Goal: Task Accomplishment & Management: Use online tool/utility

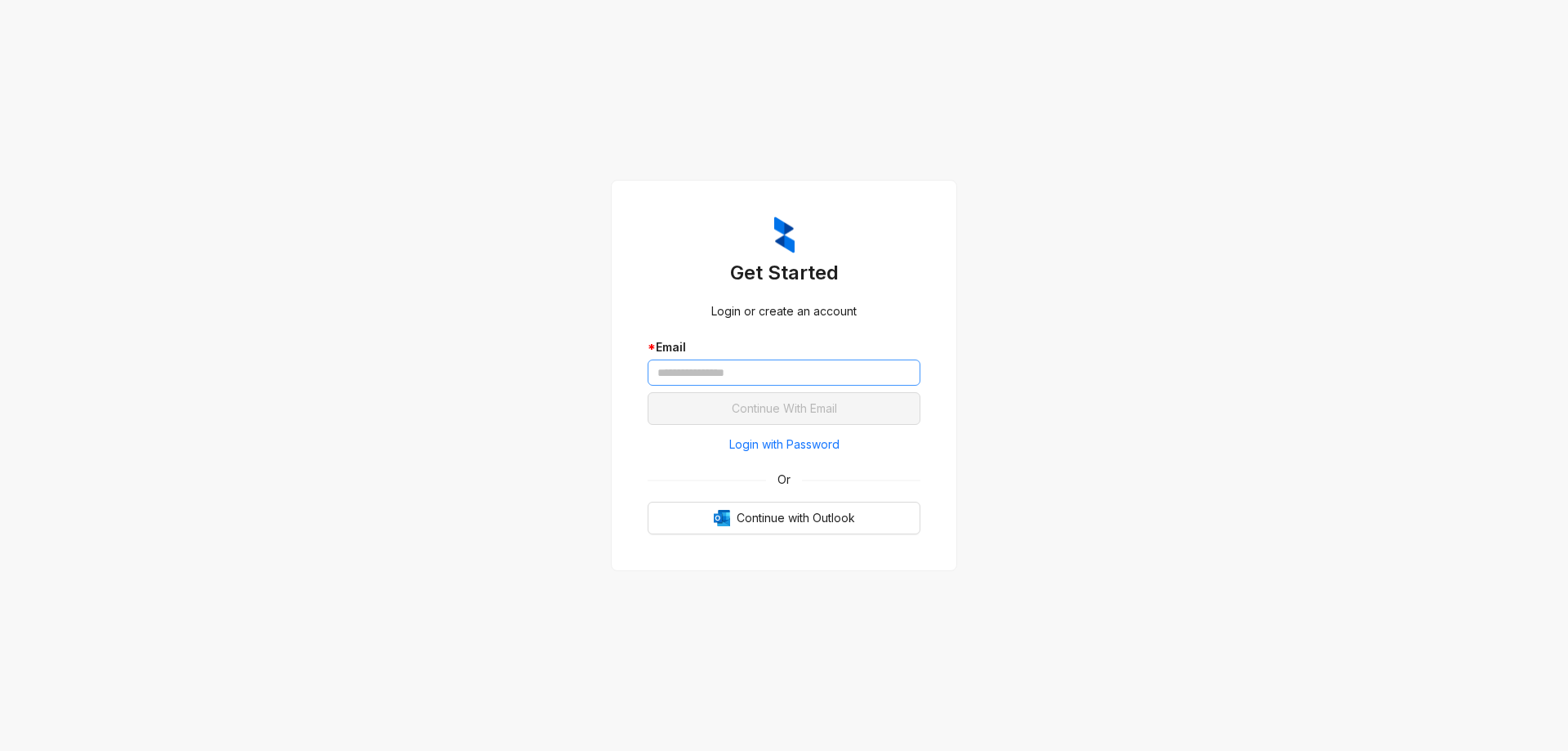
drag, startPoint x: 765, startPoint y: 353, endPoint x: 742, endPoint y: 373, distance: 30.5
click at [761, 357] on div "* Email" at bounding box center [784, 362] width 272 height 47
click at [742, 373] on input "text" at bounding box center [784, 372] width 272 height 26
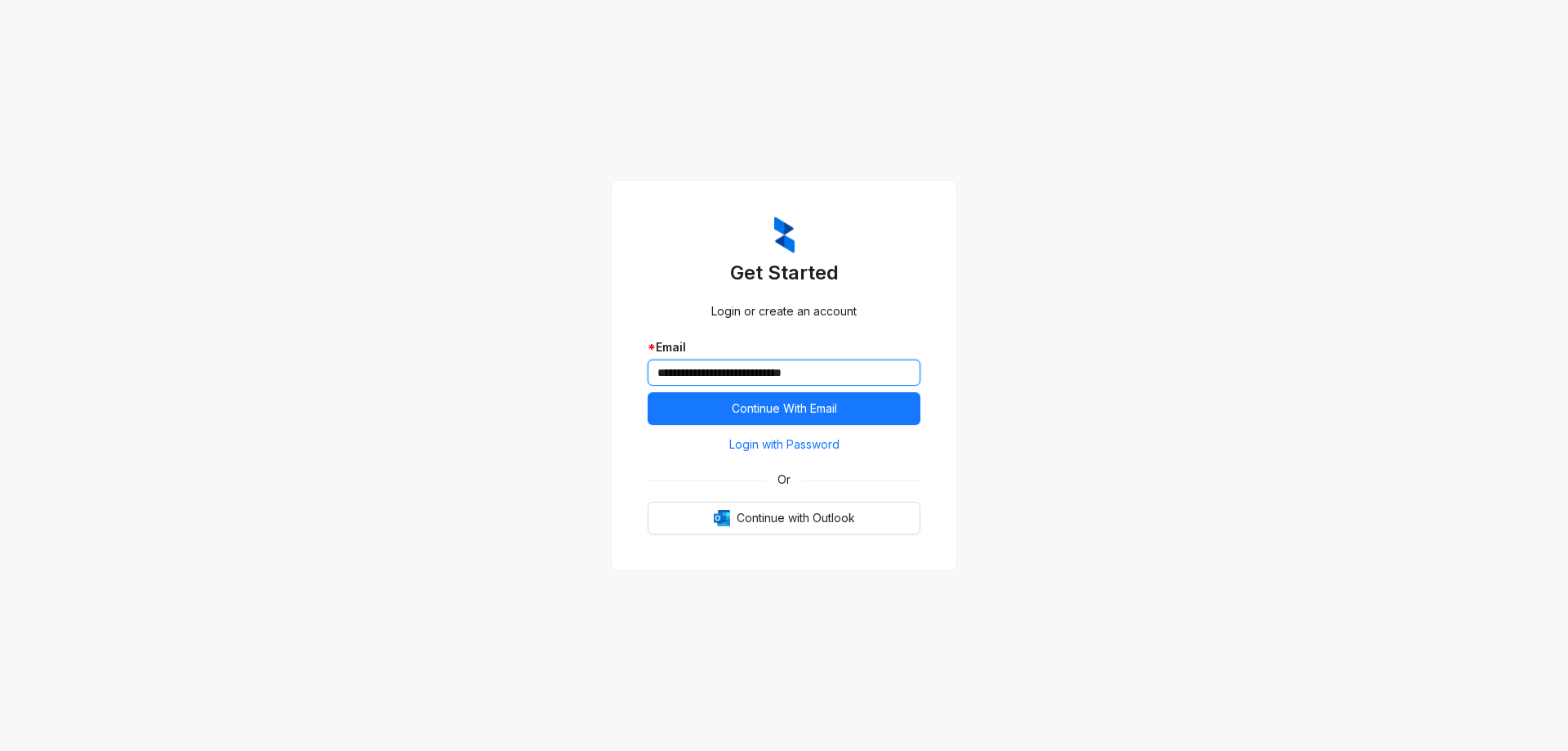
type input "**********"
click at [648, 392] on button "Continue With Email" at bounding box center [784, 408] width 272 height 32
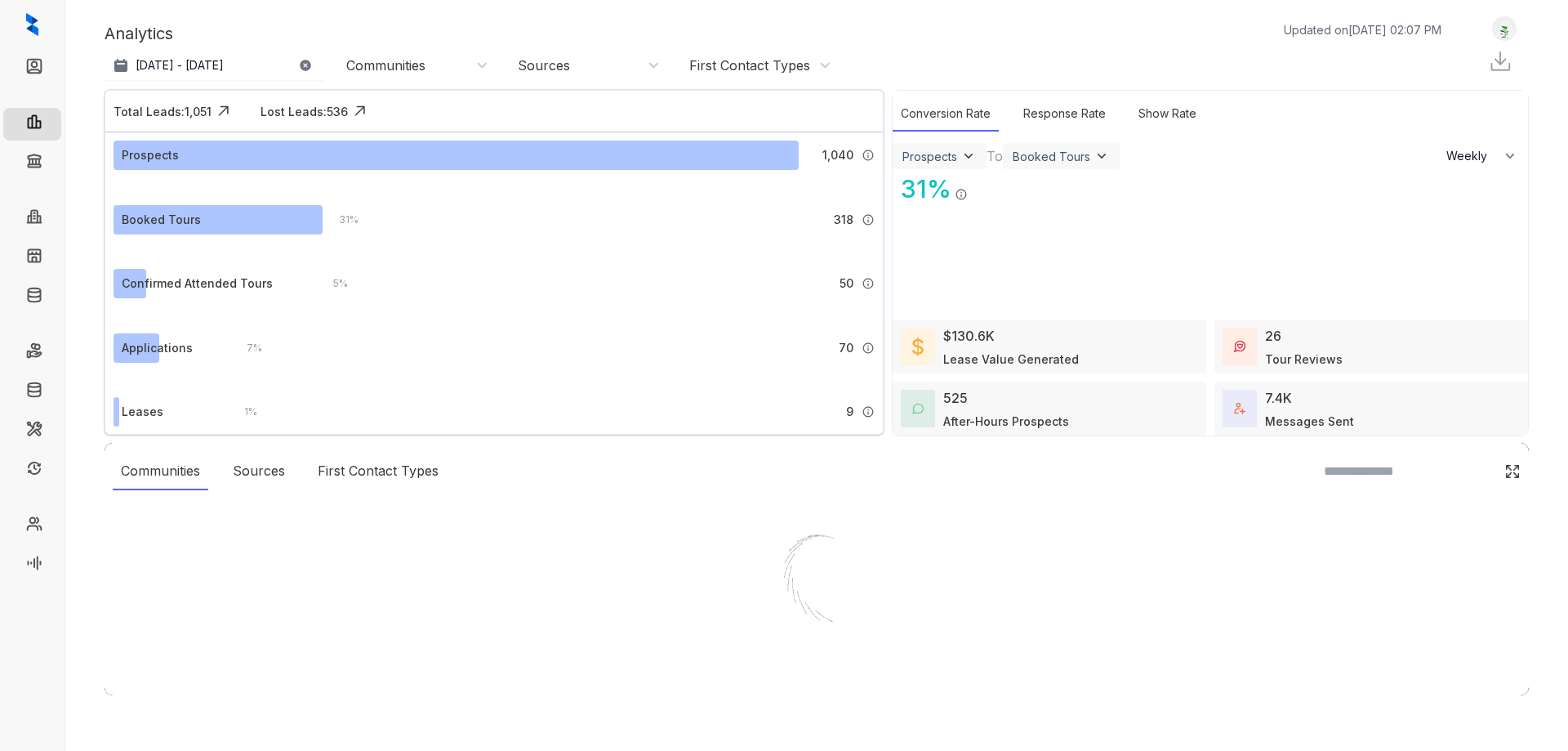
select select "******"
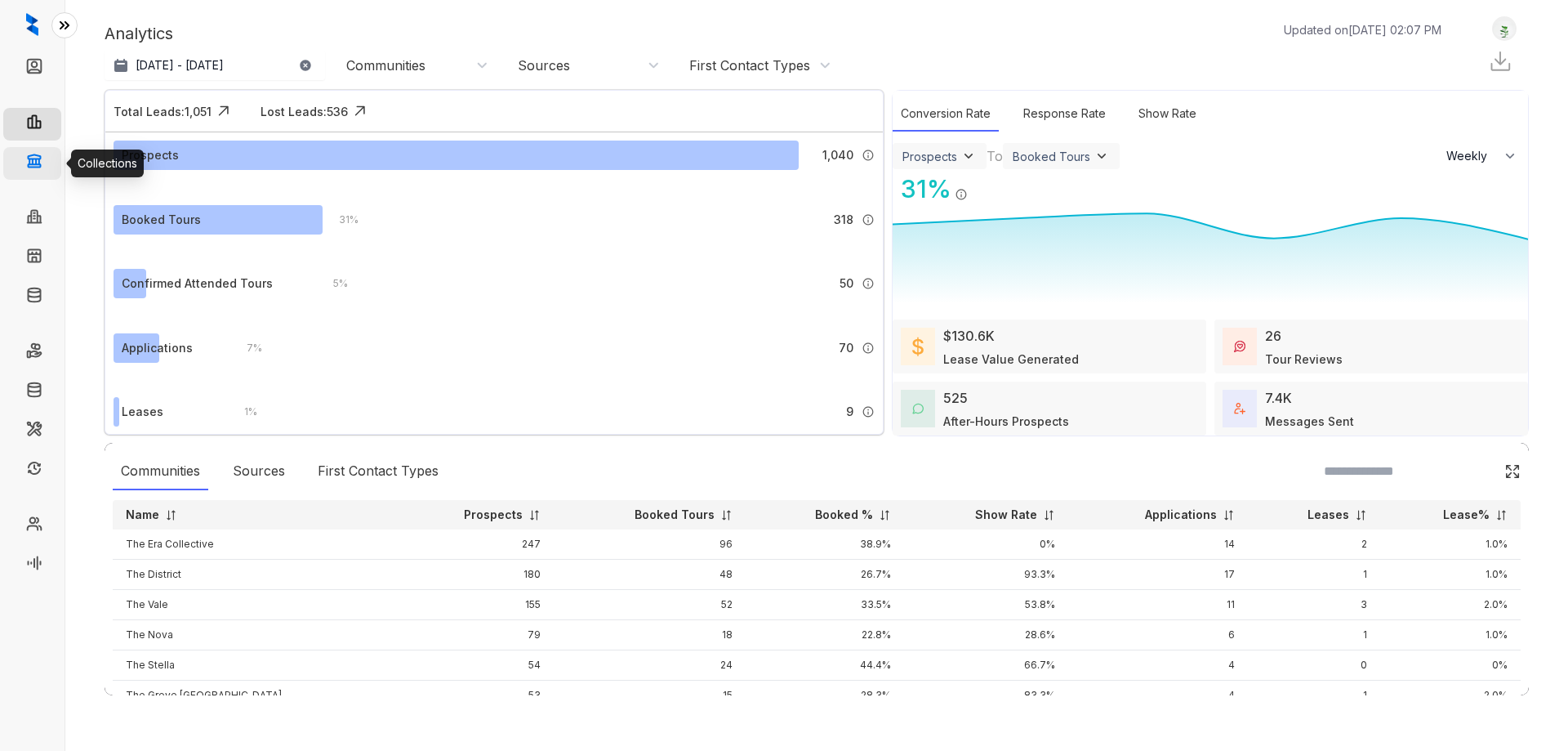
click at [51, 159] on link "Collections" at bounding box center [80, 163] width 60 height 32
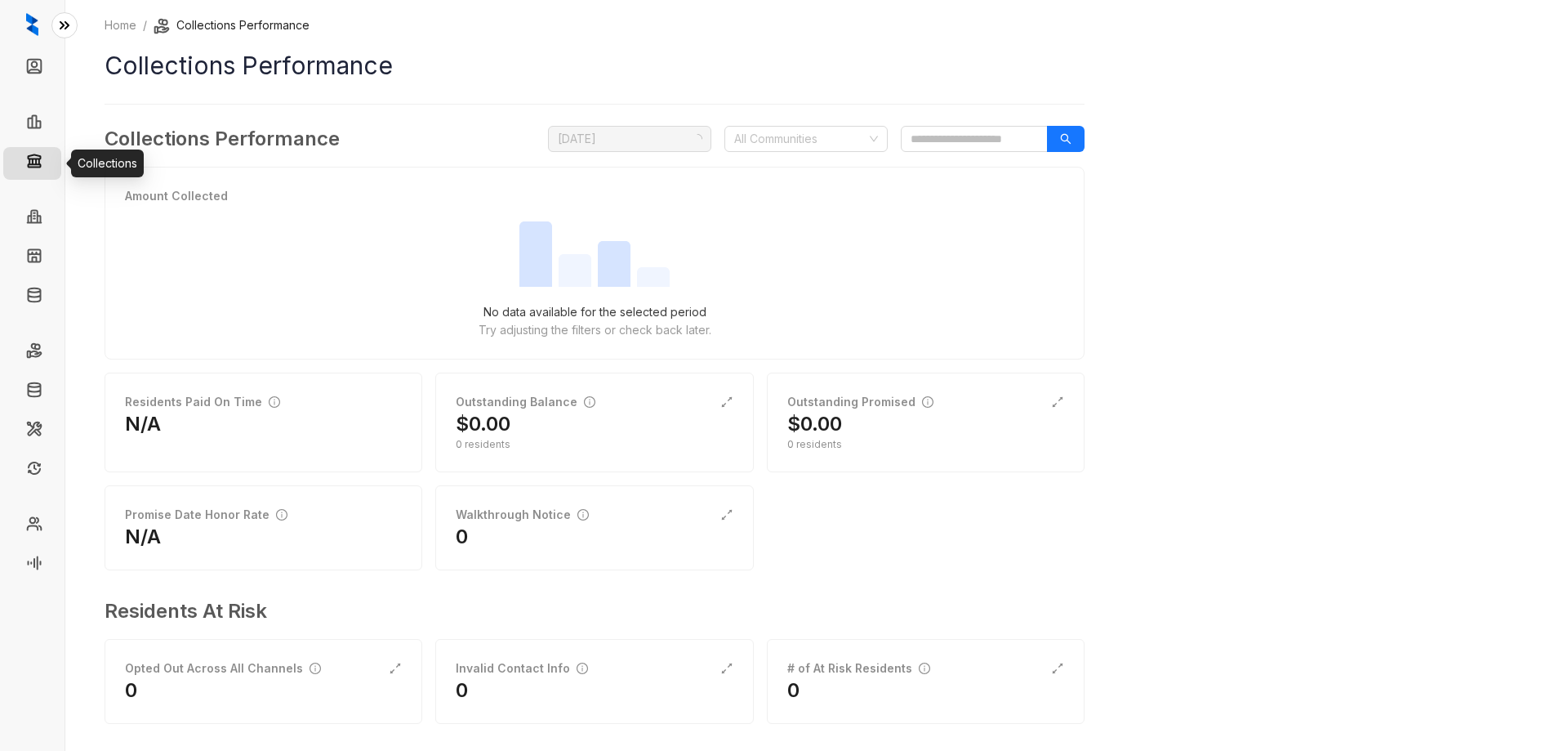
click at [51, 160] on link "Collections" at bounding box center [83, 163] width 66 height 32
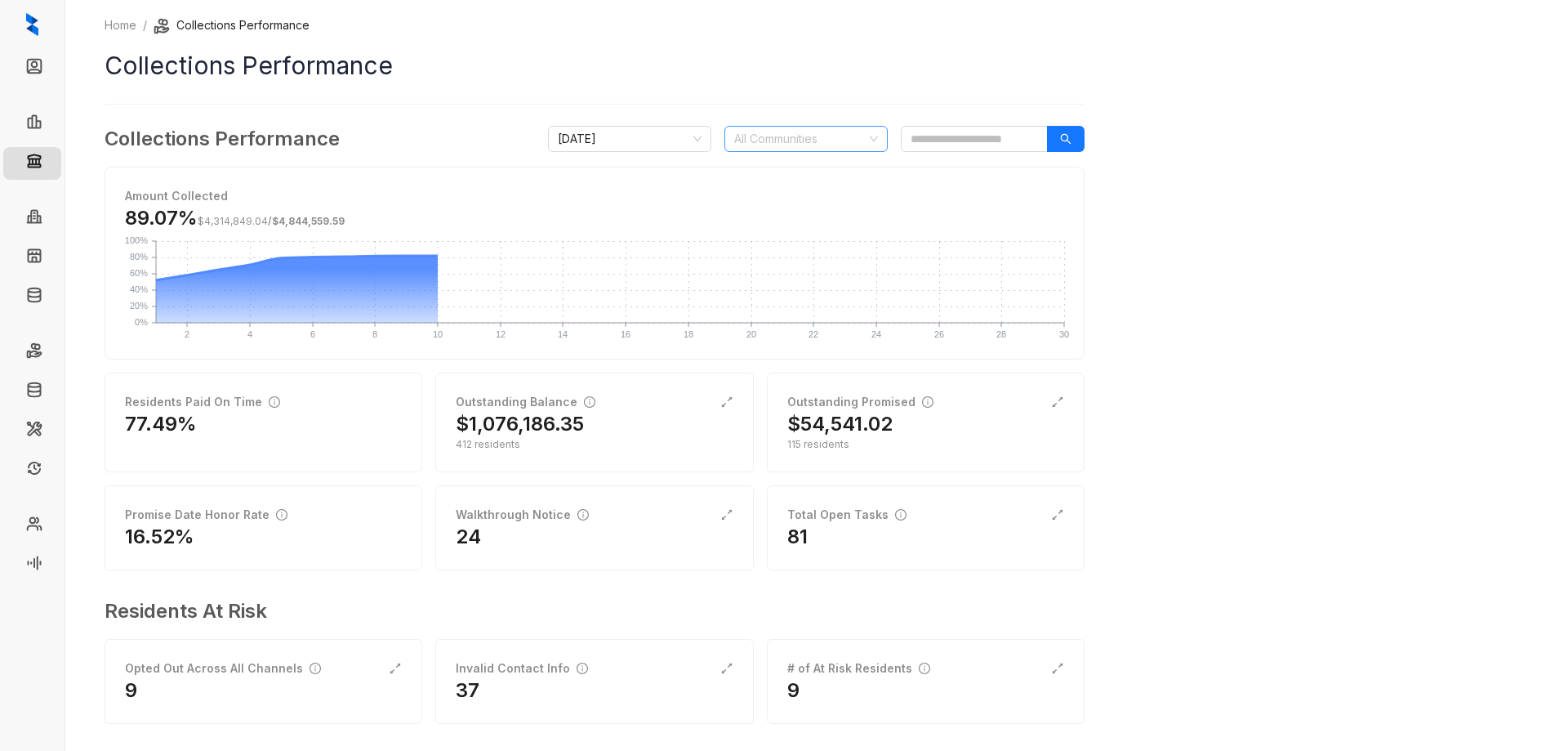
click at [772, 145] on div at bounding box center [797, 138] width 140 height 23
type input "***"
click at [765, 176] on div "Runaway Bay" at bounding box center [806, 172] width 137 height 18
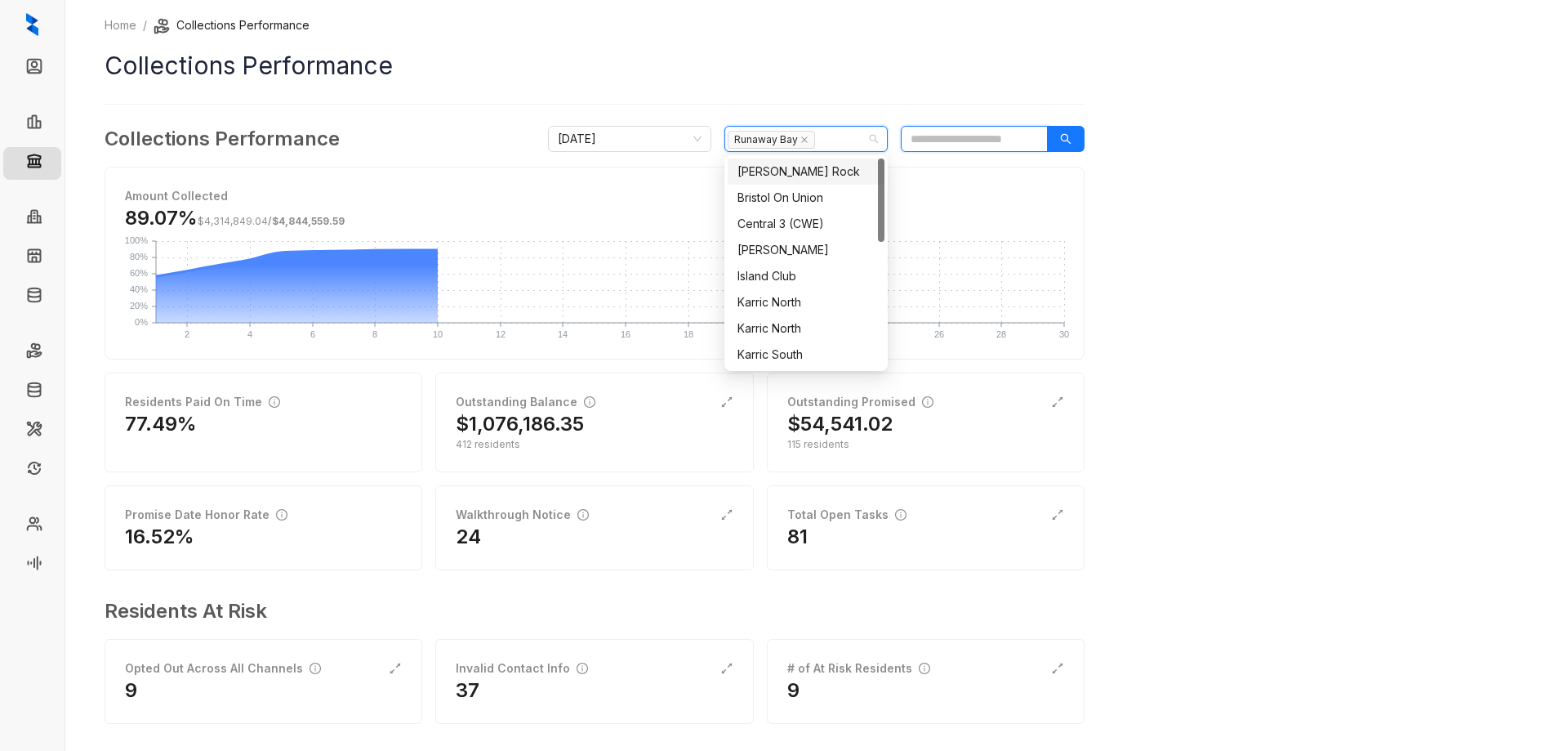
click at [959, 137] on input "search" at bounding box center [973, 138] width 147 height 26
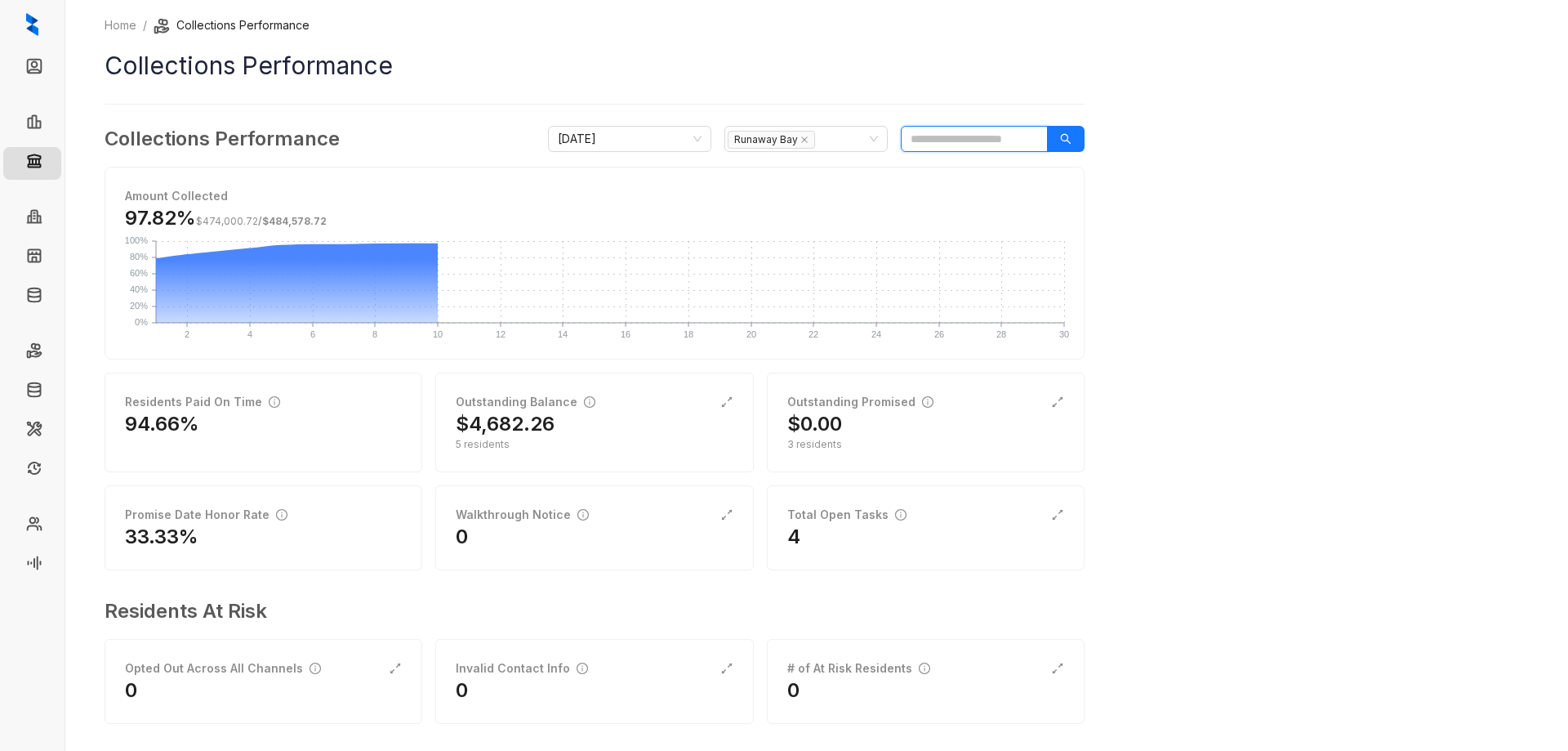
paste input "**********"
type input "**********"
click at [984, 137] on input "**********" at bounding box center [973, 138] width 147 height 26
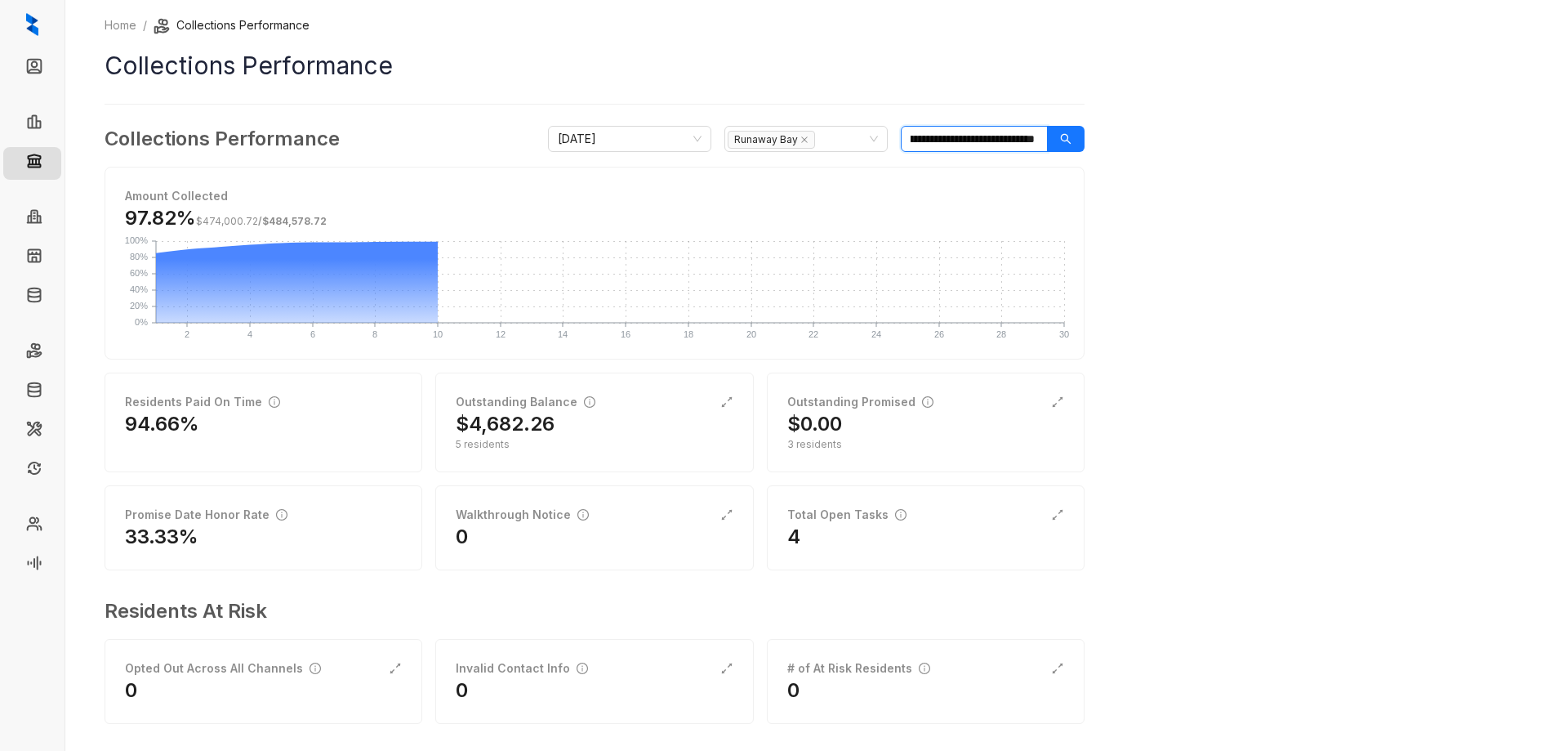
click at [984, 137] on input "**********" at bounding box center [973, 138] width 147 height 26
click at [1062, 142] on icon "search" at bounding box center [1065, 139] width 12 height 12
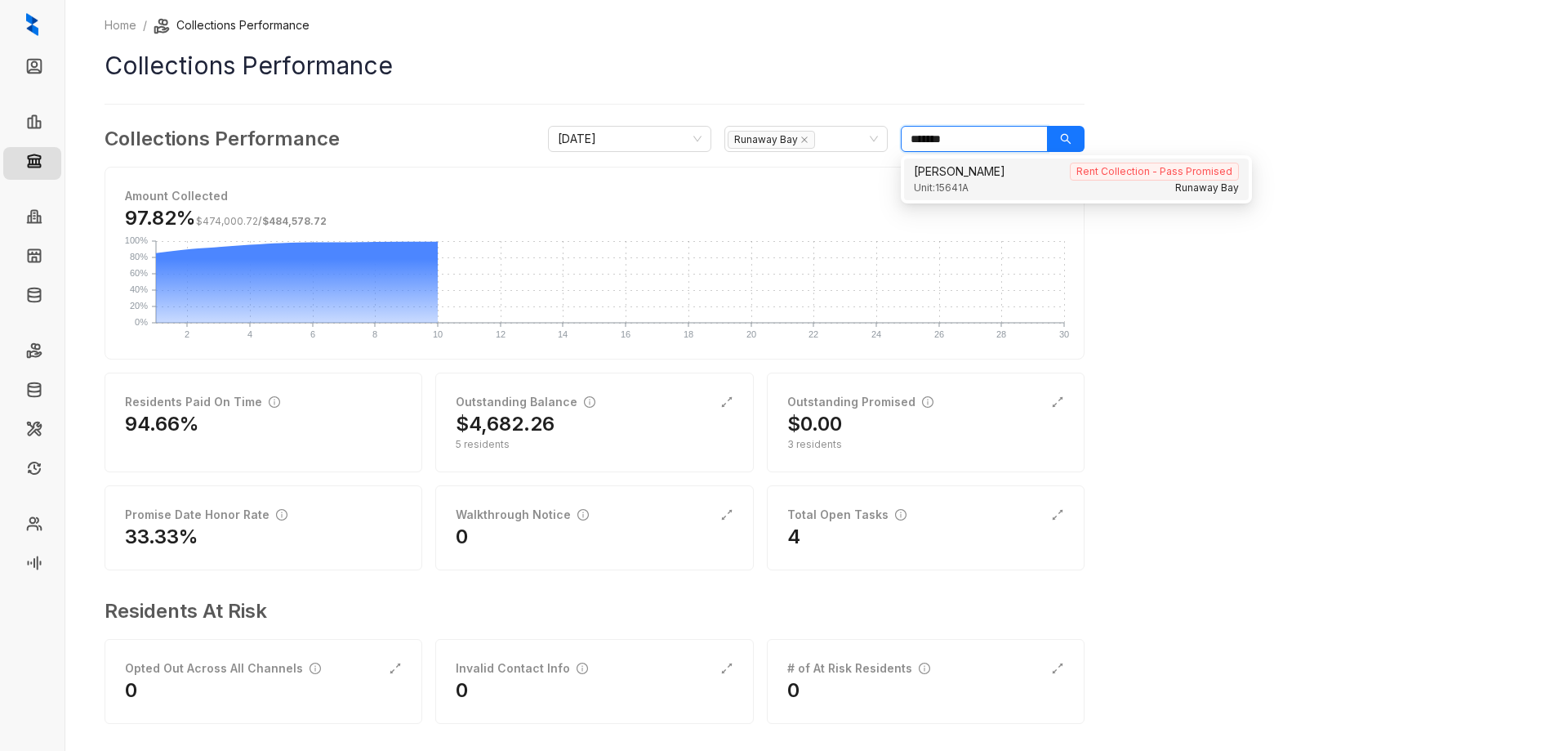
click at [979, 177] on span "[PERSON_NAME]" at bounding box center [959, 172] width 91 height 18
type input "*******"
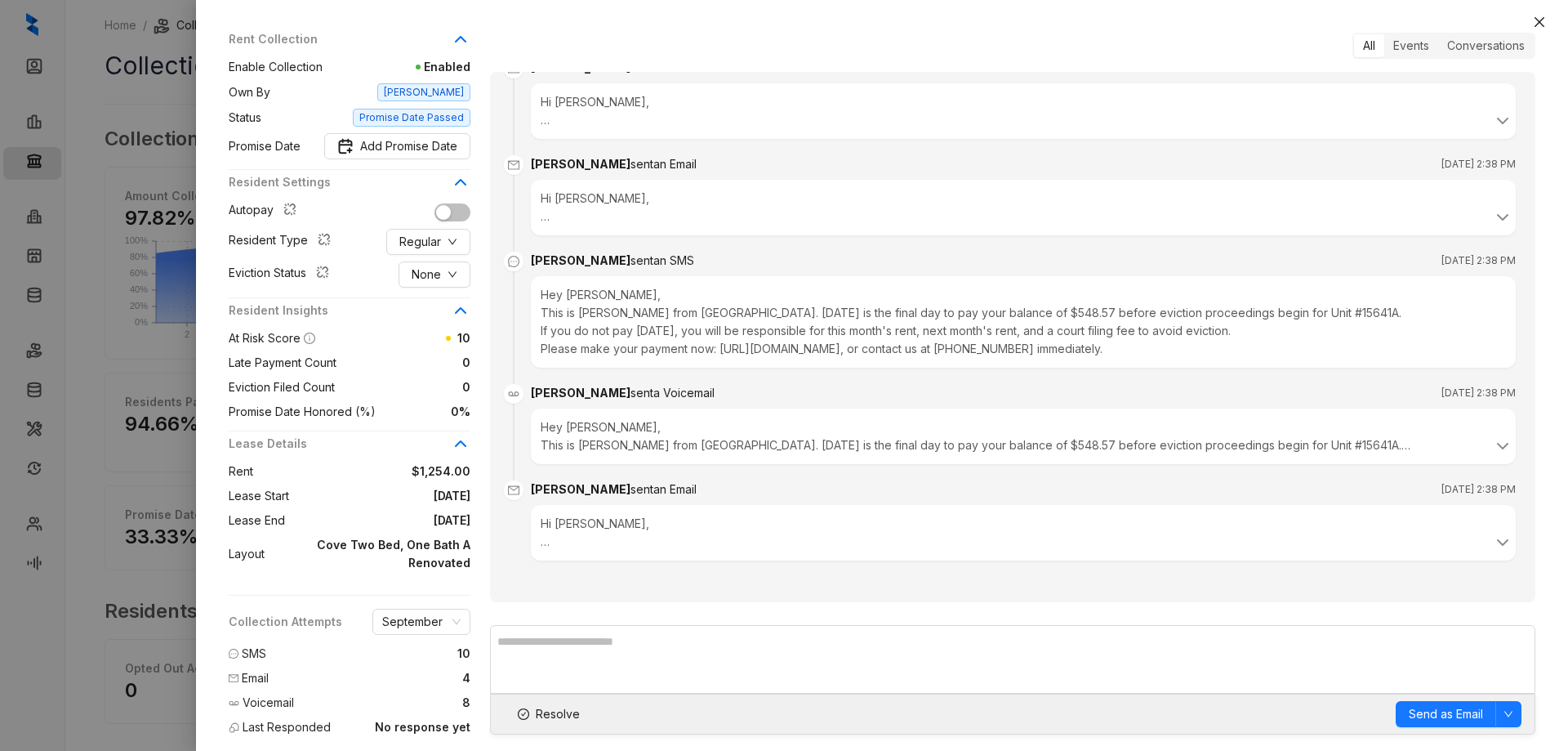
scroll to position [263, 0]
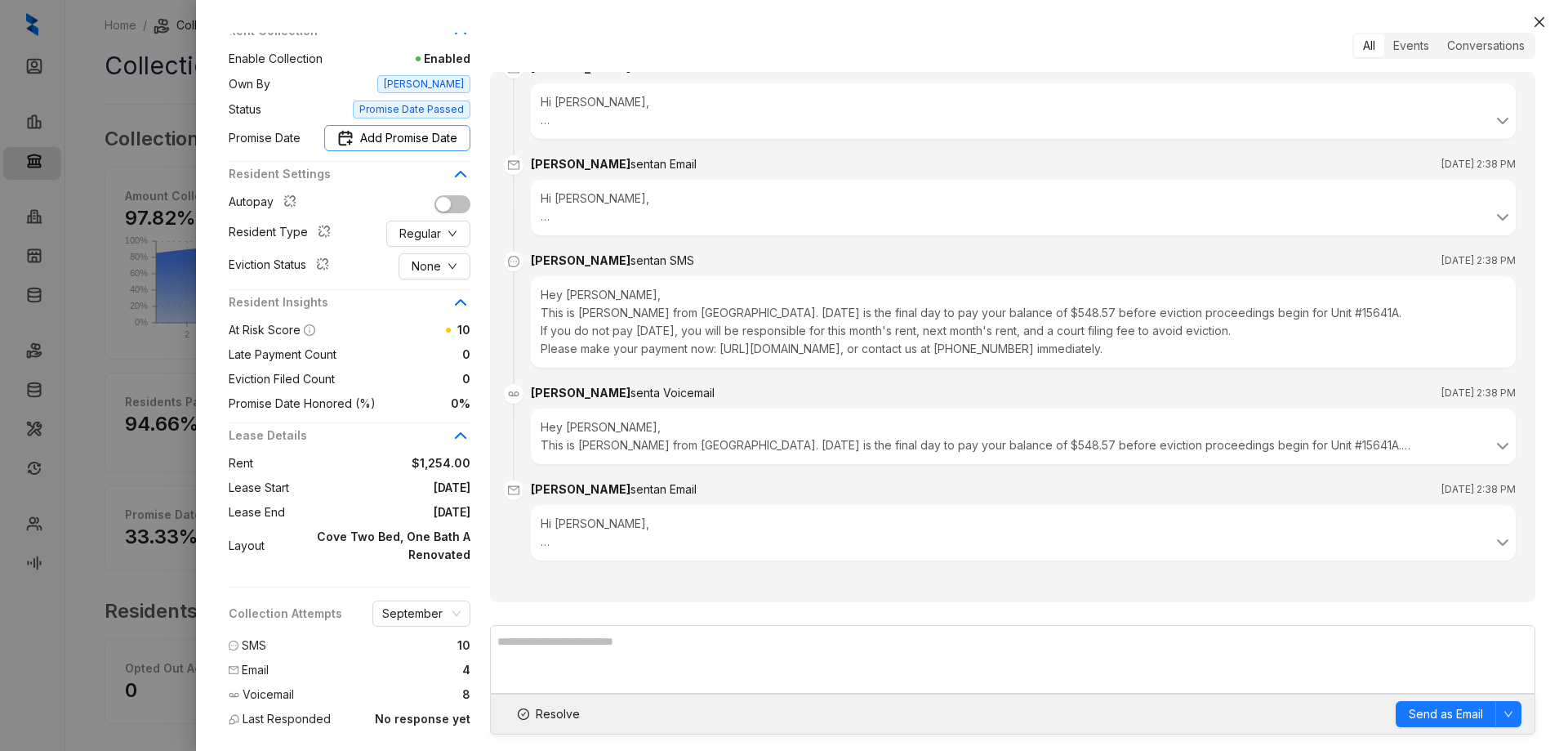
click at [370, 139] on span "Add Promise Date" at bounding box center [409, 138] width 97 height 18
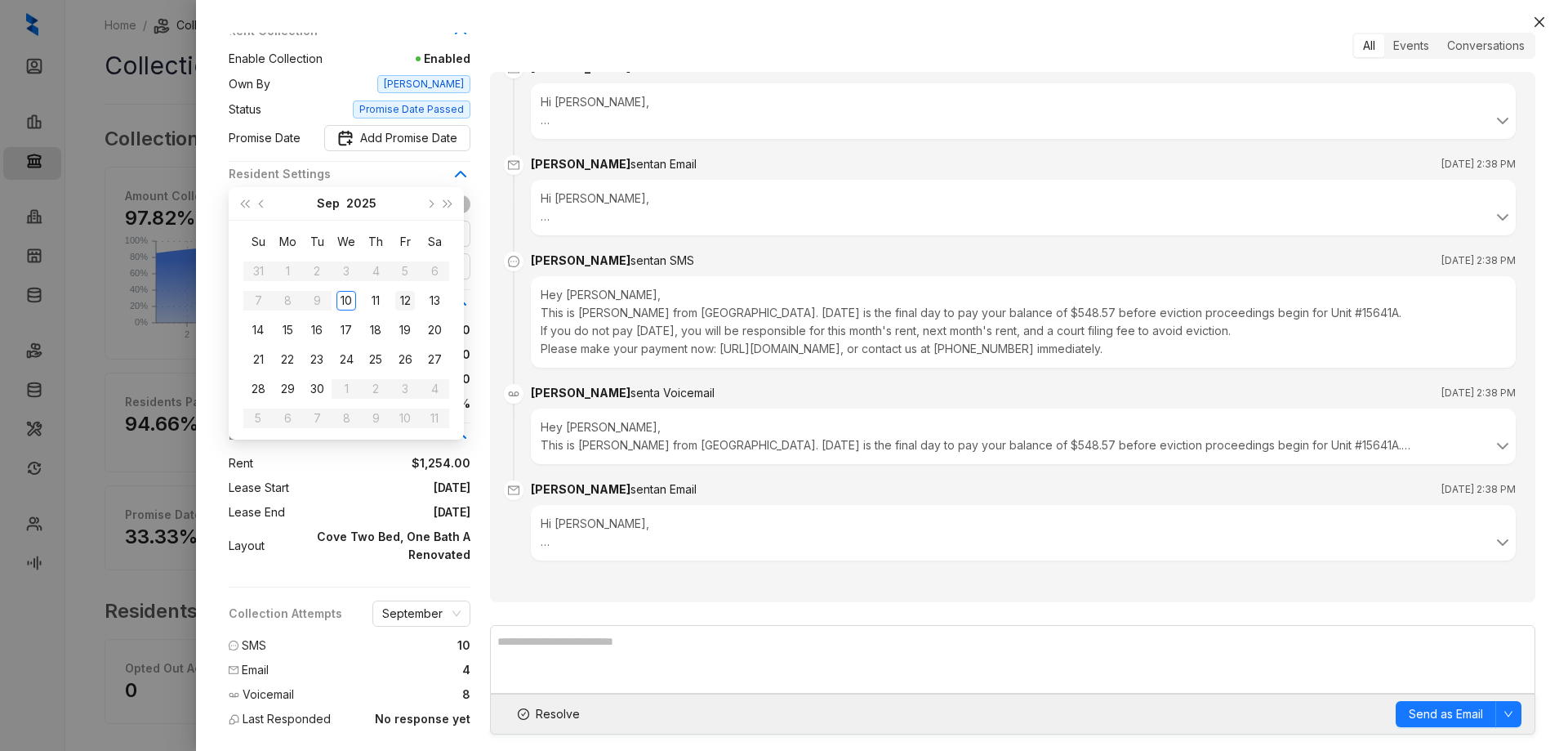
type input "**********"
click at [409, 303] on div "12" at bounding box center [405, 301] width 20 height 20
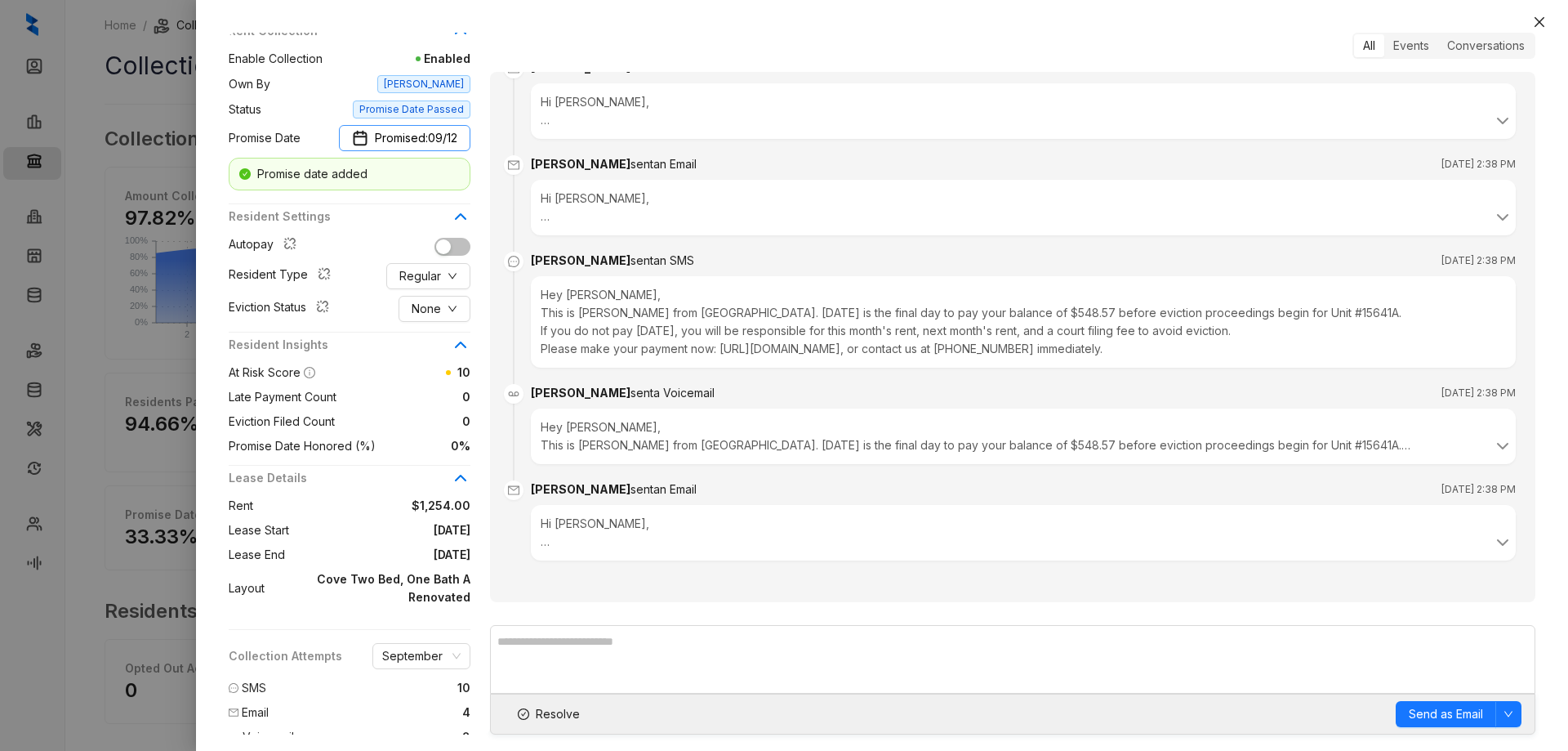
click at [438, 137] on span "09/12" at bounding box center [442, 138] width 30 height 18
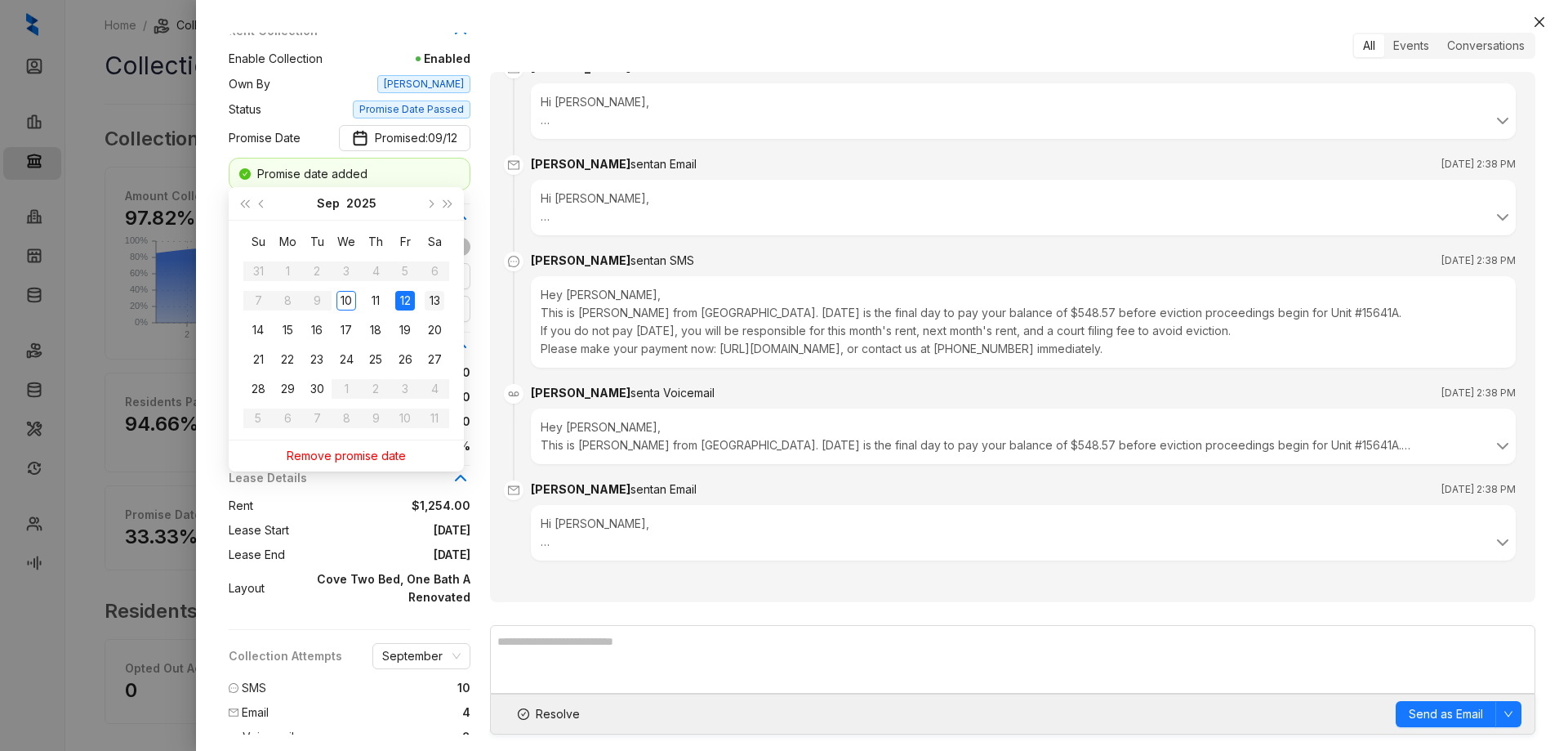
type input "**********"
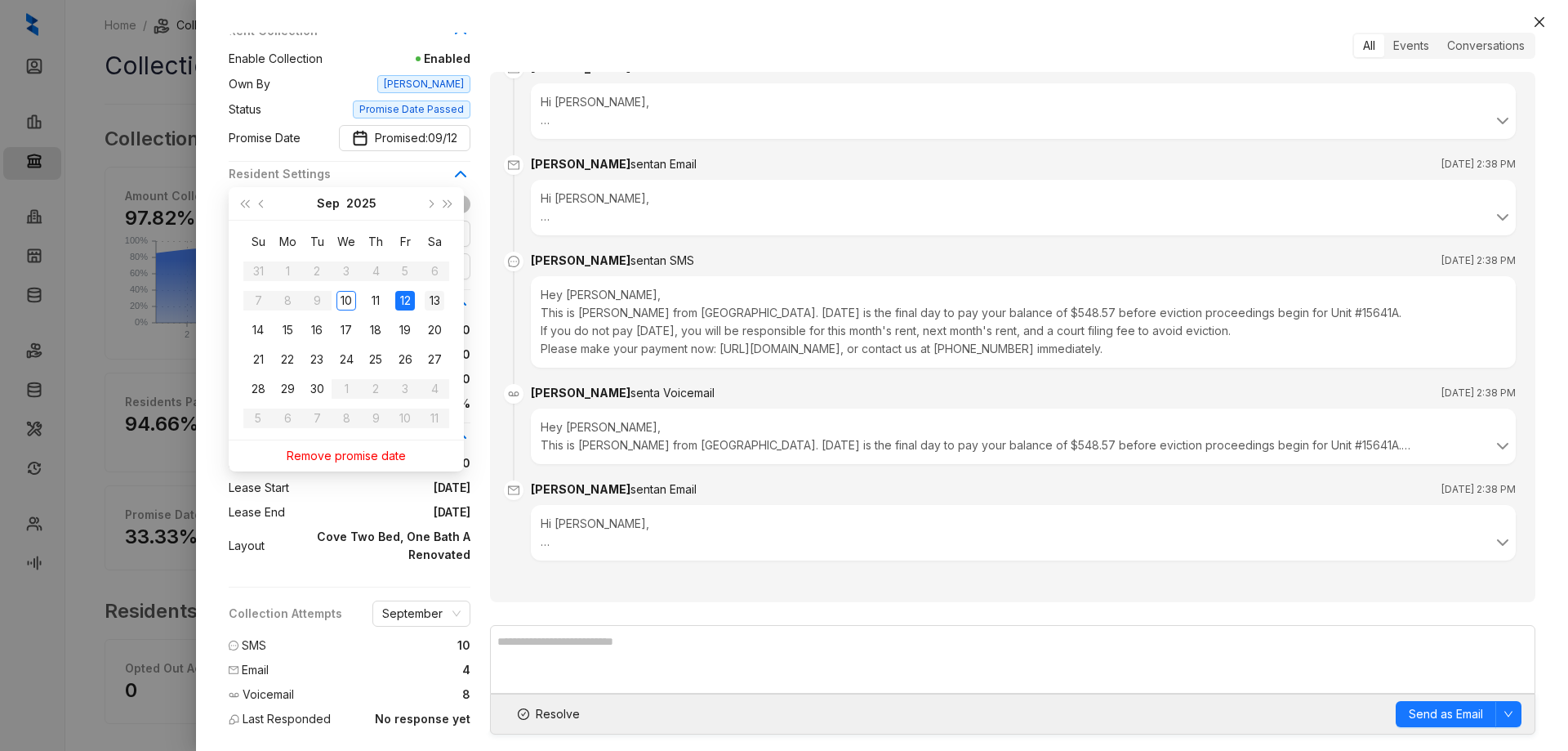
click at [429, 301] on div "13" at bounding box center [435, 301] width 20 height 20
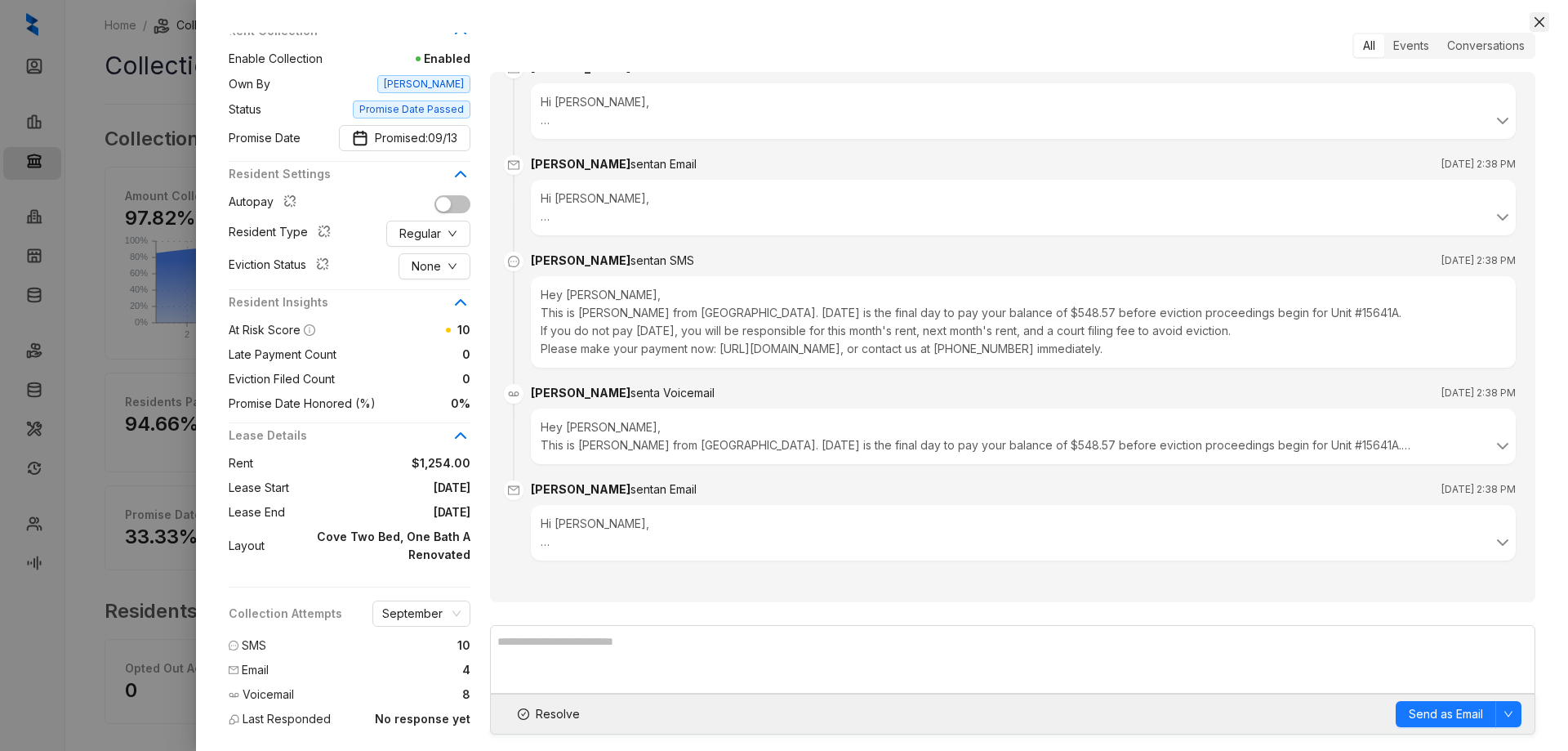
click at [1542, 24] on icon "close" at bounding box center [1538, 22] width 10 height 10
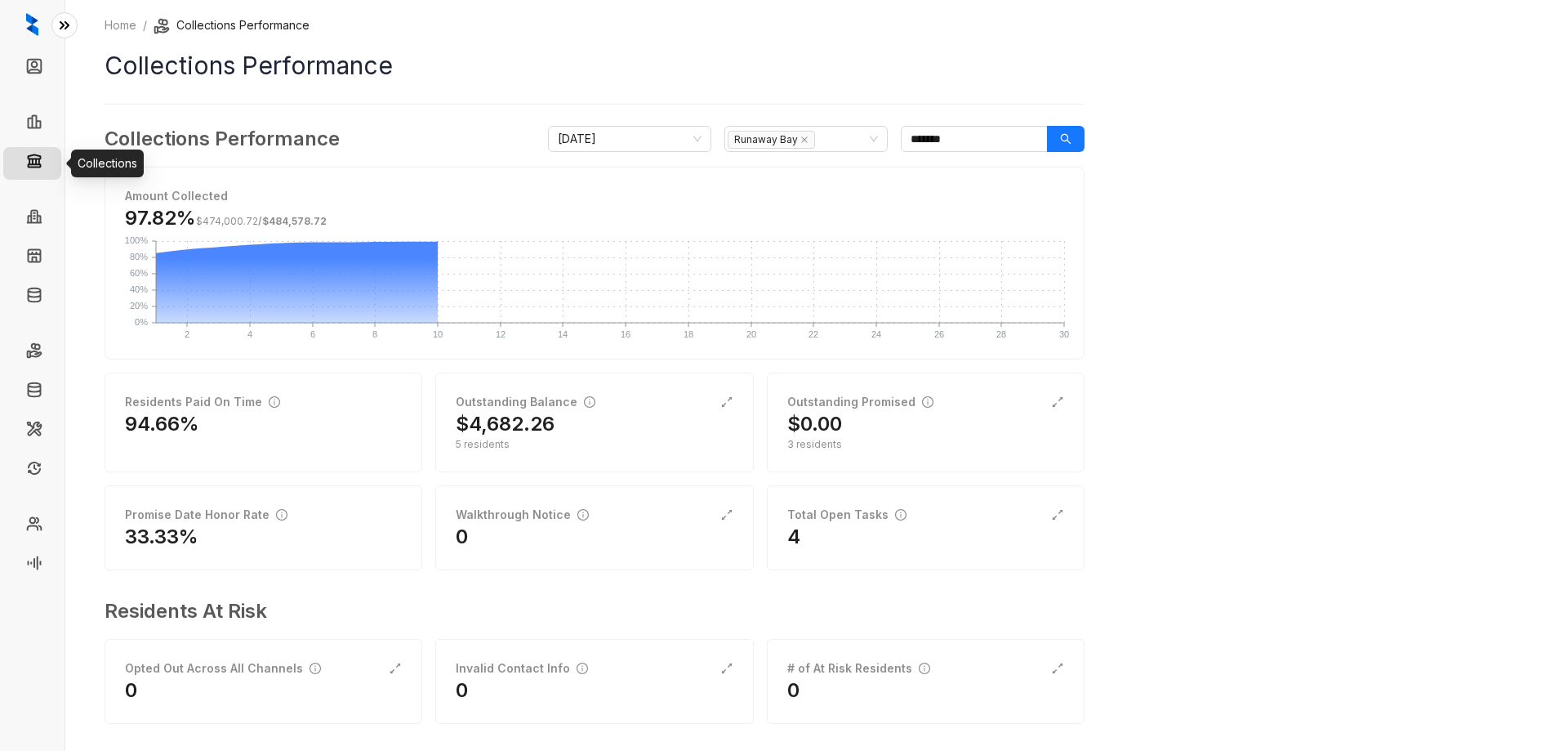
click at [51, 156] on link "Collections" at bounding box center [83, 163] width 66 height 32
click at [51, 166] on link "Collections" at bounding box center [83, 163] width 66 height 32
click at [800, 139] on icon "close" at bounding box center [804, 139] width 8 height 8
click at [792, 137] on div at bounding box center [797, 138] width 140 height 23
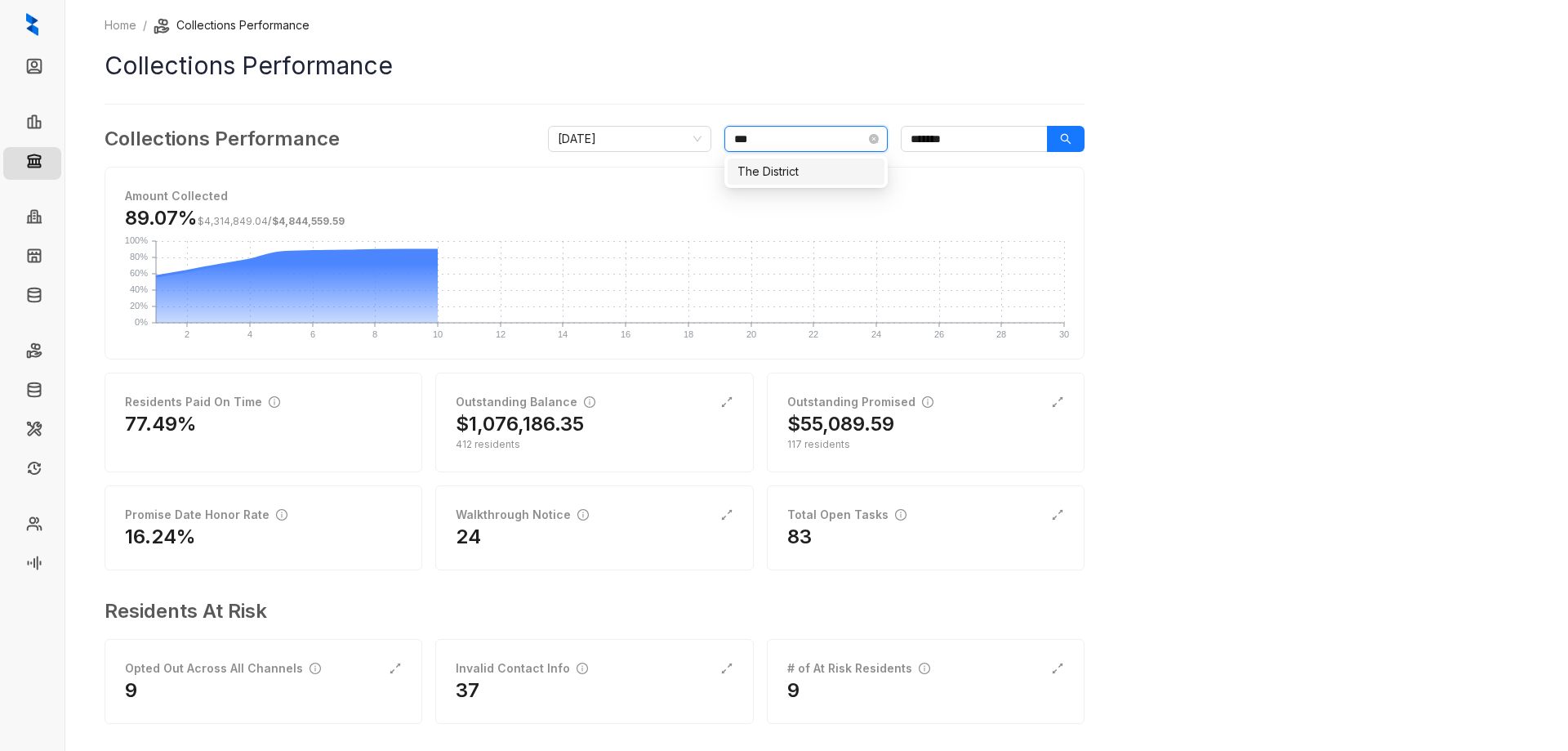
type input "****"
click at [793, 168] on div "The District" at bounding box center [806, 172] width 137 height 18
click at [1001, 142] on input "*******" at bounding box center [973, 138] width 147 height 26
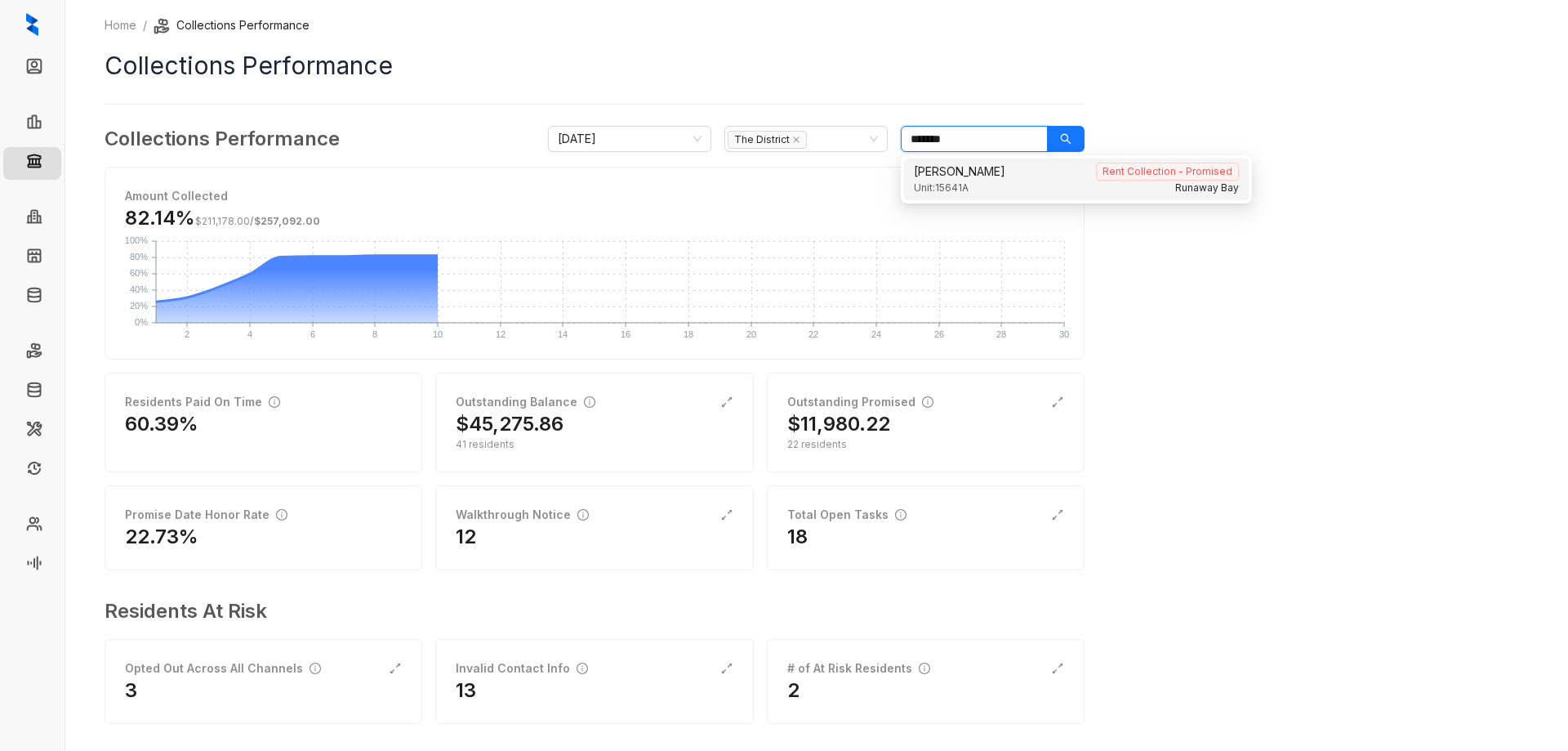
type input "*"
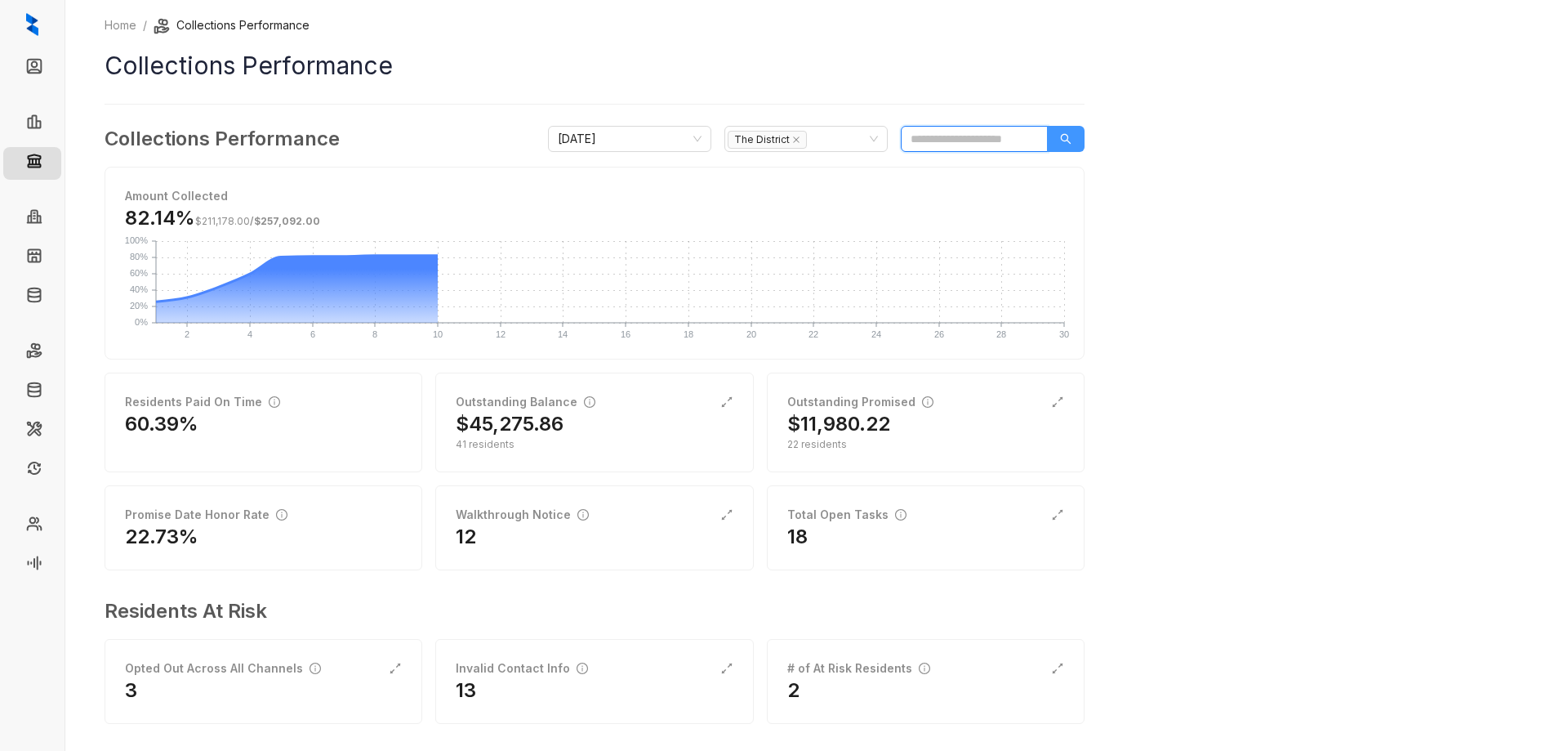
click at [1068, 140] on icon "search" at bounding box center [1065, 139] width 12 height 12
click at [1056, 149] on button "button" at bounding box center [1065, 138] width 38 height 26
click at [848, 426] on h2 "$11,980.22" at bounding box center [838, 423] width 103 height 26
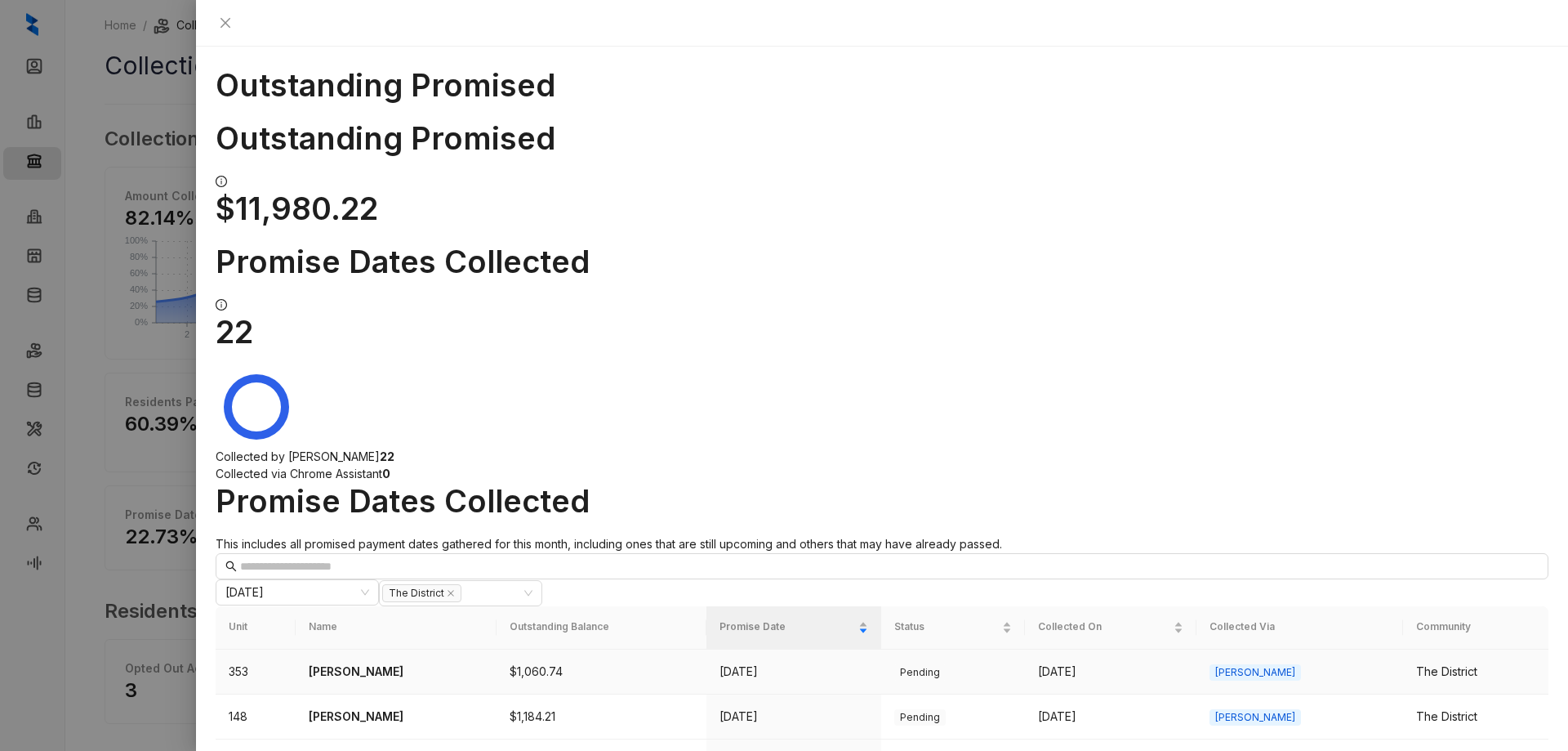
click at [367, 663] on p "[PERSON_NAME]" at bounding box center [396, 672] width 175 height 18
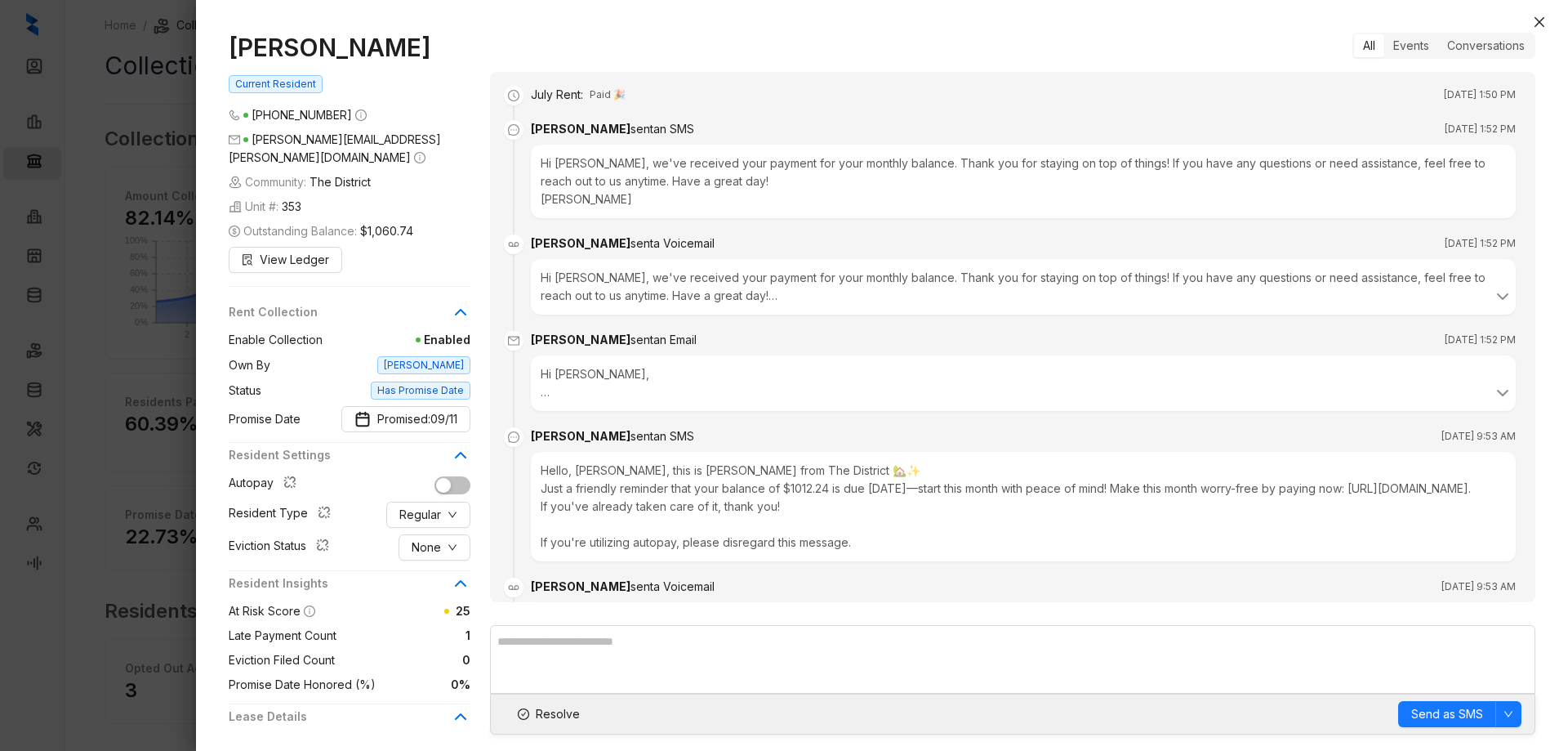
scroll to position [1318, 0]
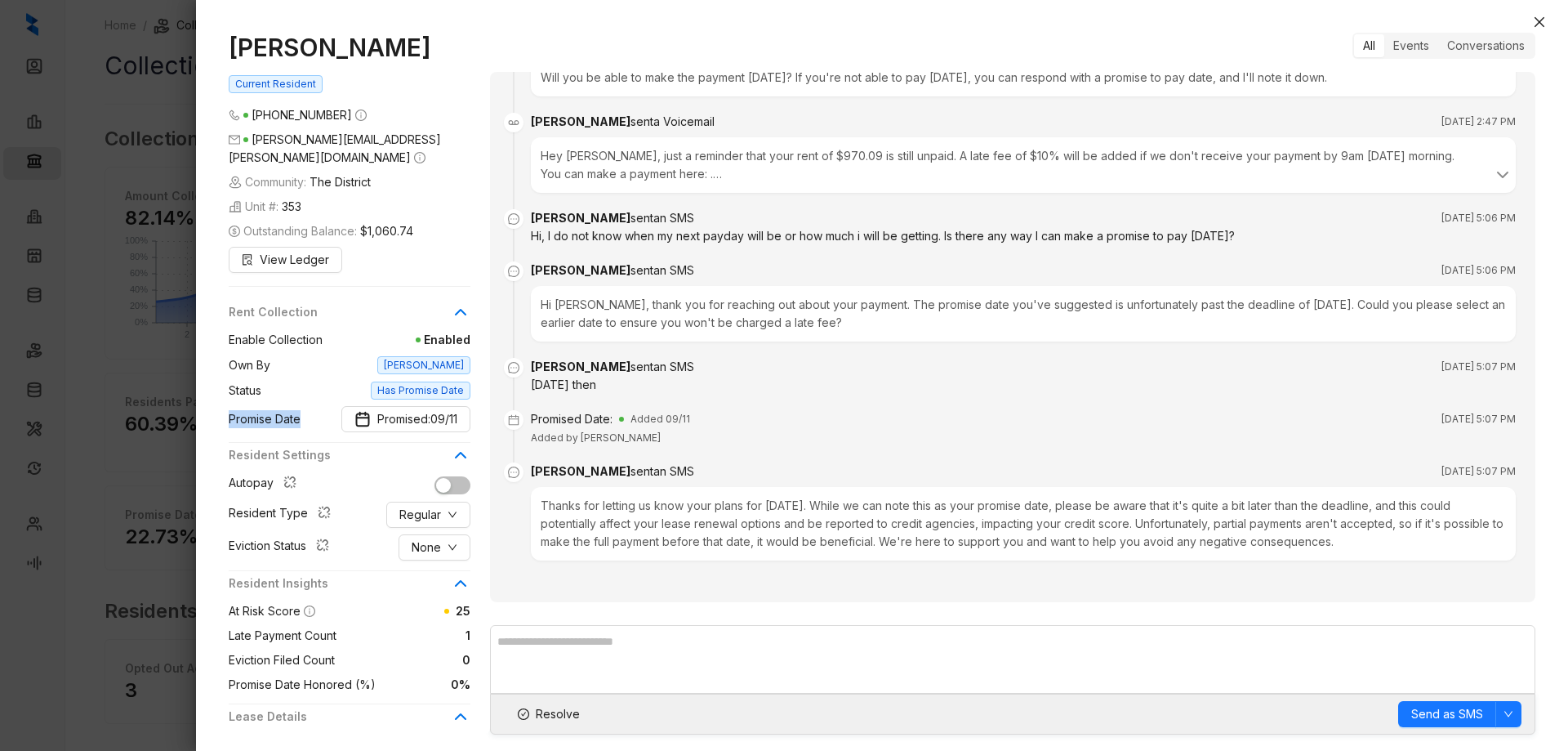
drag, startPoint x: 230, startPoint y: 402, endPoint x: 307, endPoint y: 402, distance: 77.0
click at [307, 406] on div "Promise Date Promised: 09/11" at bounding box center [349, 419] width 242 height 26
click at [96, 322] on div at bounding box center [784, 376] width 1568 height 751
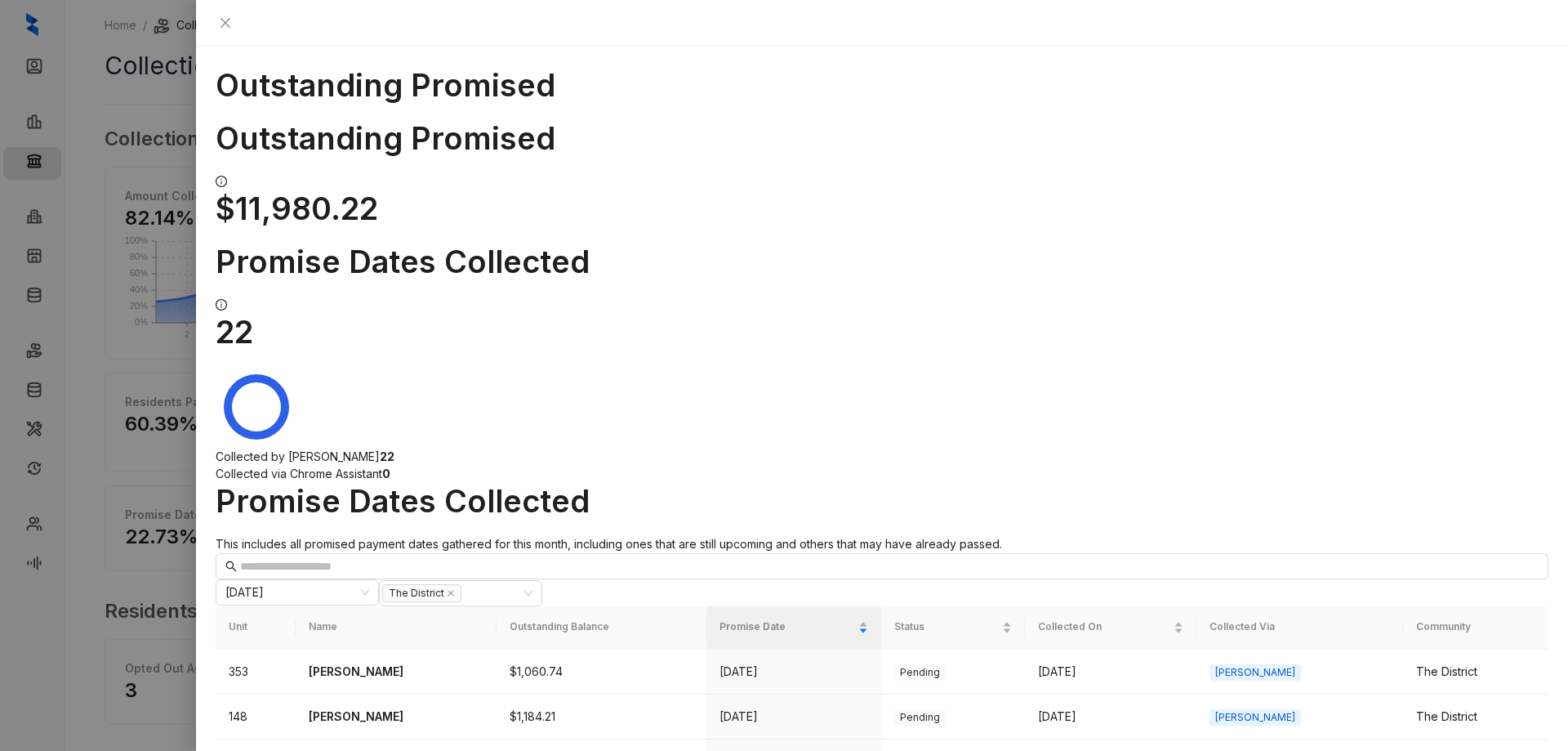
click at [235, 28] on button "Close" at bounding box center [226, 23] width 20 height 20
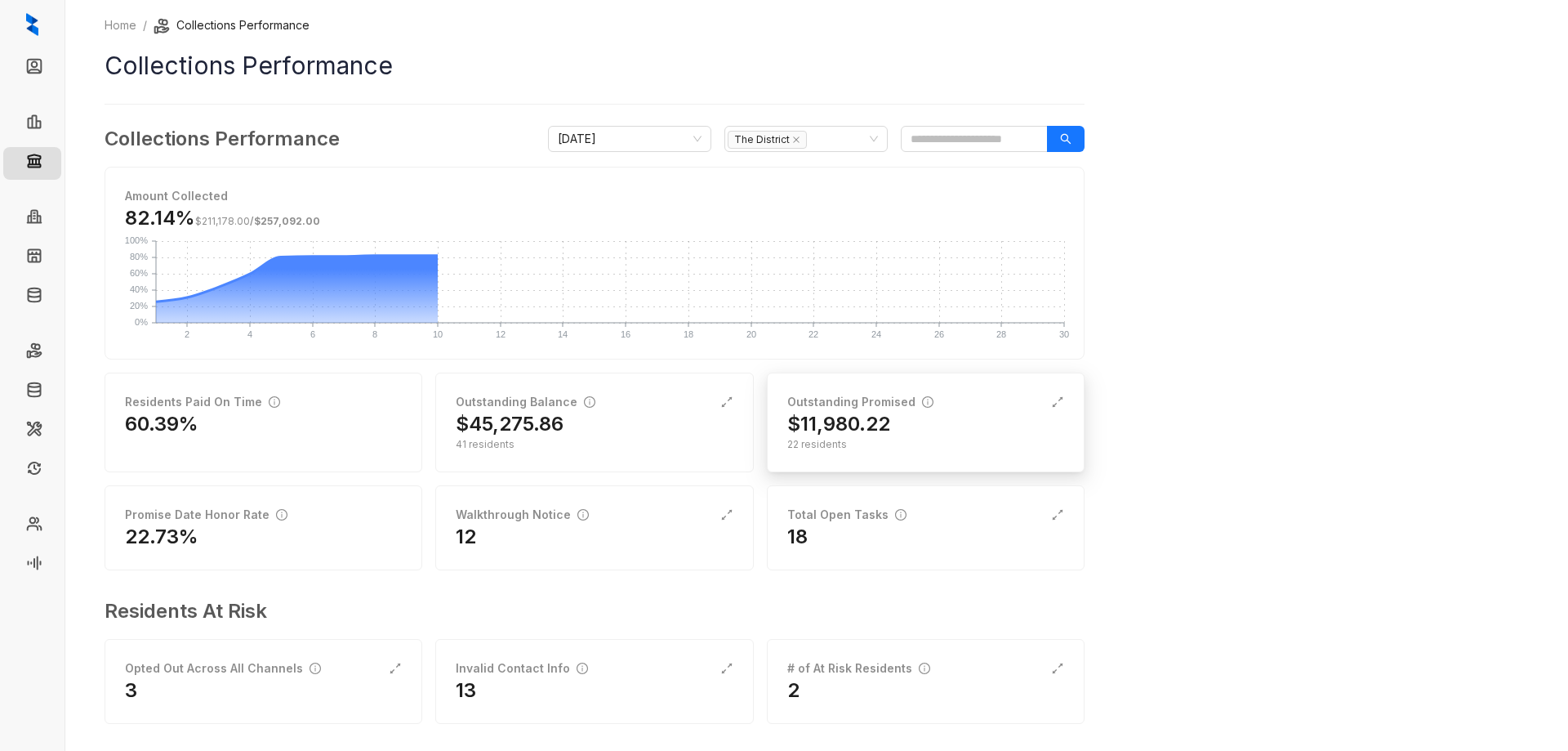
click at [931, 426] on div "$11,980.22" at bounding box center [925, 423] width 277 height 26
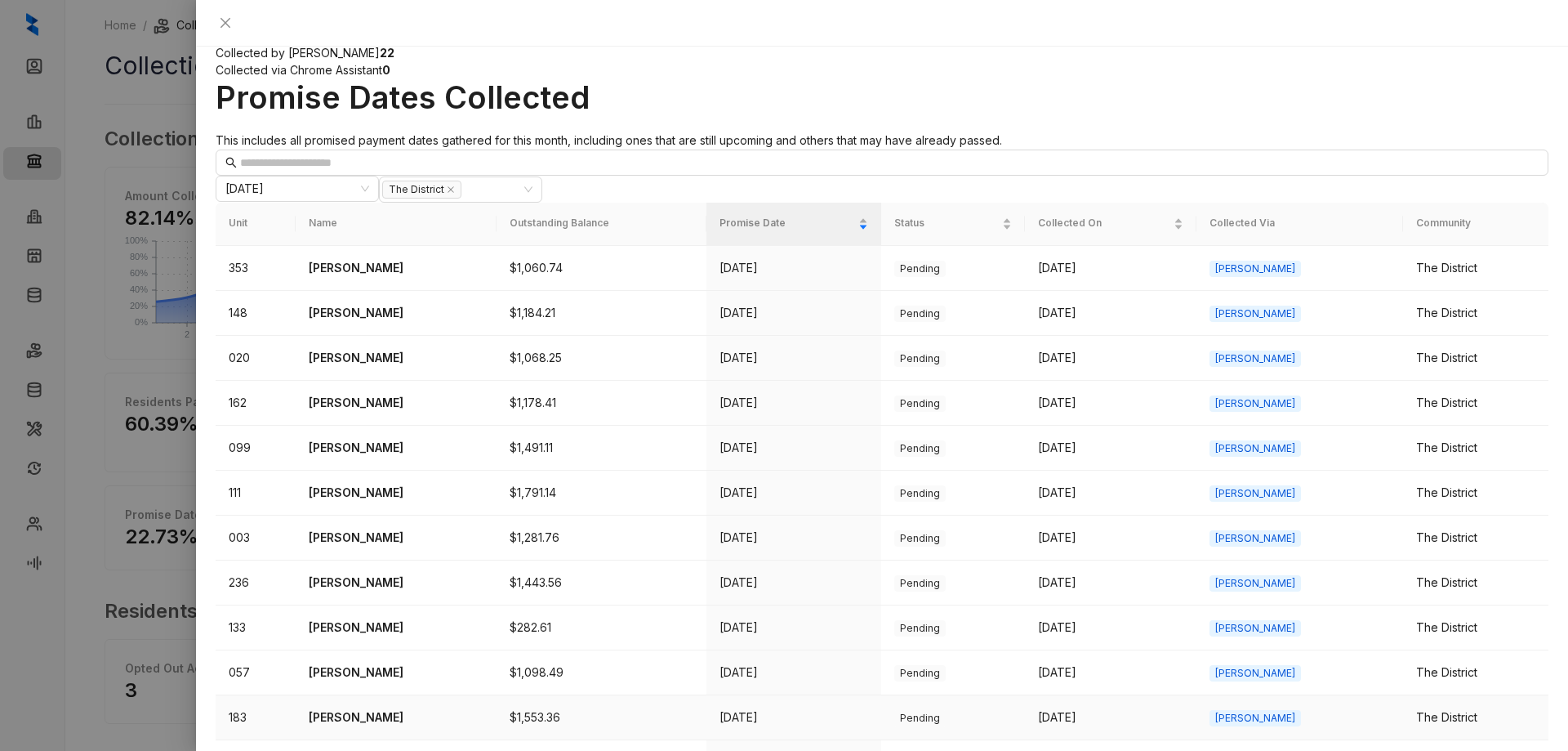
scroll to position [140, 0]
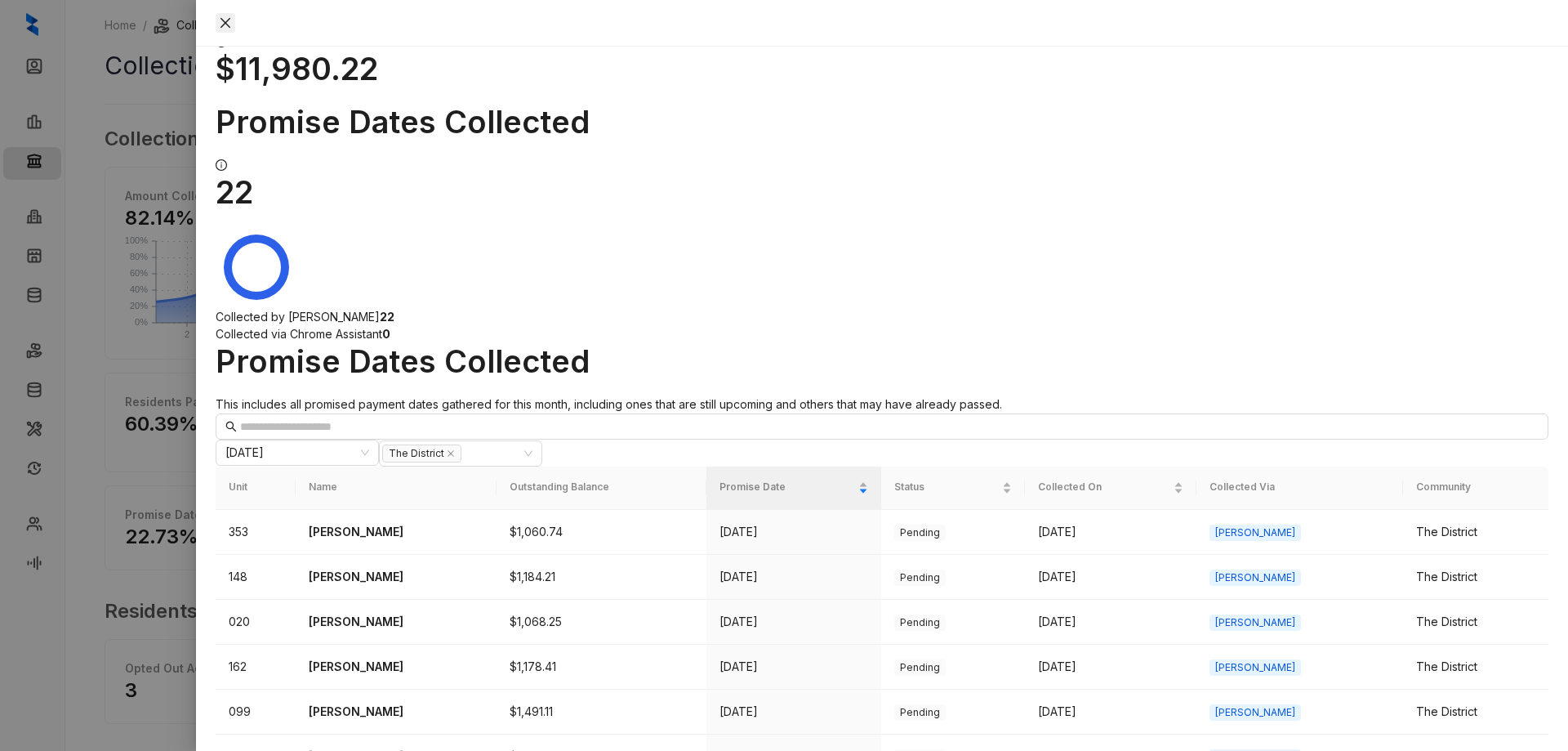
click at [230, 22] on icon "close" at bounding box center [225, 23] width 10 height 10
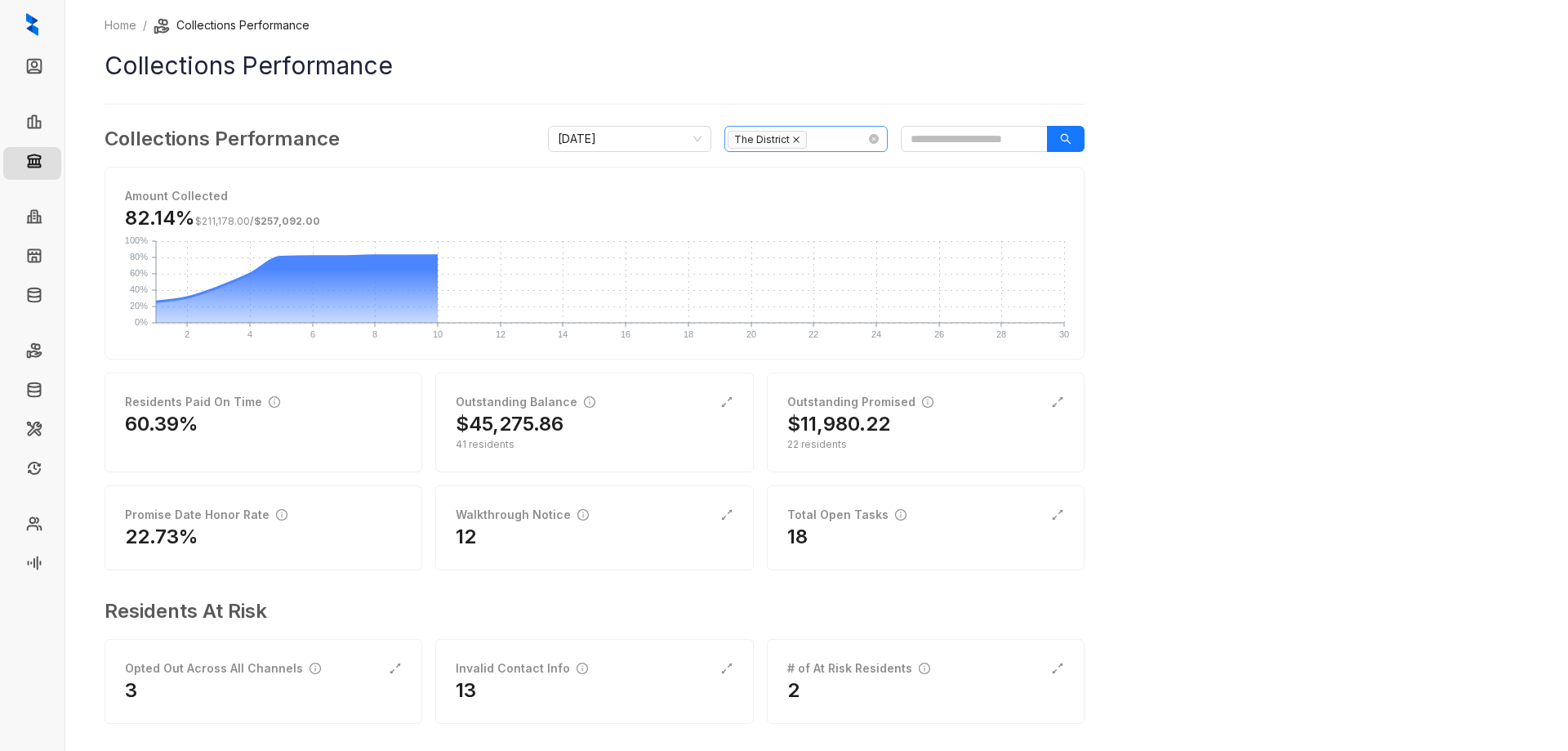
click at [792, 141] on icon "close" at bounding box center [796, 139] width 8 height 8
click at [776, 134] on div at bounding box center [797, 138] width 140 height 23
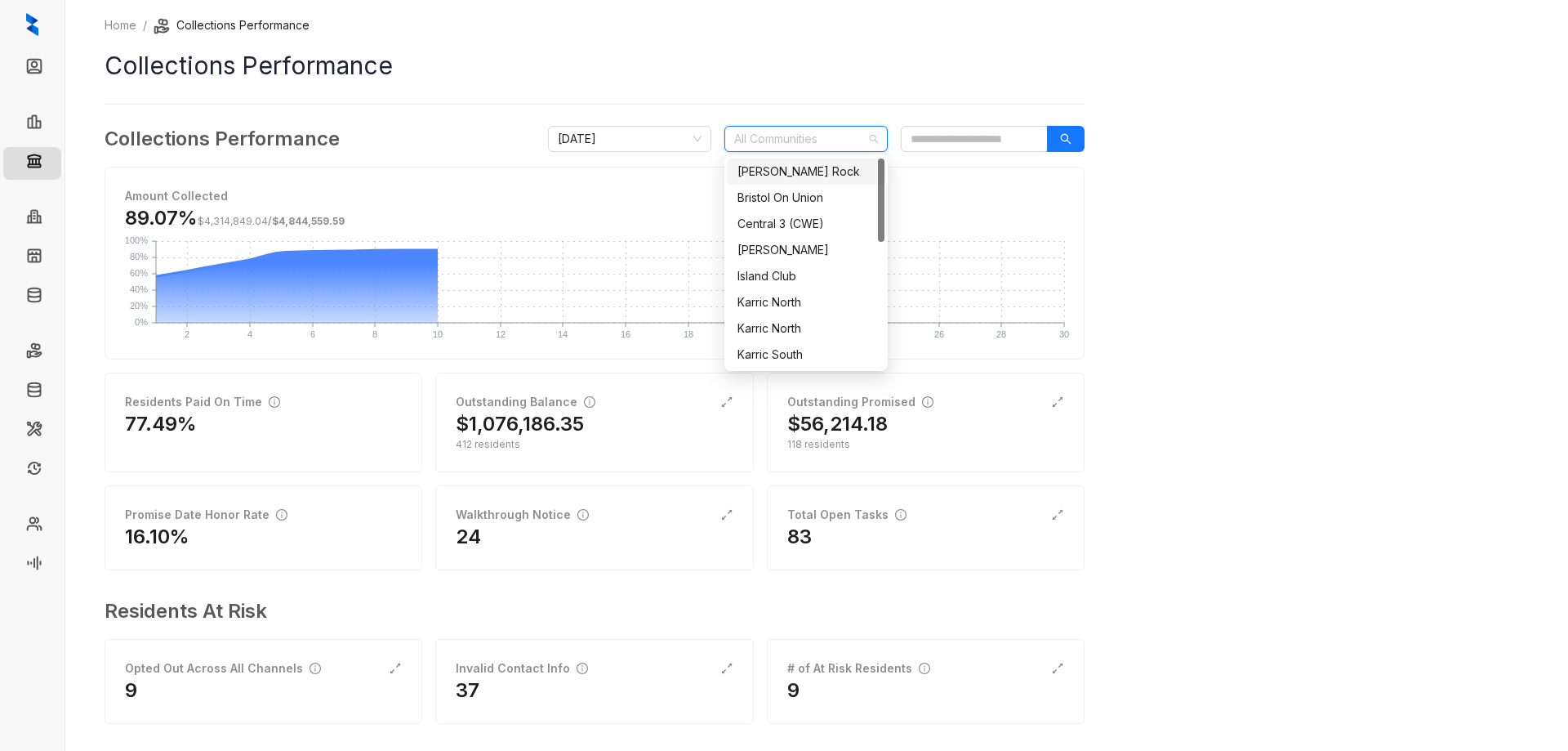
click at [781, 169] on div "[PERSON_NAME] Rock" at bounding box center [806, 172] width 137 height 18
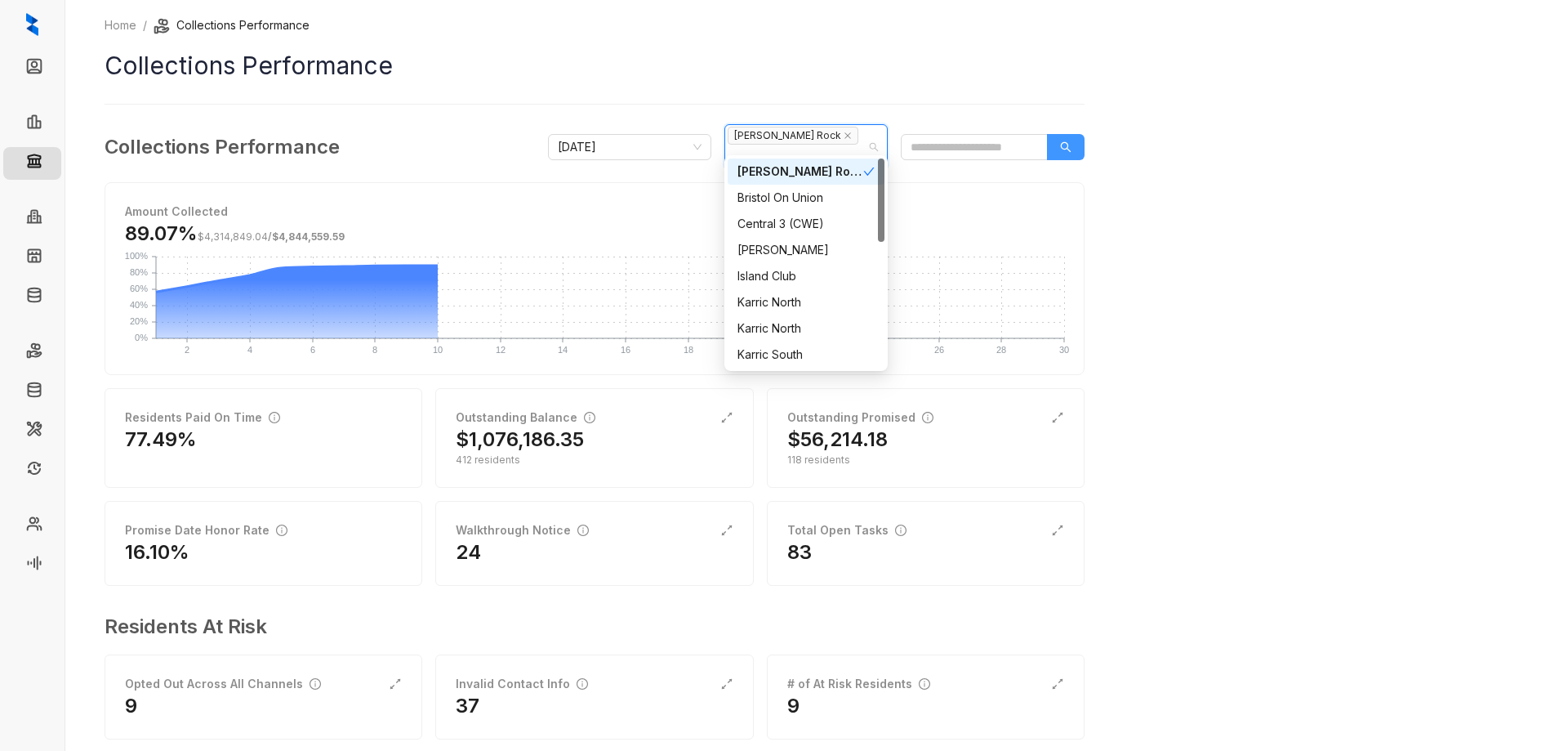
click at [1065, 142] on icon "search" at bounding box center [1065, 147] width 12 height 12
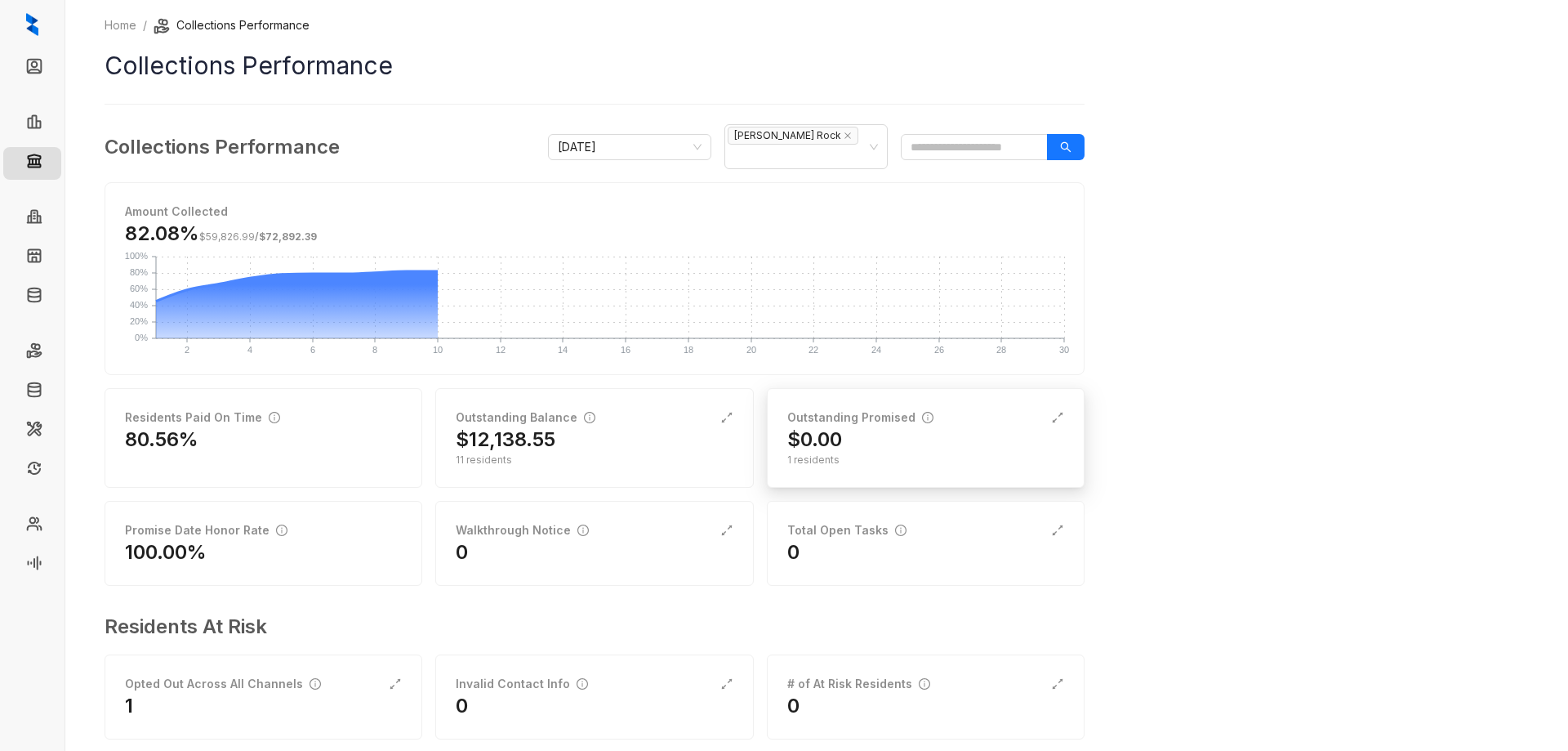
click at [808, 455] on div "Outstanding Promised $0.00 1 residents" at bounding box center [926, 438] width 318 height 99
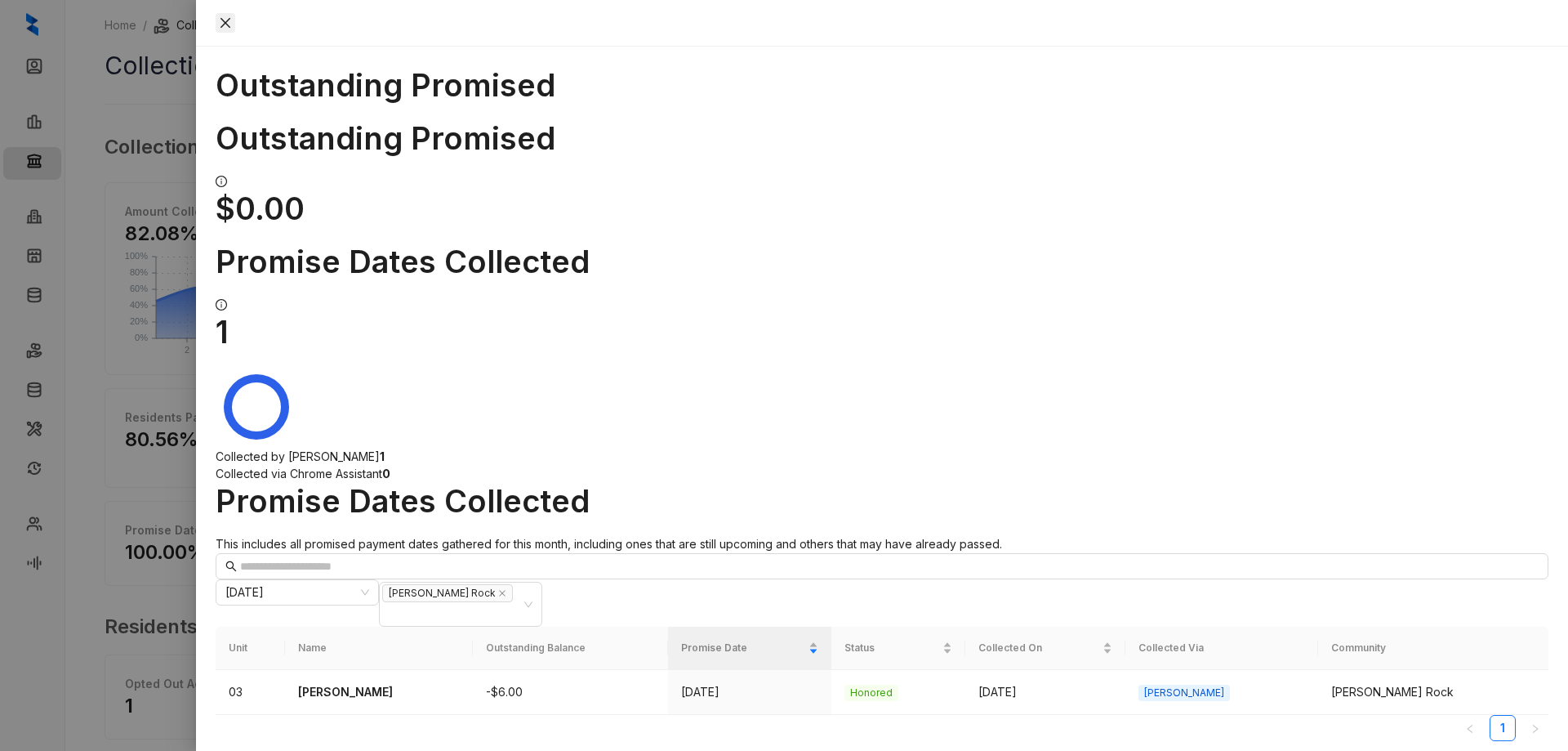
click at [235, 22] on button "Close" at bounding box center [226, 23] width 20 height 20
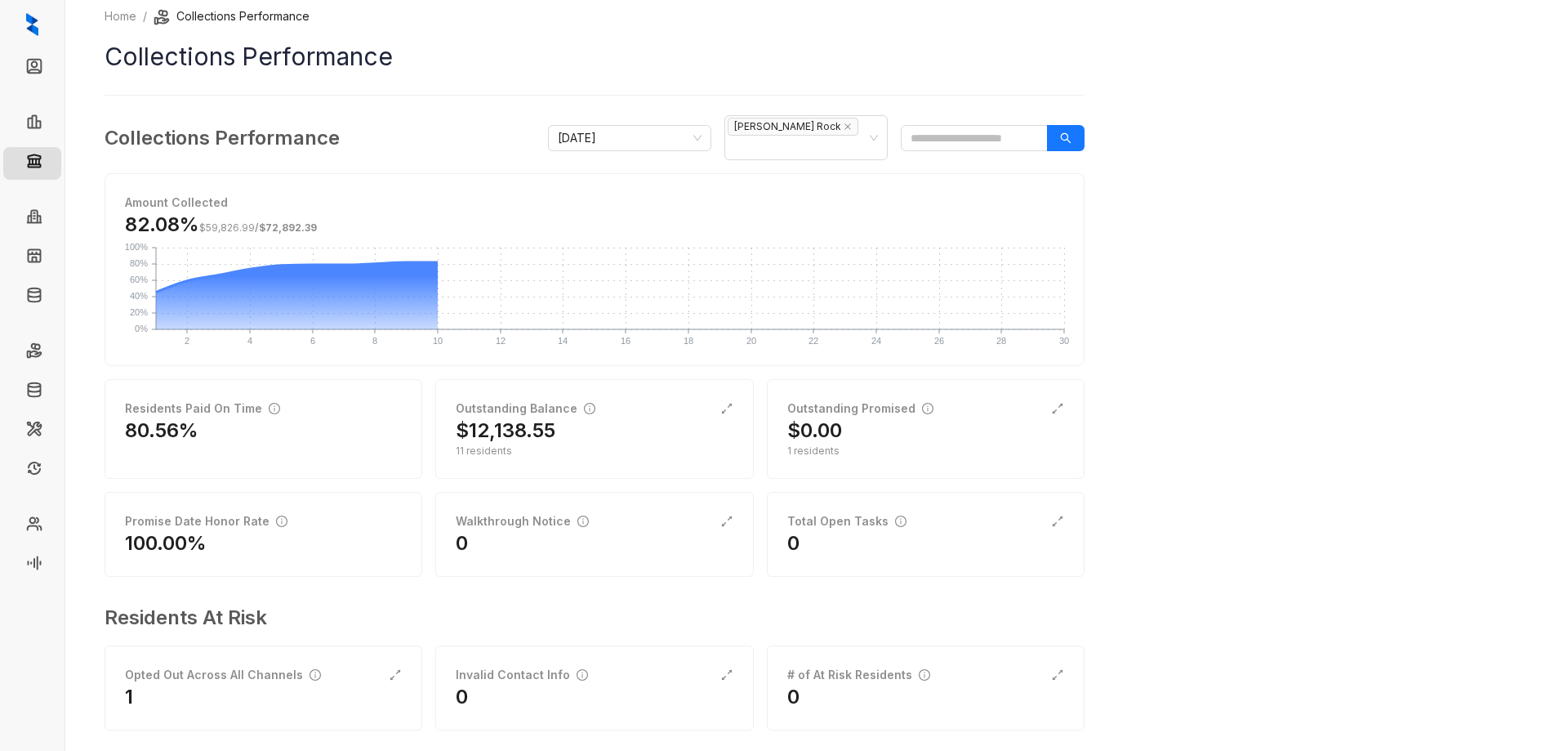
scroll to position [13, 0]
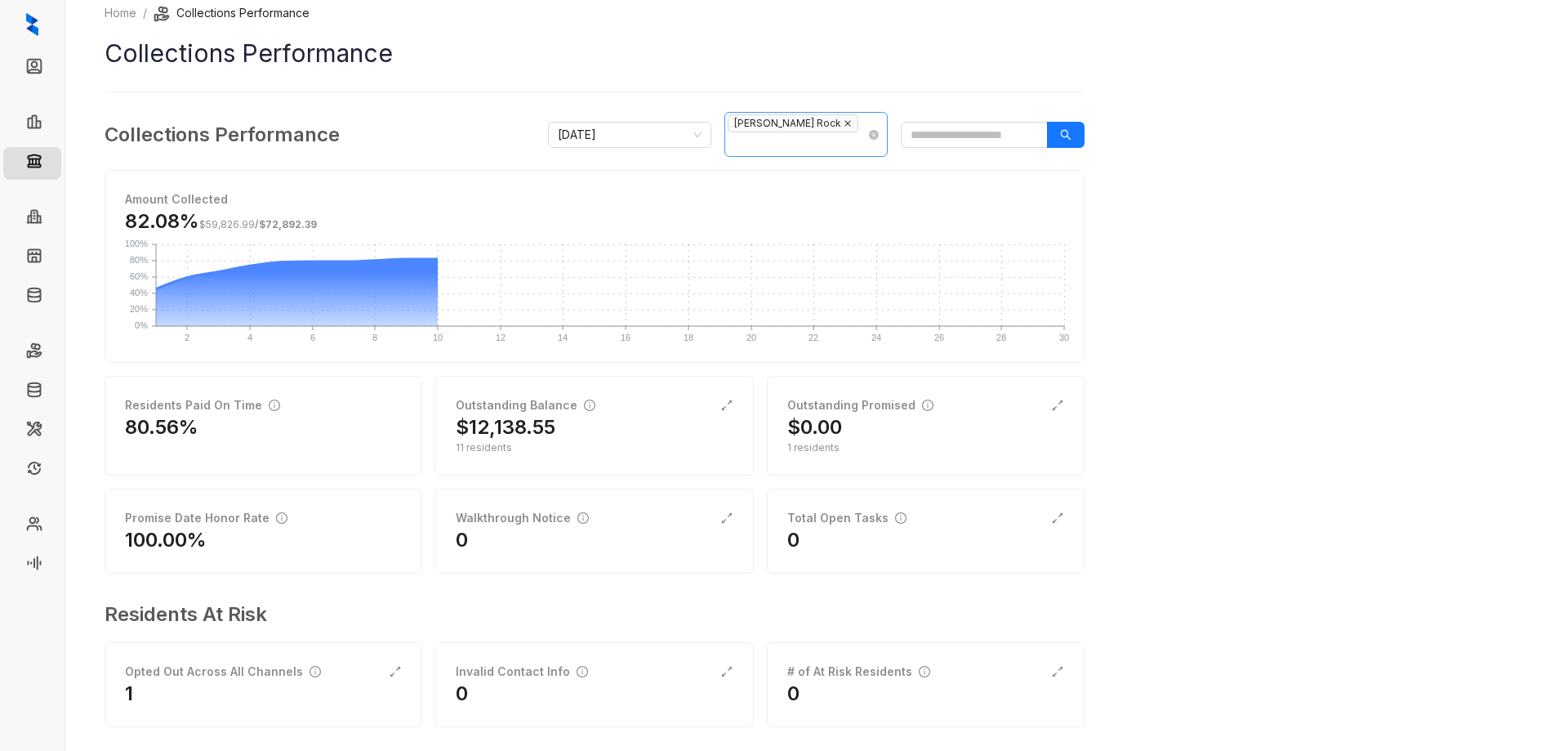
click at [844, 127] on icon "close" at bounding box center [847, 123] width 8 height 8
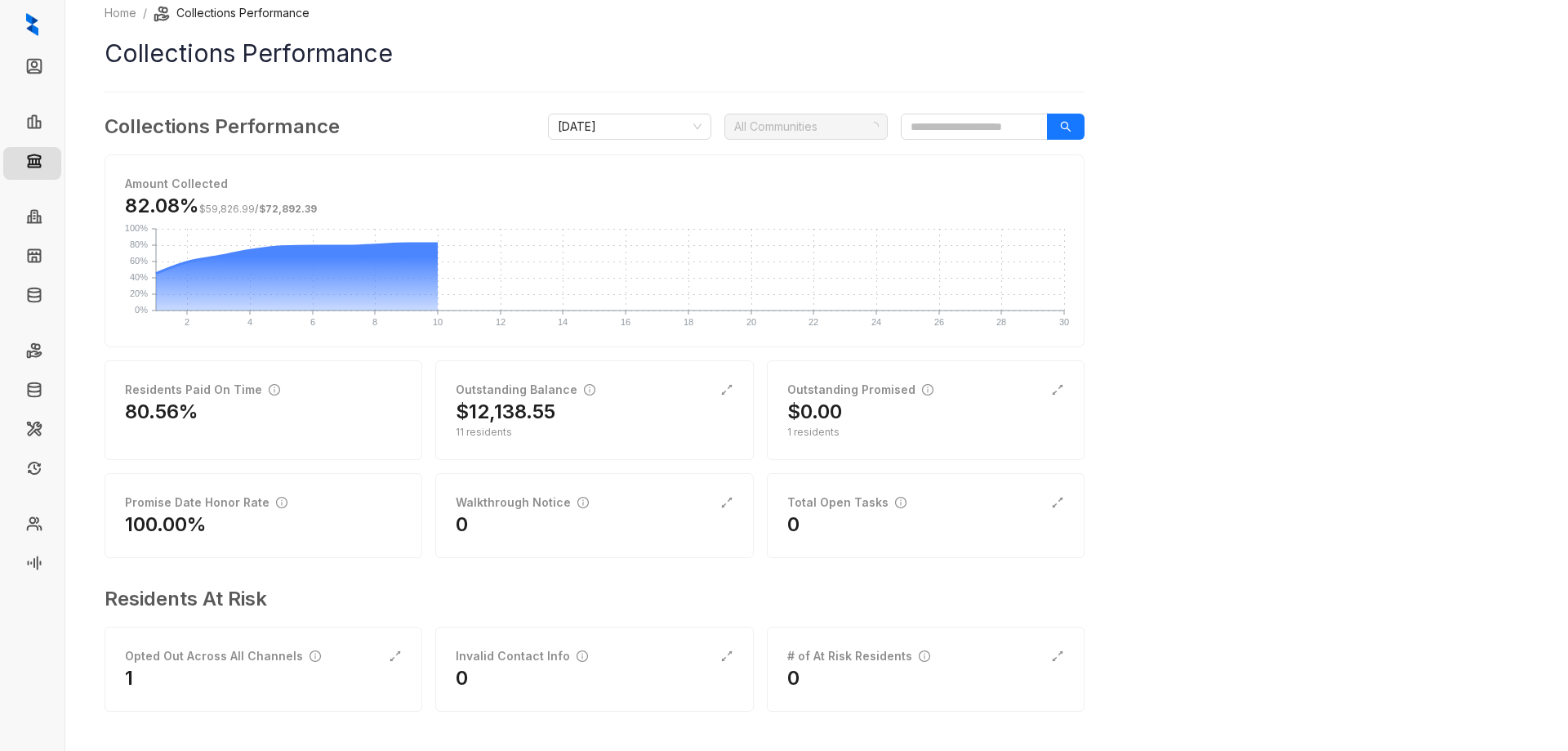
click at [773, 125] on div at bounding box center [797, 126] width 140 height 23
click at [761, 130] on div at bounding box center [797, 126] width 140 height 23
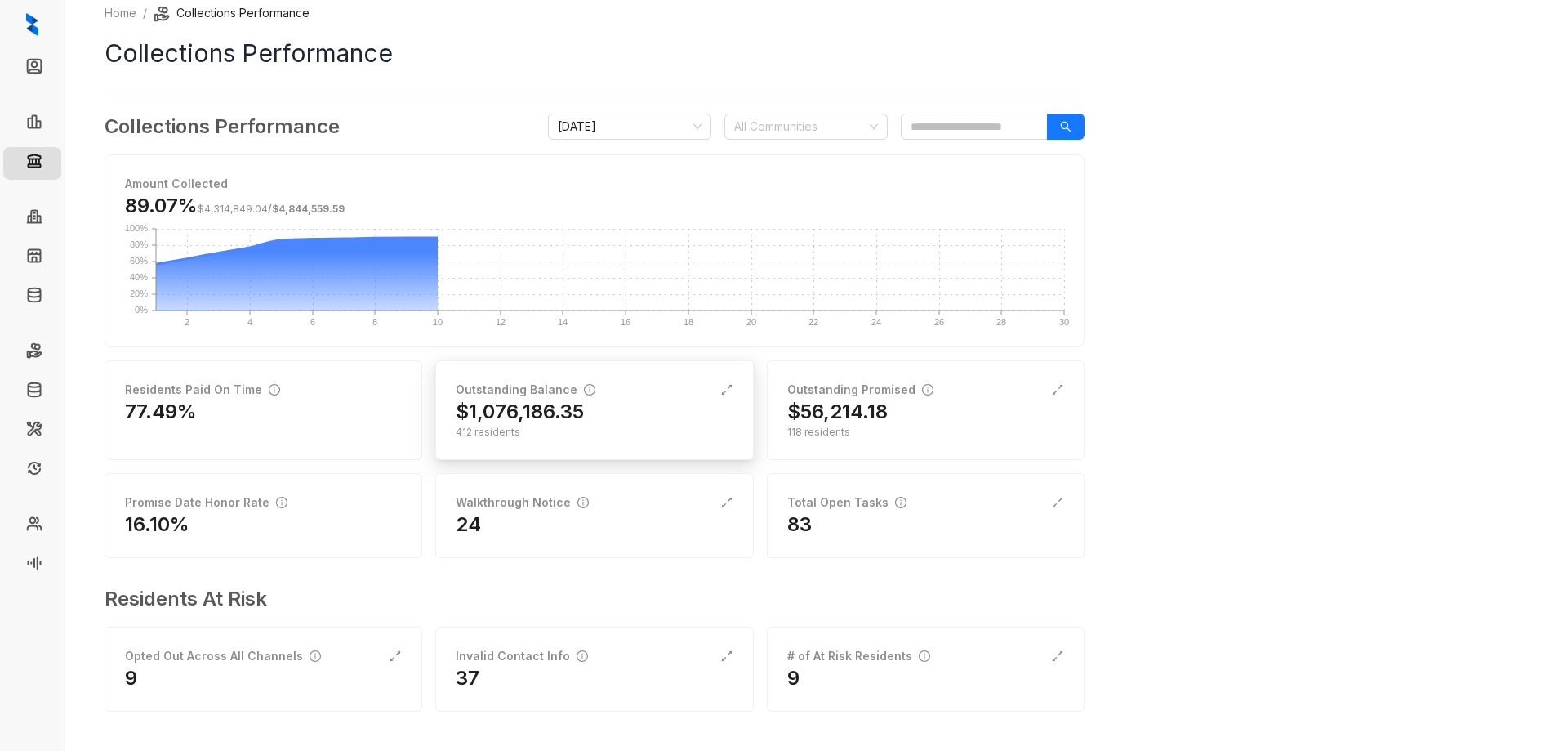
click at [547, 422] on h2 "$1,076,186.35" at bounding box center [520, 412] width 128 height 26
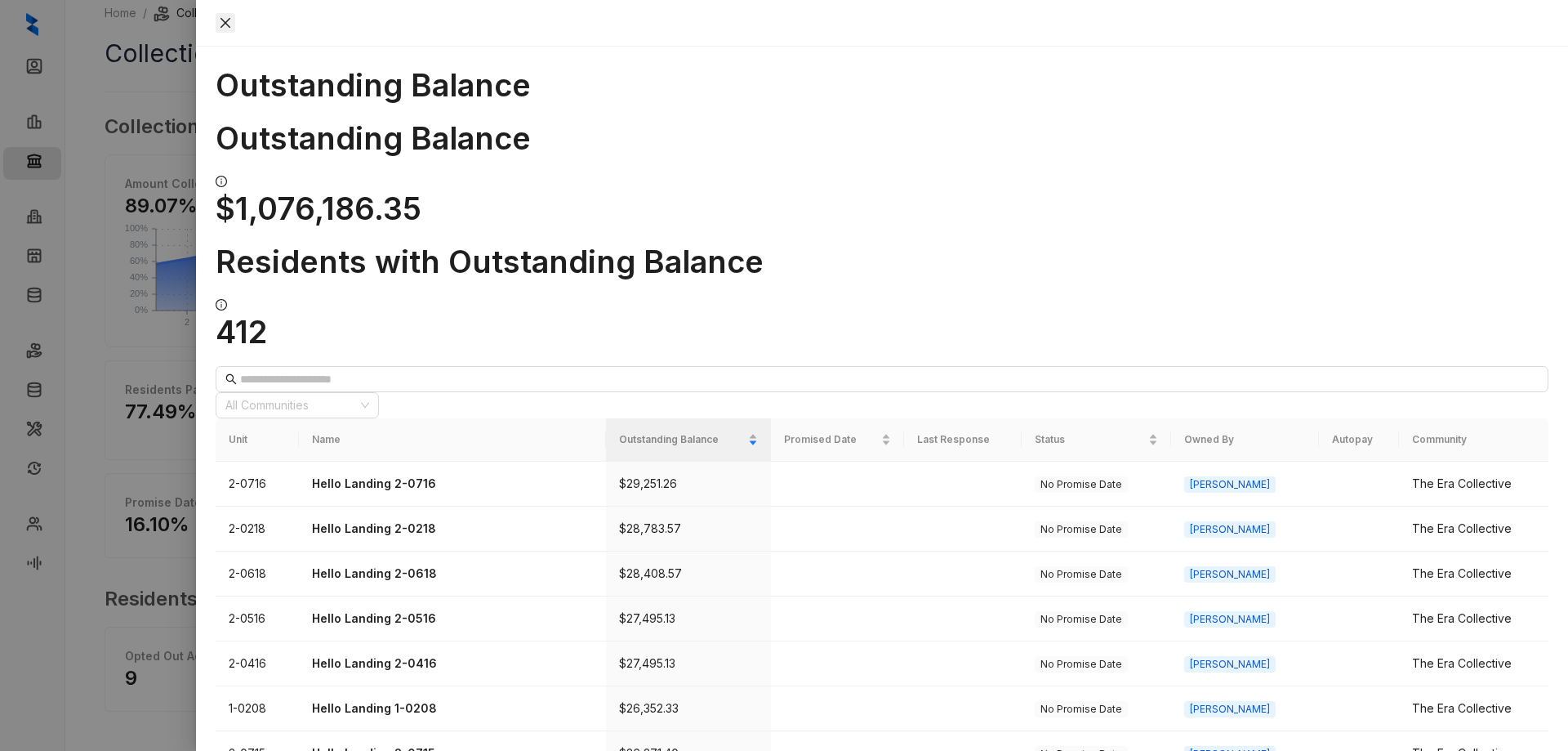
click at [232, 18] on icon "close" at bounding box center [226, 23] width 13 height 13
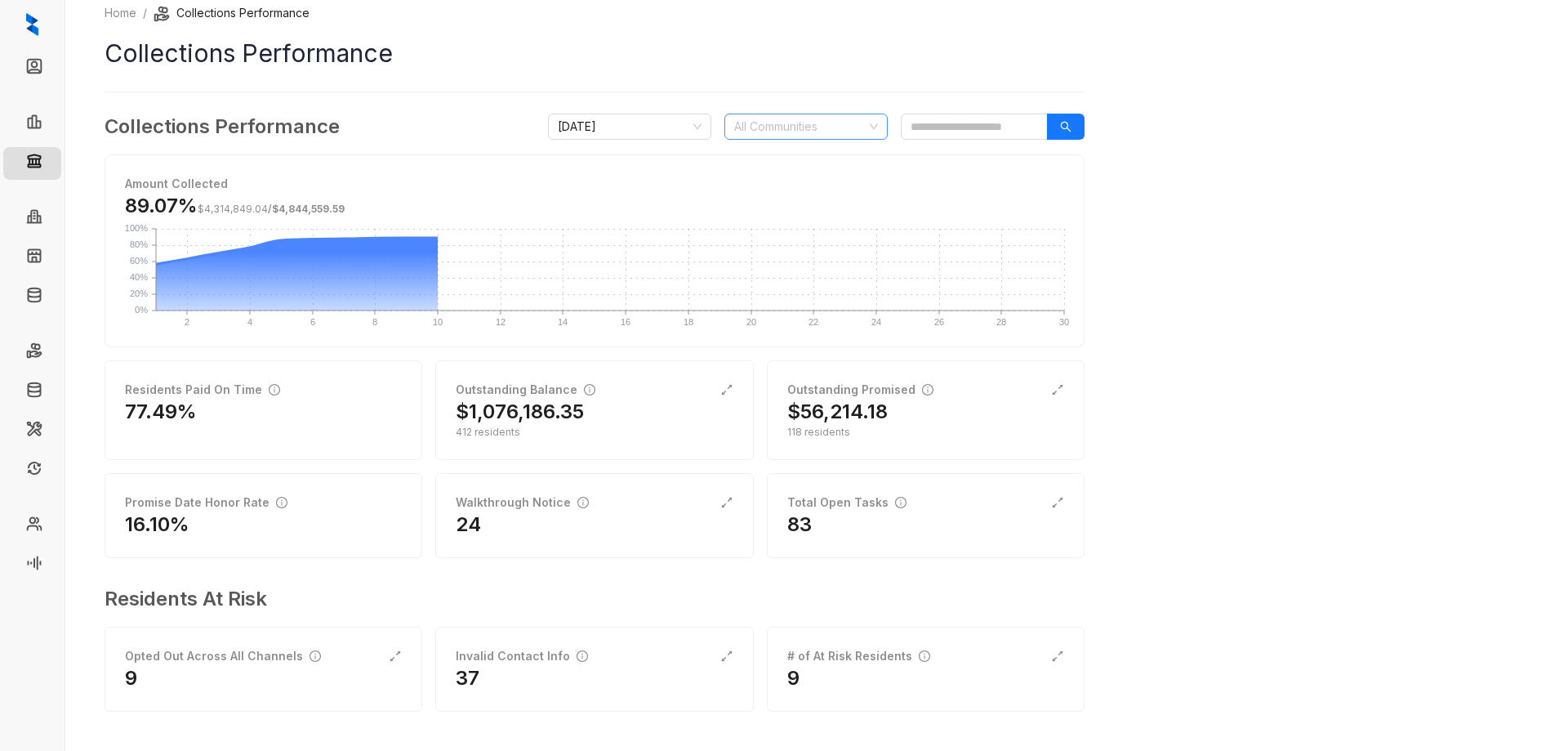
click at [817, 139] on div "Collections Performance [DATE] All Communities" at bounding box center [595, 126] width 980 height 30
click at [807, 130] on div at bounding box center [797, 126] width 140 height 23
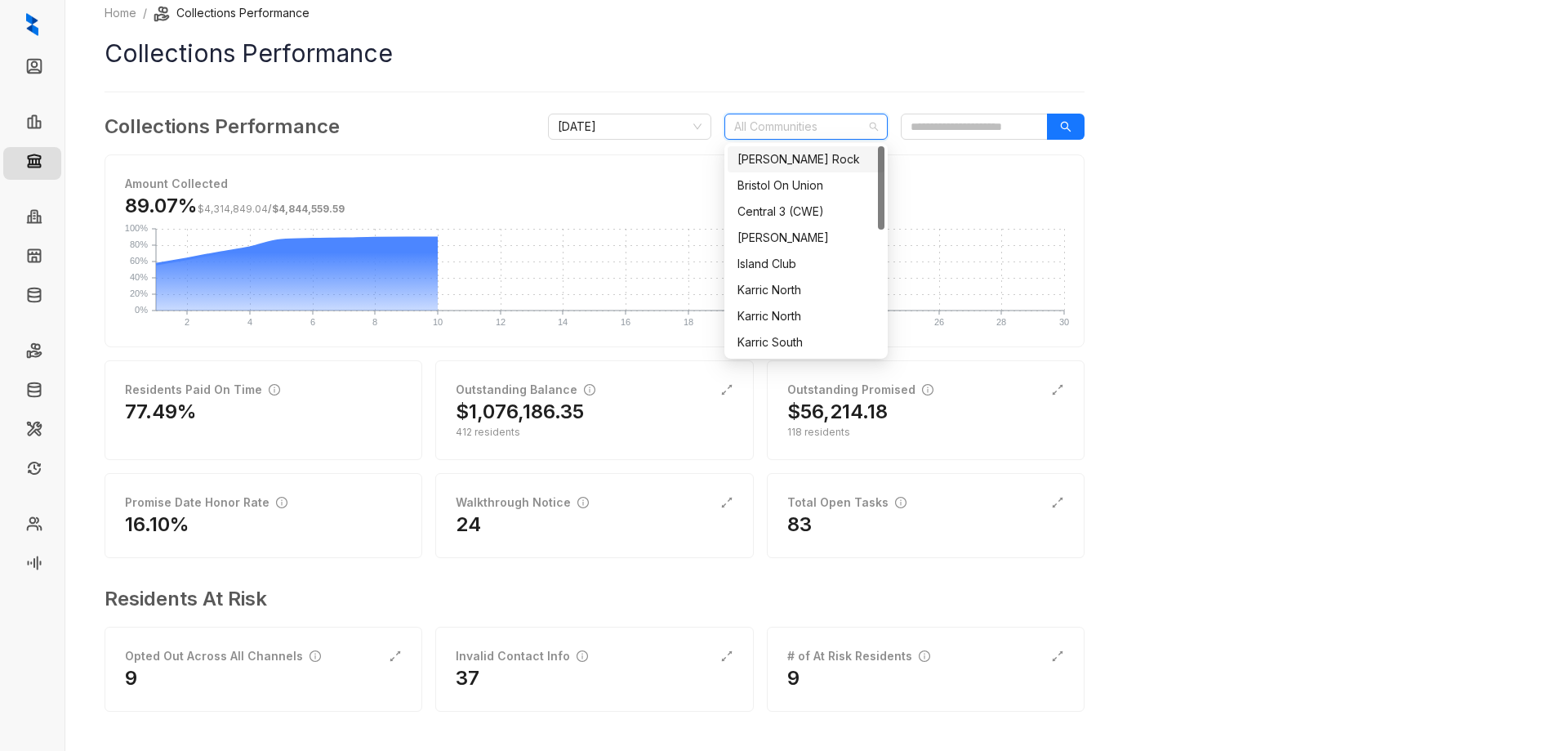
click at [785, 151] on div "[PERSON_NAME] Rock" at bounding box center [806, 160] width 137 height 18
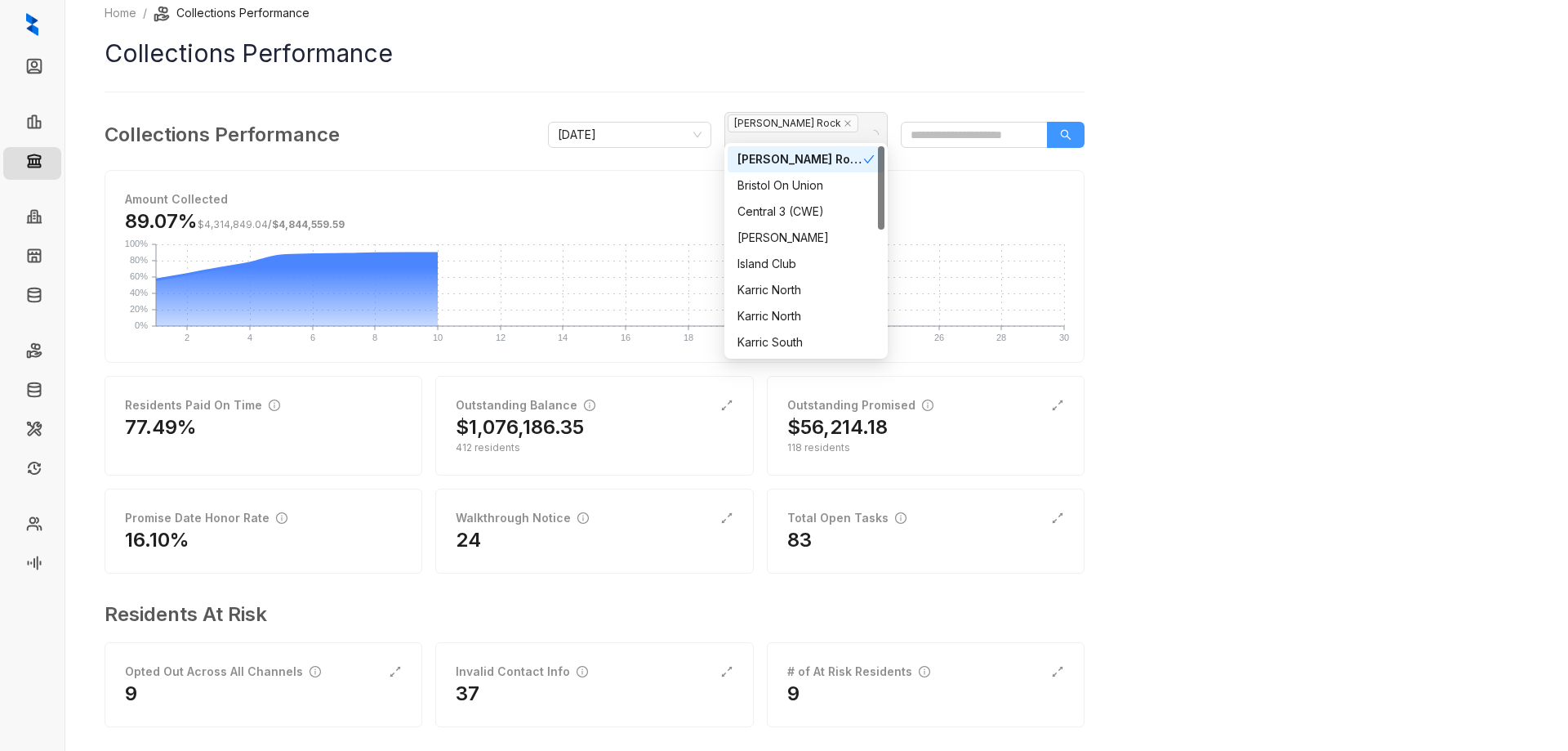
click at [1070, 132] on icon "search" at bounding box center [1065, 134] width 12 height 12
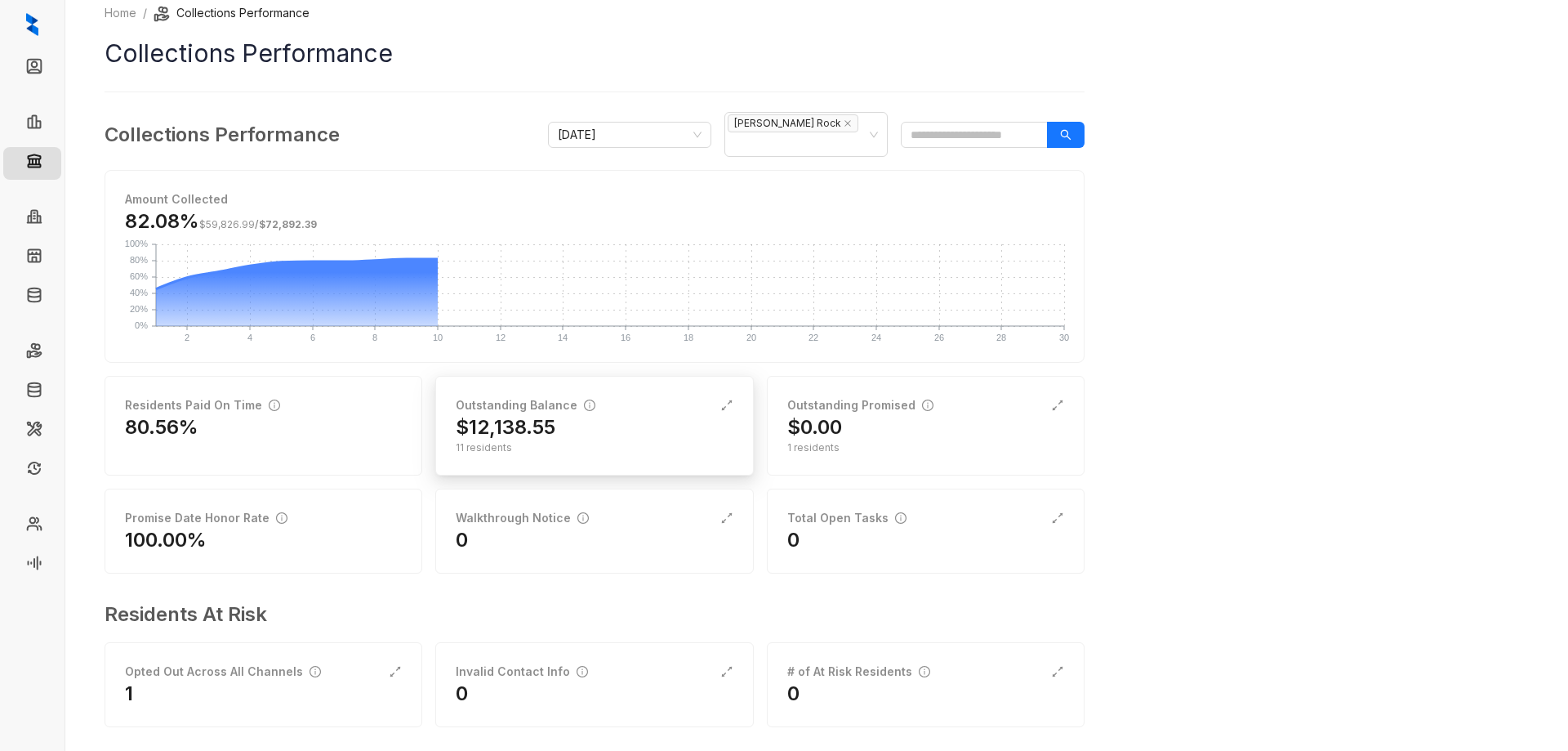
click at [524, 414] on h2 "$12,138.55" at bounding box center [505, 427] width 99 height 26
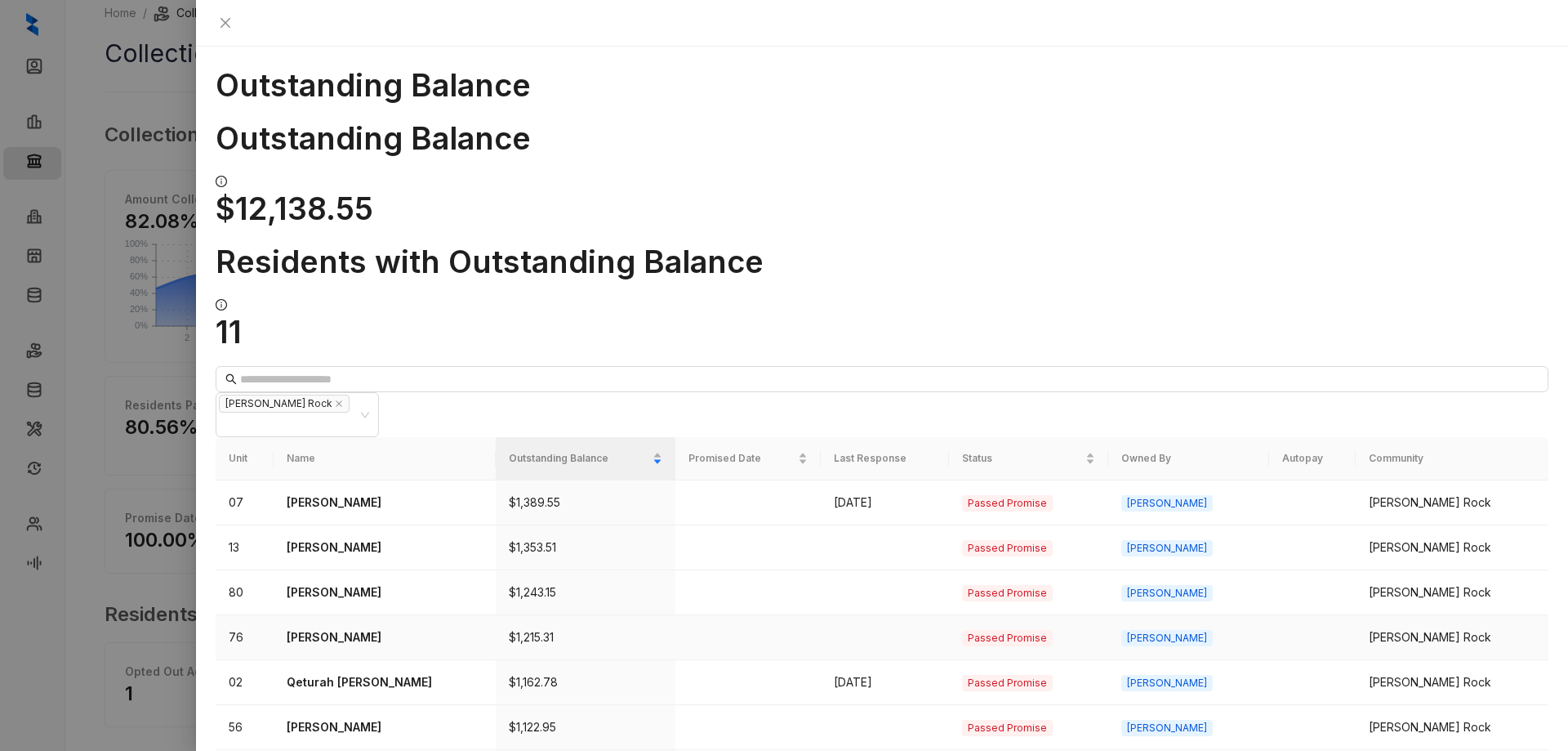
scroll to position [56, 0]
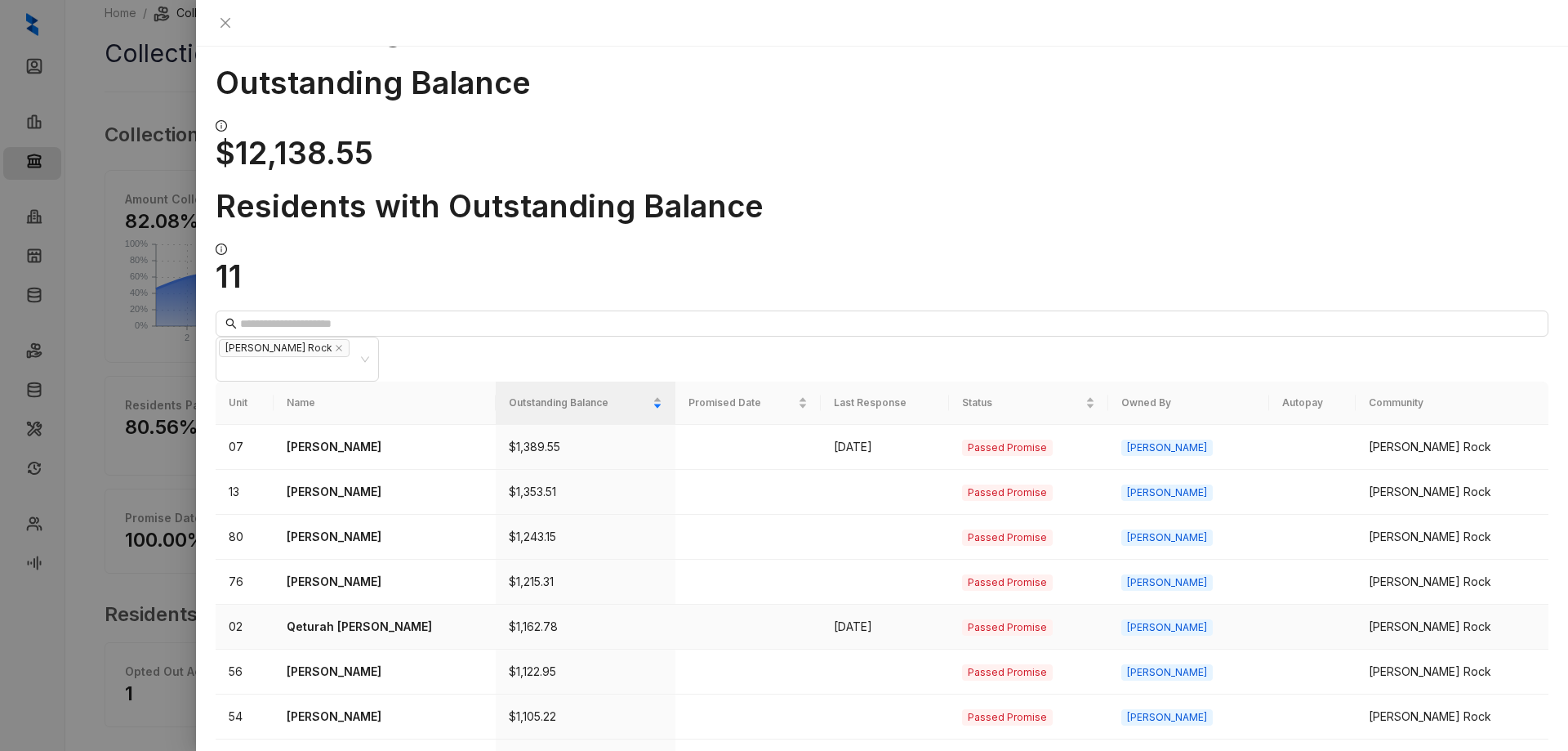
click at [374, 617] on p "Qeturah [PERSON_NAME]" at bounding box center [384, 626] width 196 height 18
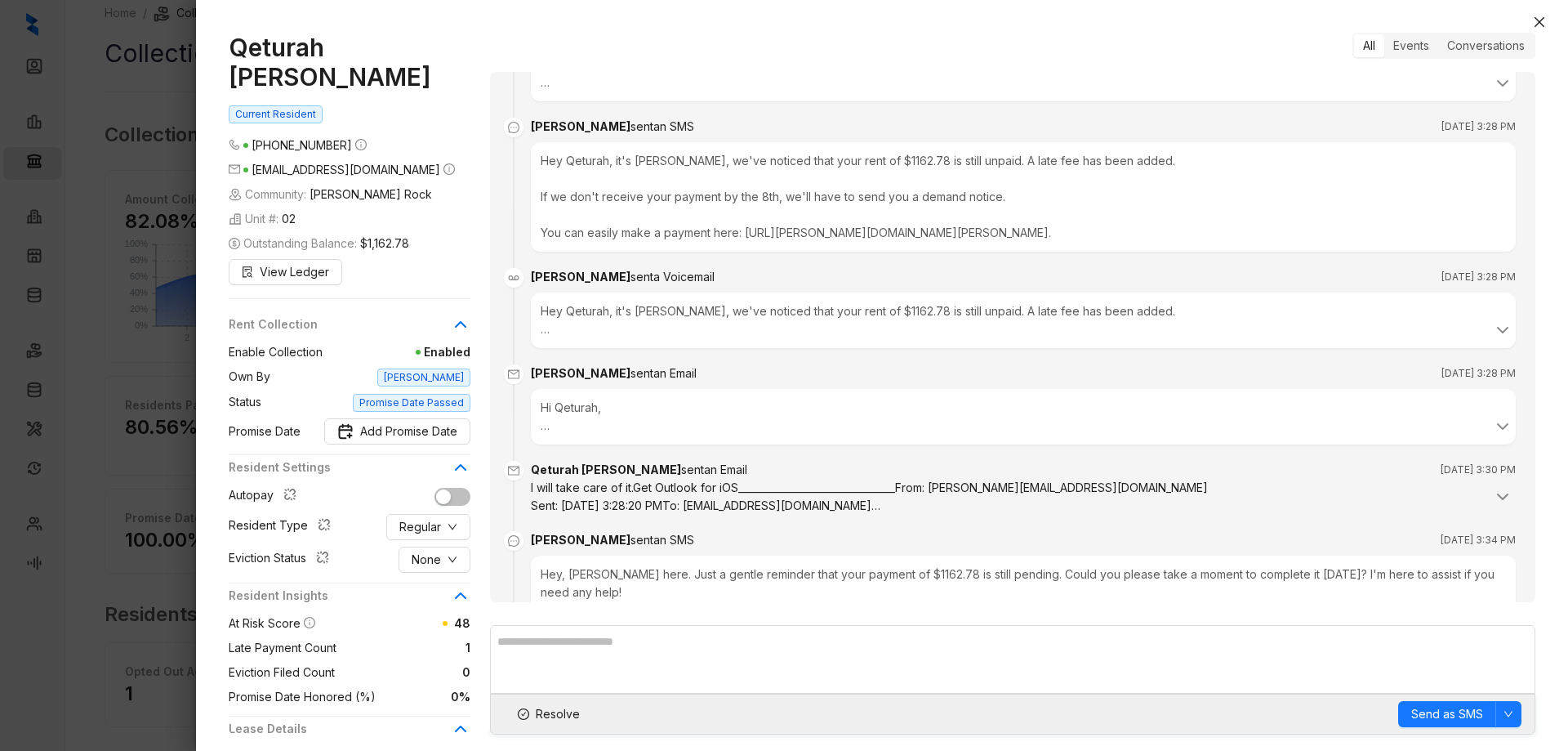
scroll to position [453, 0]
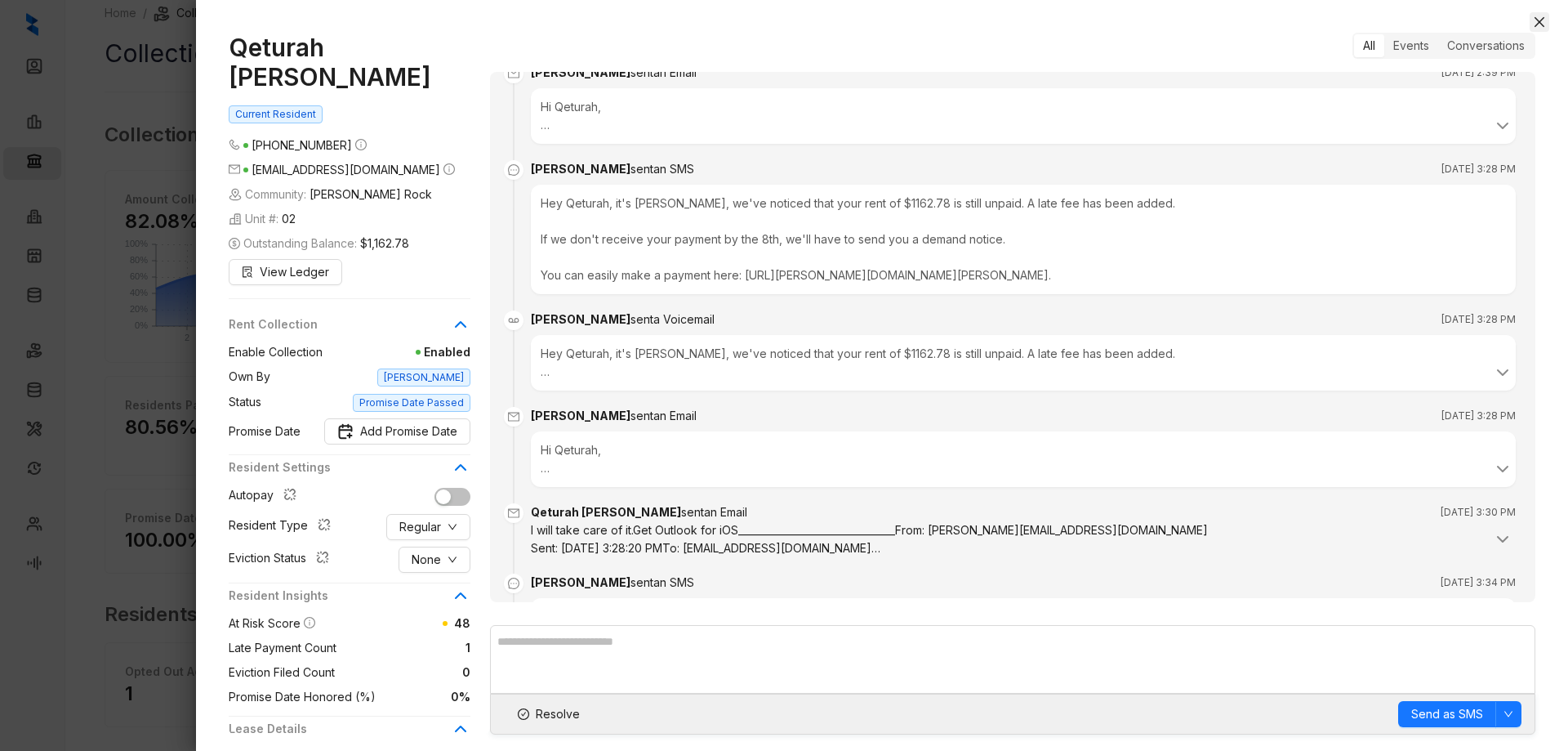
click at [1536, 15] on icon "close" at bounding box center [1539, 22] width 13 height 13
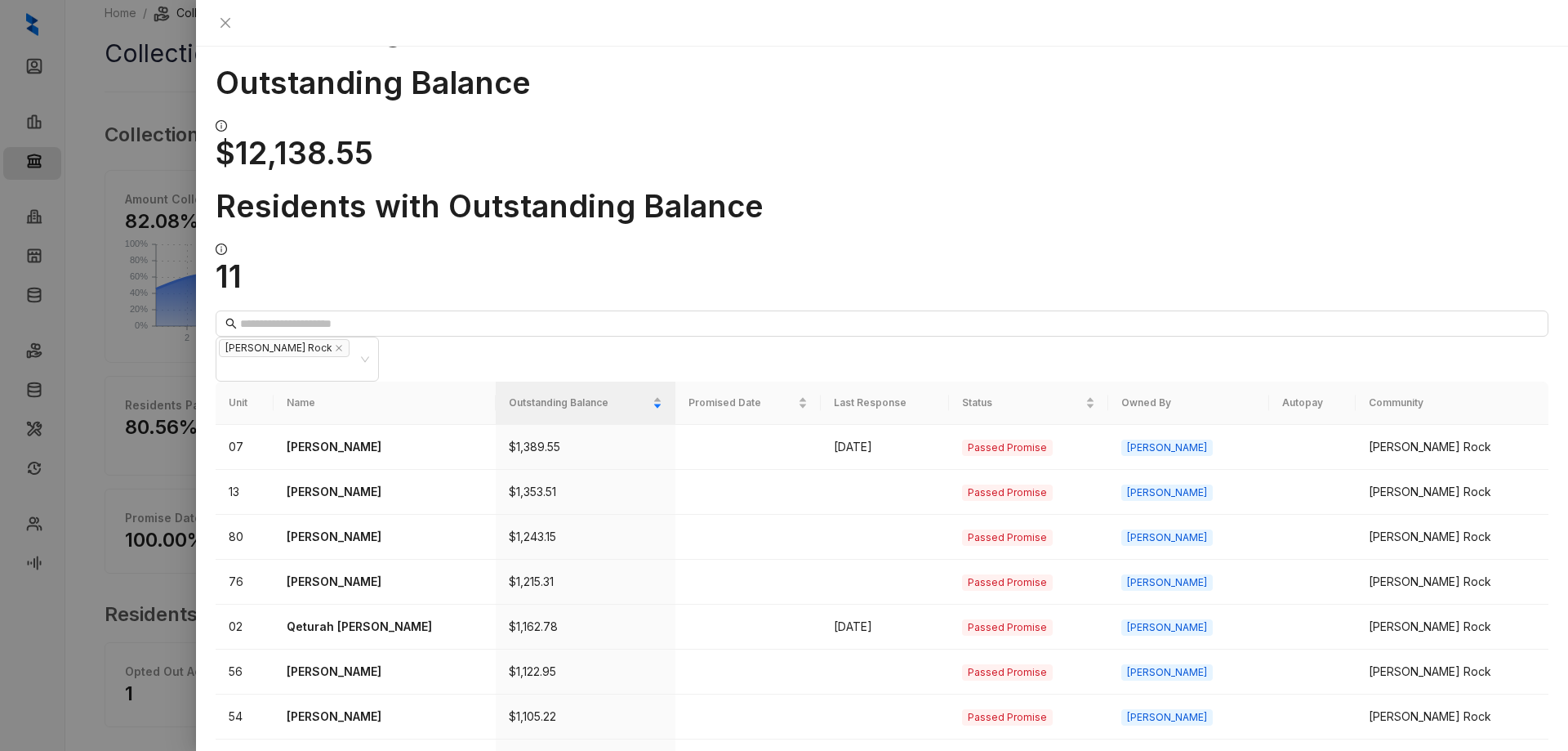
drag, startPoint x: 1545, startPoint y: 23, endPoint x: 1535, endPoint y: 23, distance: 10.0
click at [235, 23] on button "Close" at bounding box center [226, 23] width 20 height 20
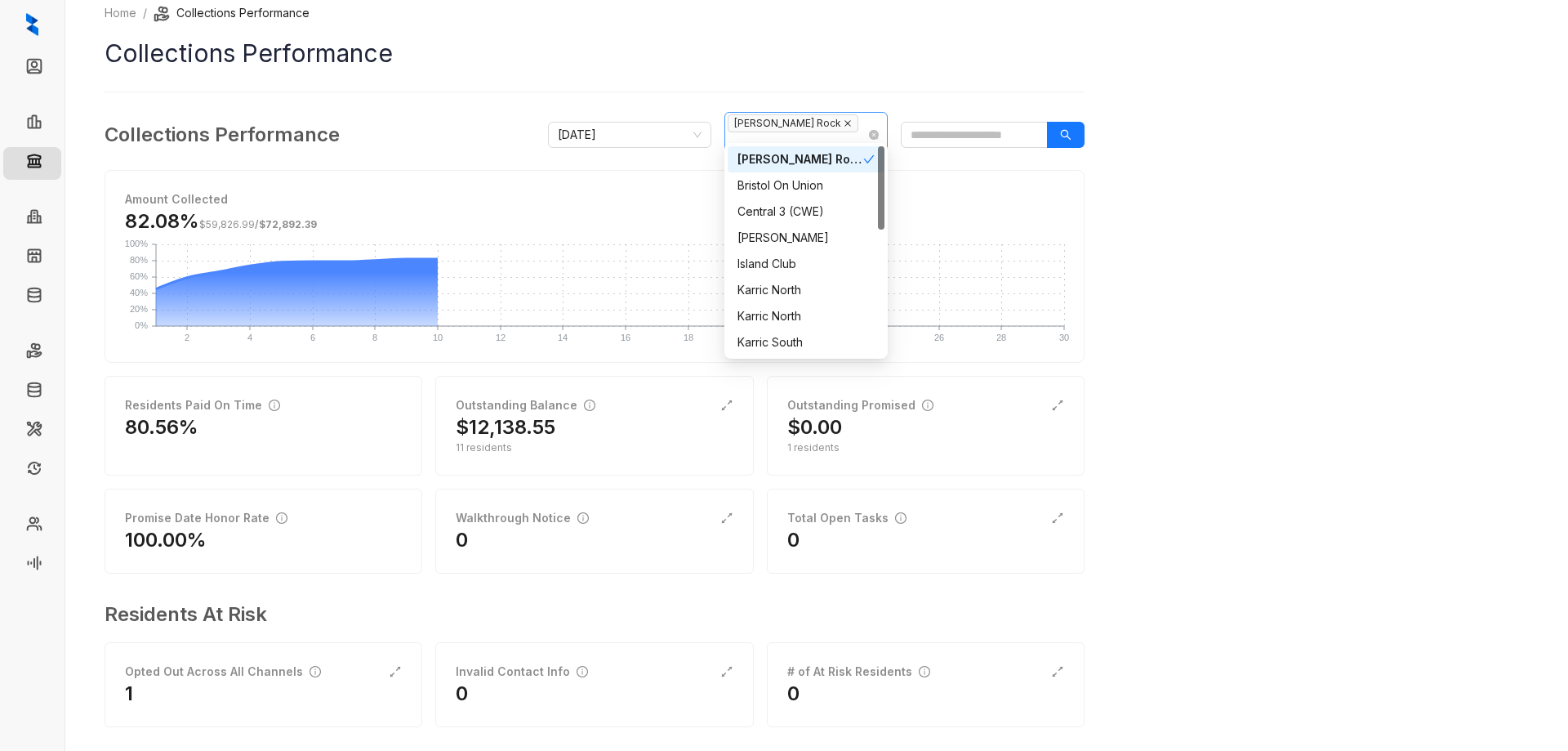
click at [844, 127] on icon "close" at bounding box center [847, 124] width 6 height 6
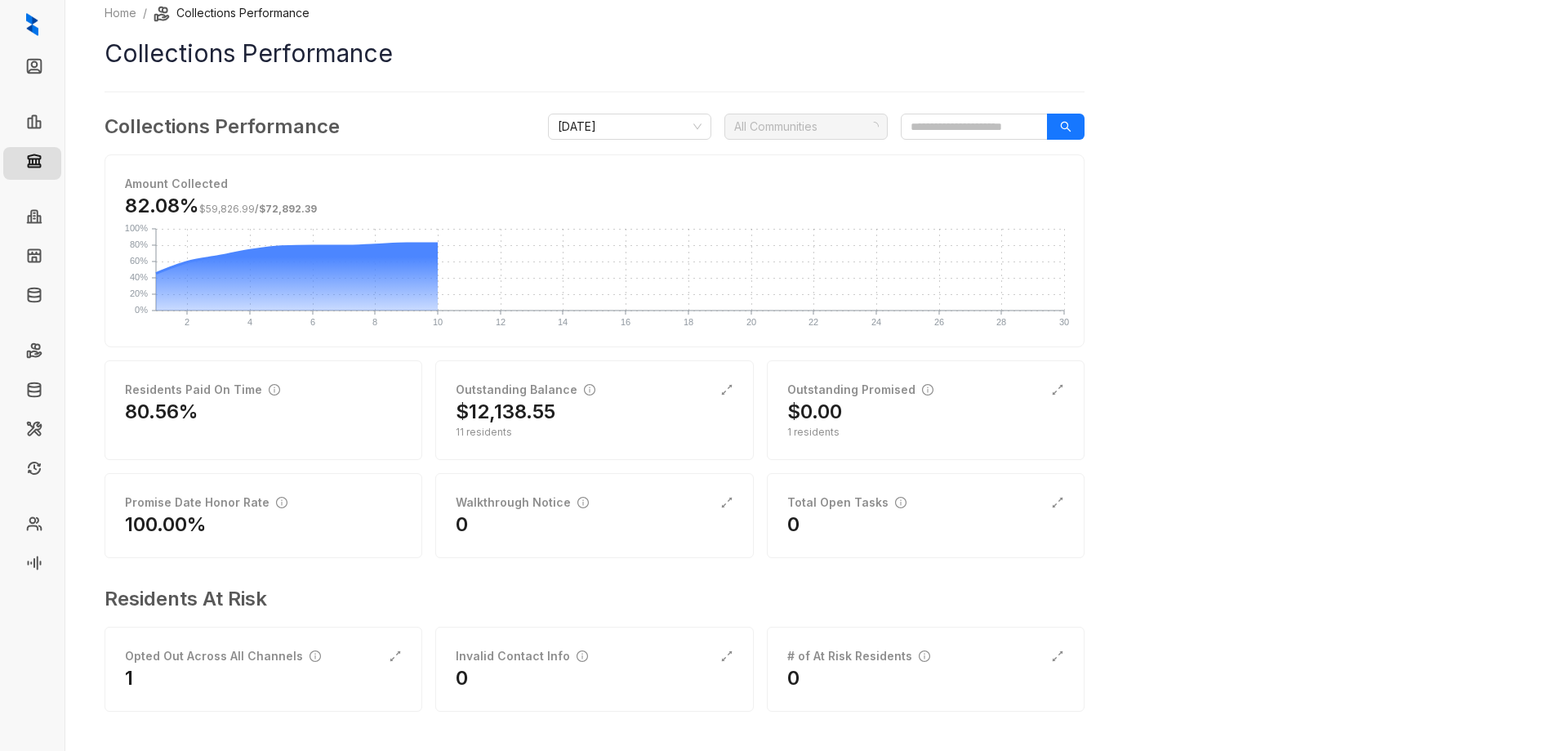
click at [787, 127] on div at bounding box center [797, 126] width 140 height 23
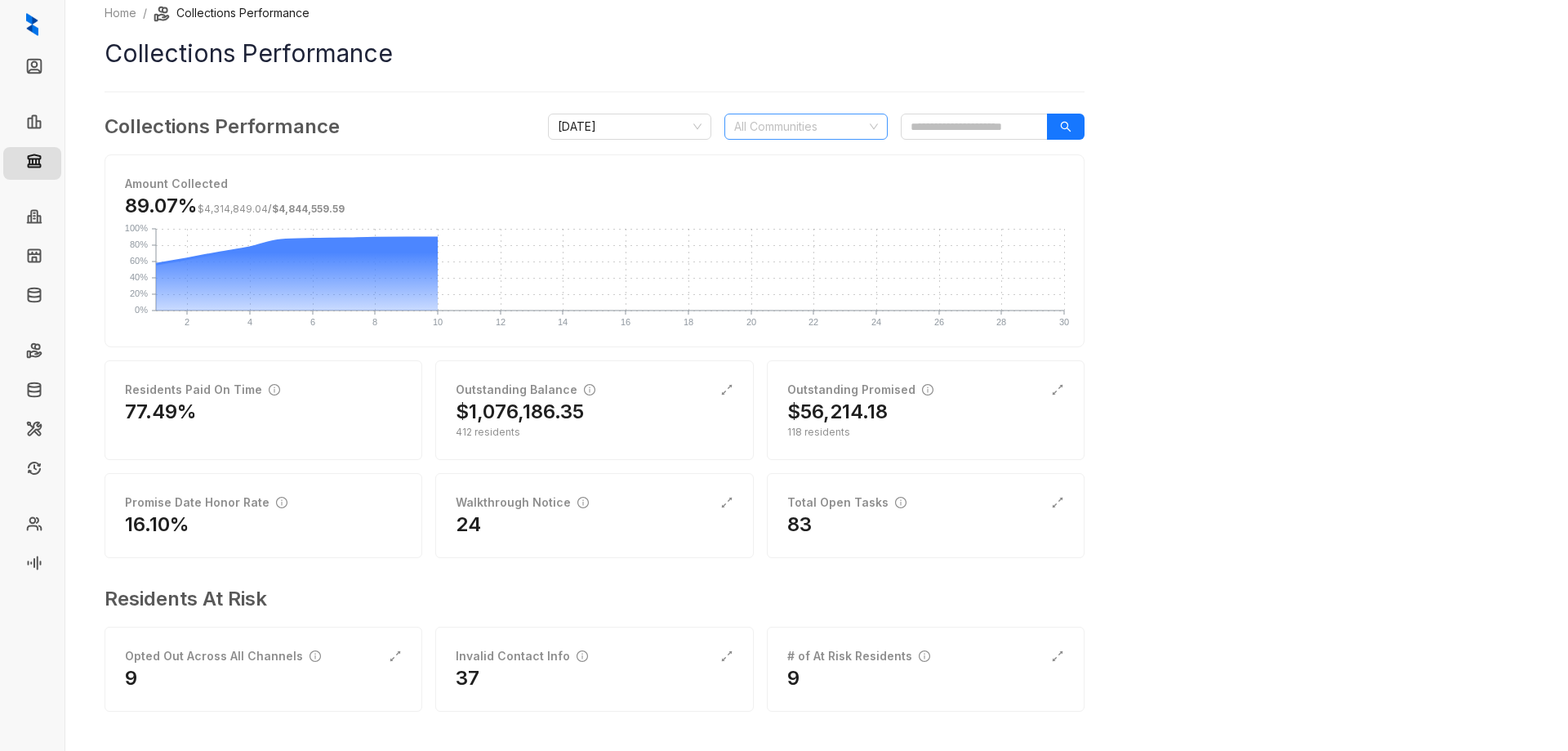
click at [775, 127] on div at bounding box center [797, 126] width 140 height 23
type input "****"
click at [764, 155] on div "[PERSON_NAME]" at bounding box center [806, 160] width 137 height 18
click at [1065, 132] on icon "search" at bounding box center [1065, 126] width 12 height 12
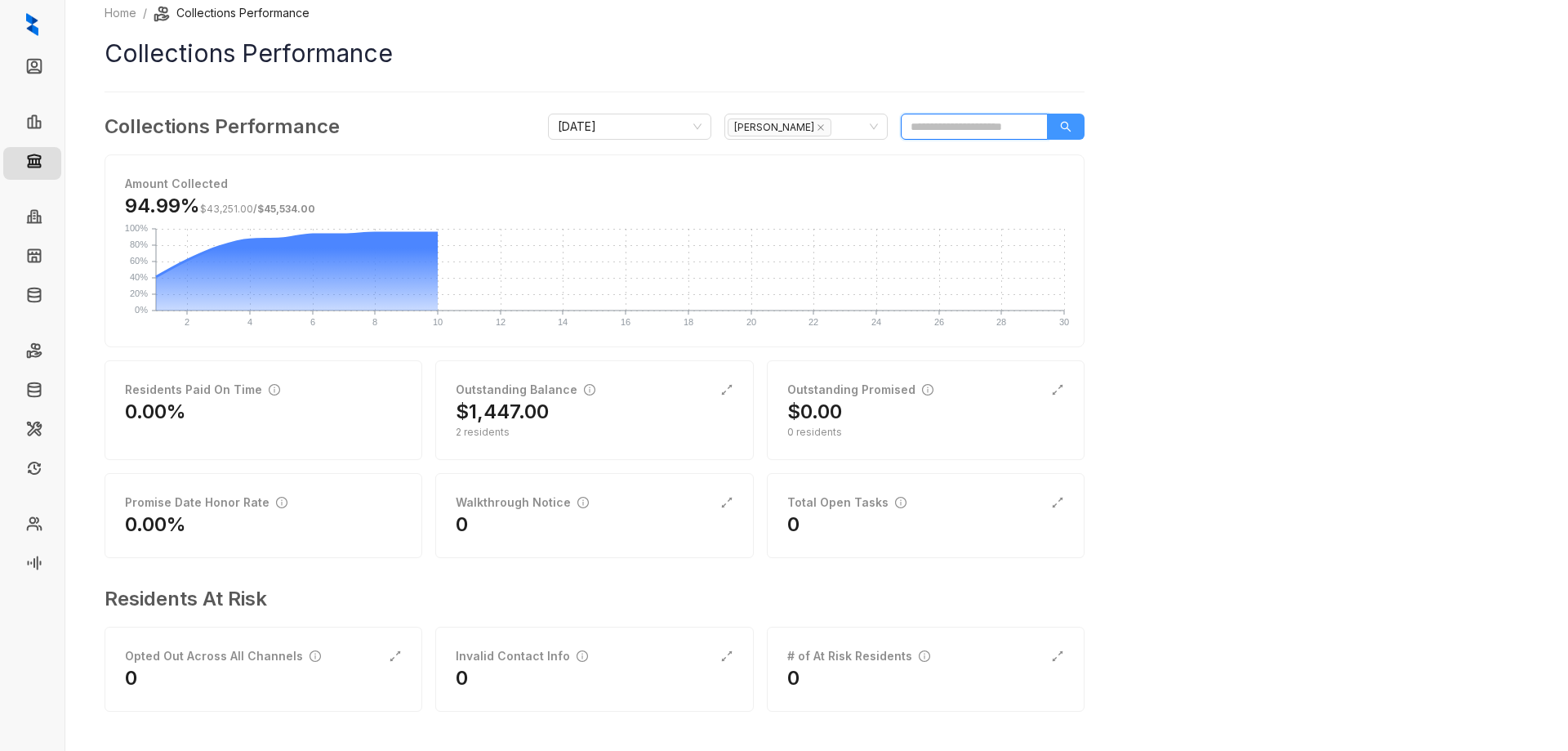
click at [1073, 123] on button "button" at bounding box center [1065, 126] width 38 height 26
click at [614, 396] on div "Outstanding Balance" at bounding box center [594, 390] width 277 height 18
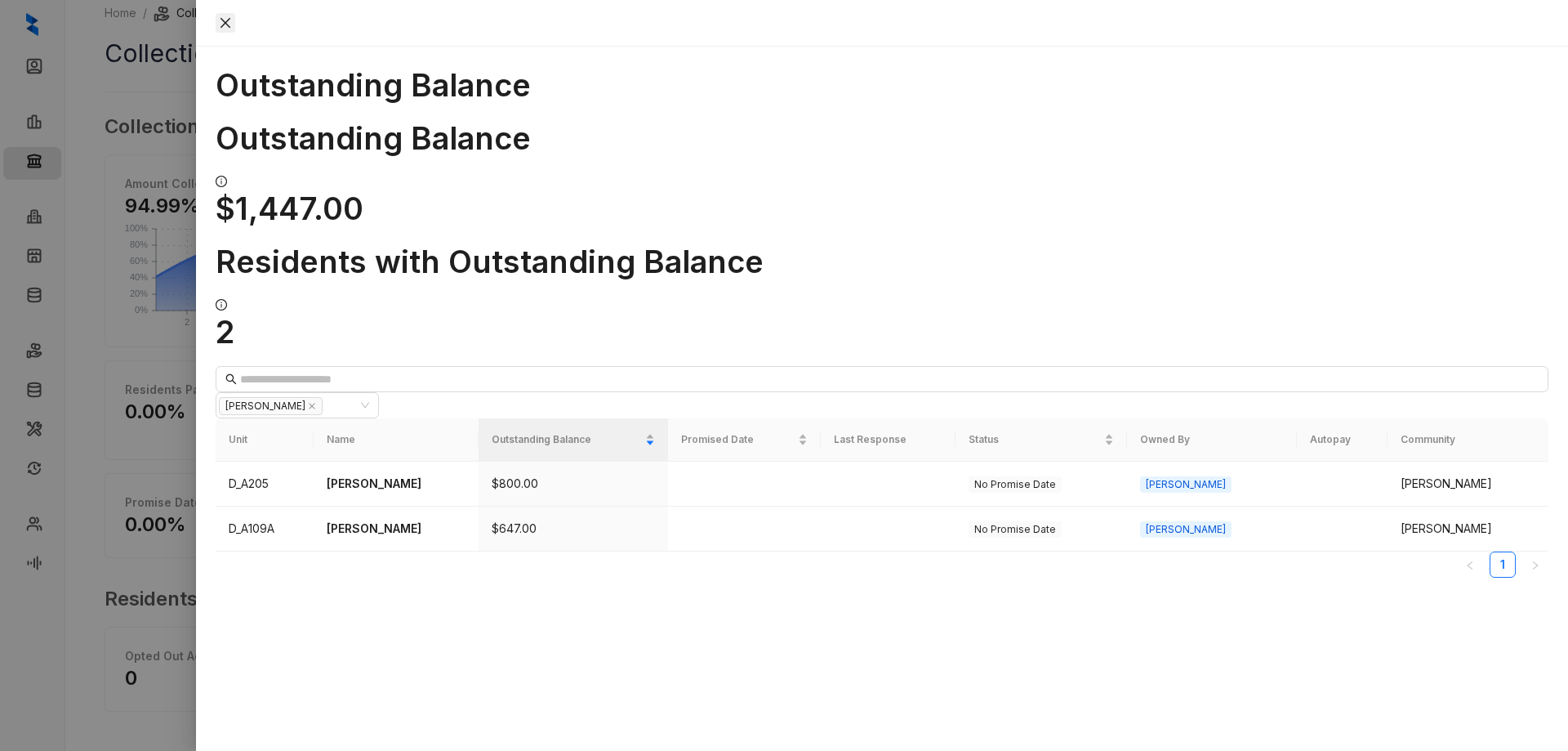
click at [230, 23] on icon "close" at bounding box center [225, 23] width 10 height 10
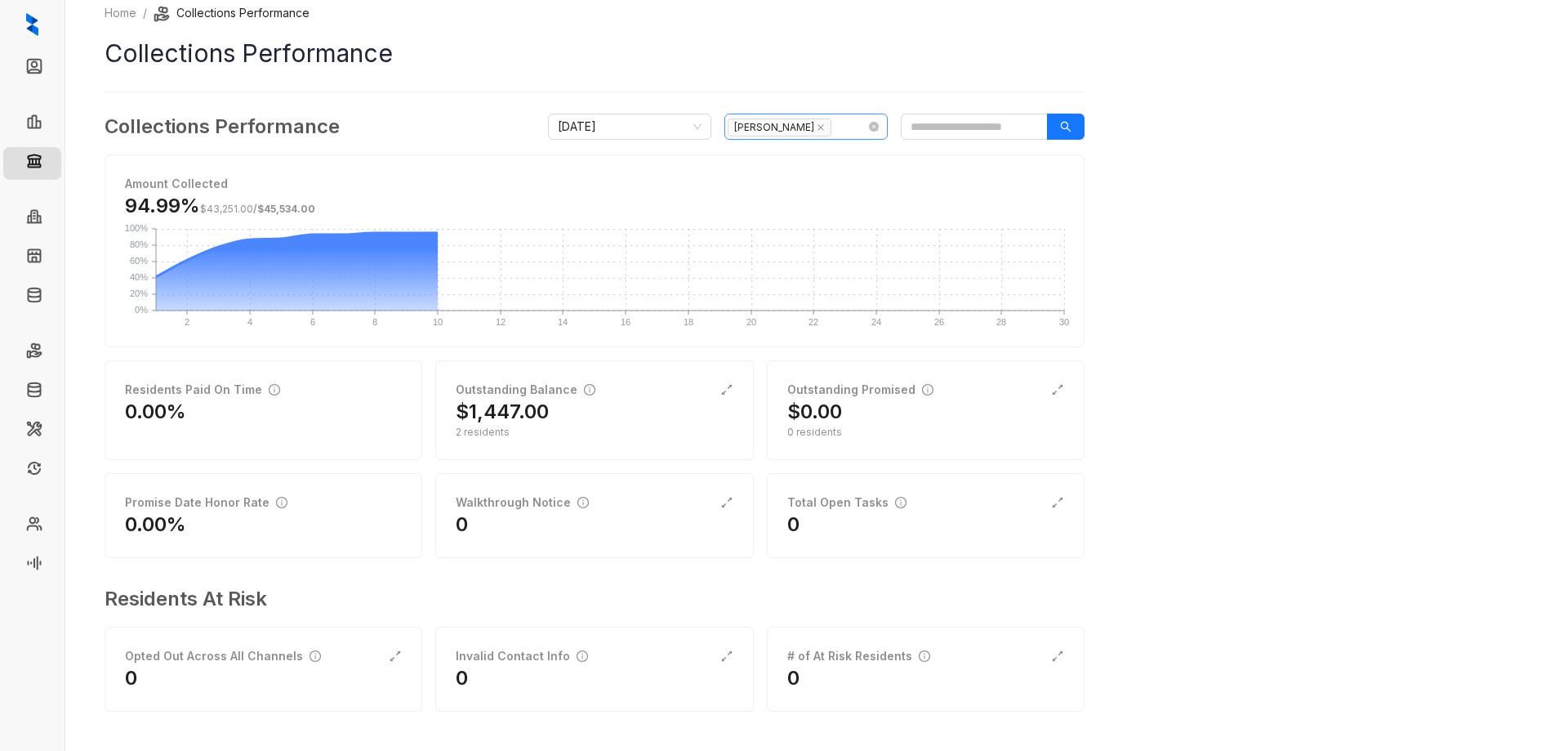
click at [767, 127] on span "[PERSON_NAME]" at bounding box center [779, 127] width 104 height 18
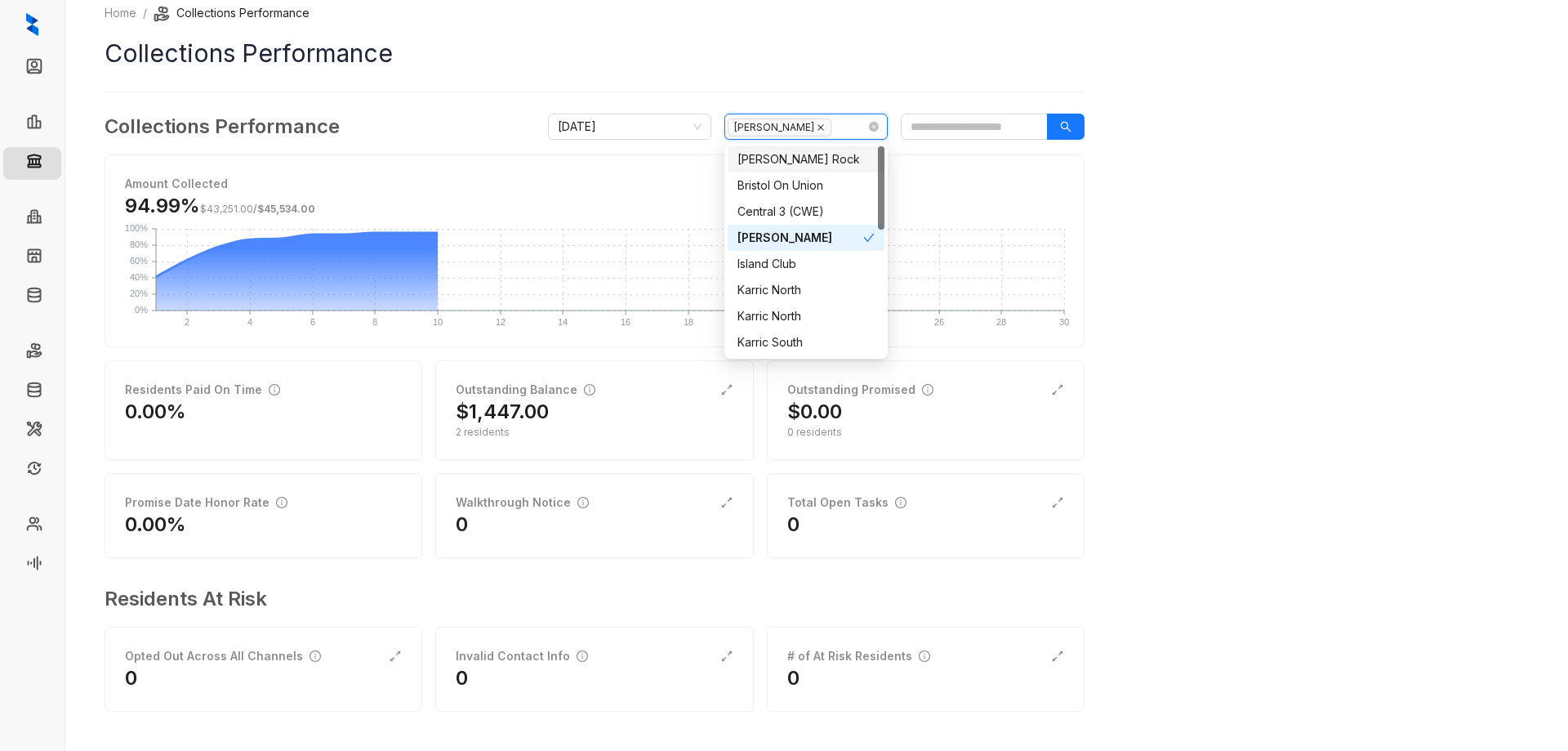
click at [816, 125] on icon "close" at bounding box center [820, 127] width 8 height 8
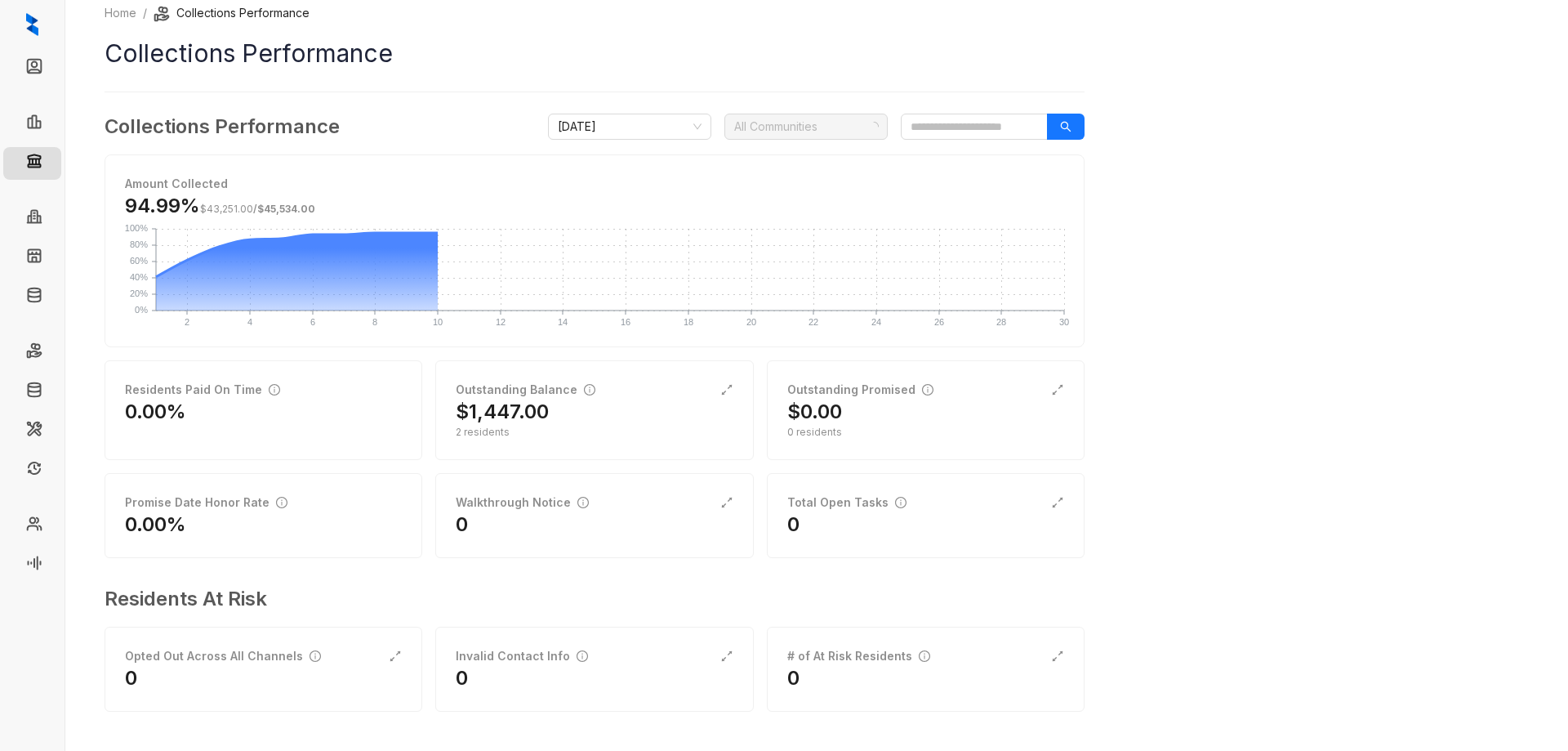
click at [761, 128] on div at bounding box center [797, 126] width 140 height 23
click at [757, 125] on div at bounding box center [797, 126] width 140 height 23
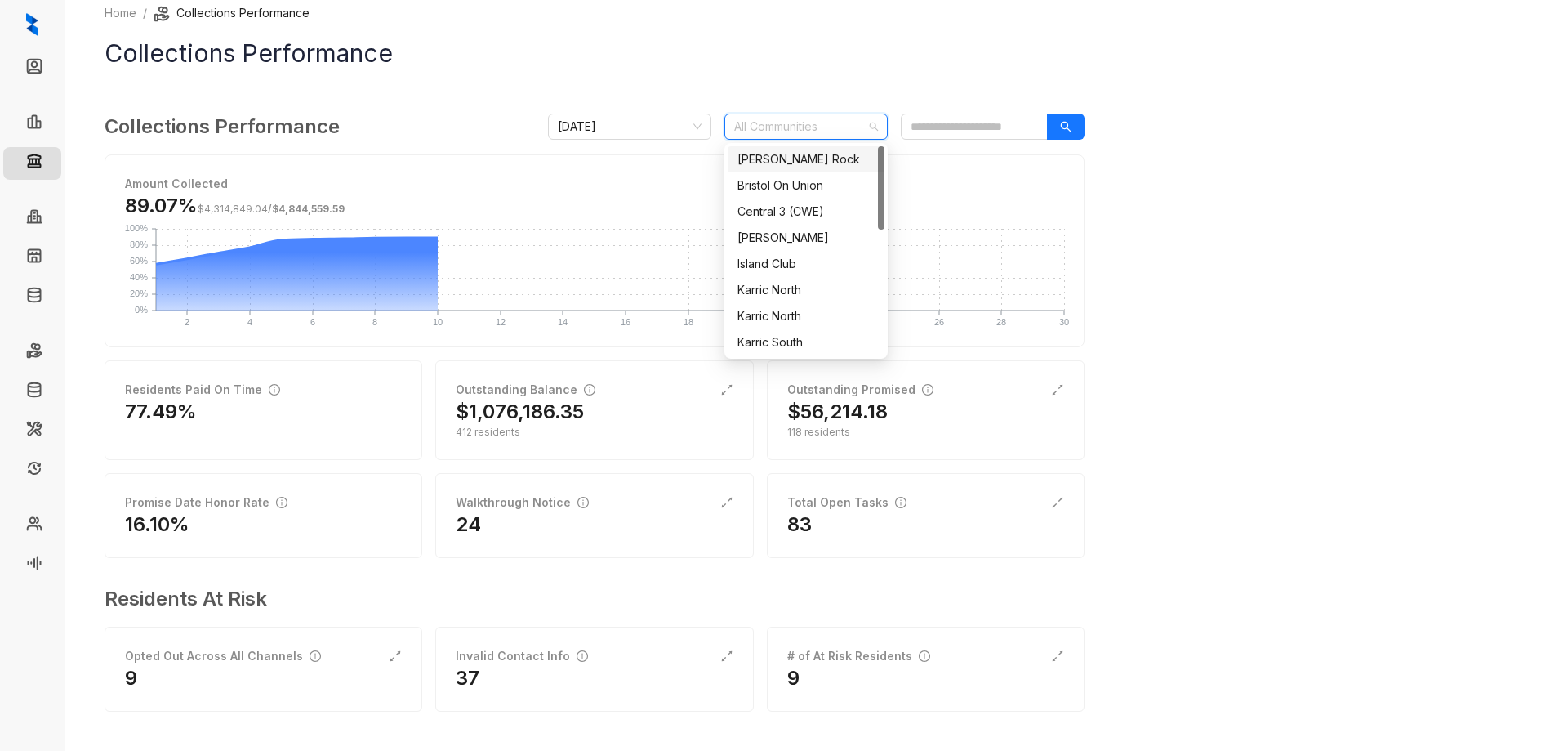
type input "*"
click at [778, 190] on div "Central 3 (CWE)" at bounding box center [806, 185] width 137 height 18
click at [1062, 121] on icon "search" at bounding box center [1065, 126] width 12 height 12
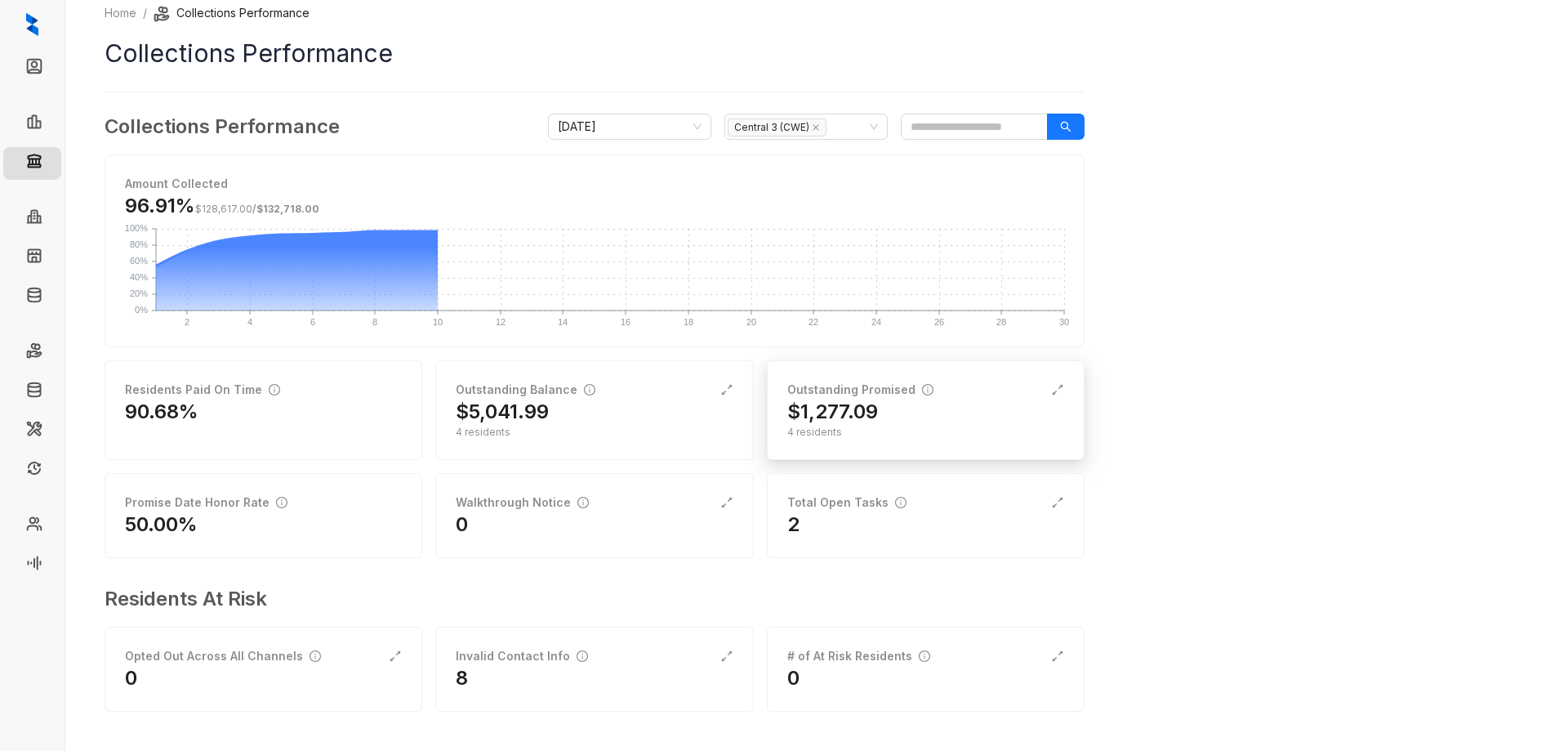
click at [808, 411] on h2 "$1,277.09" at bounding box center [832, 412] width 90 height 26
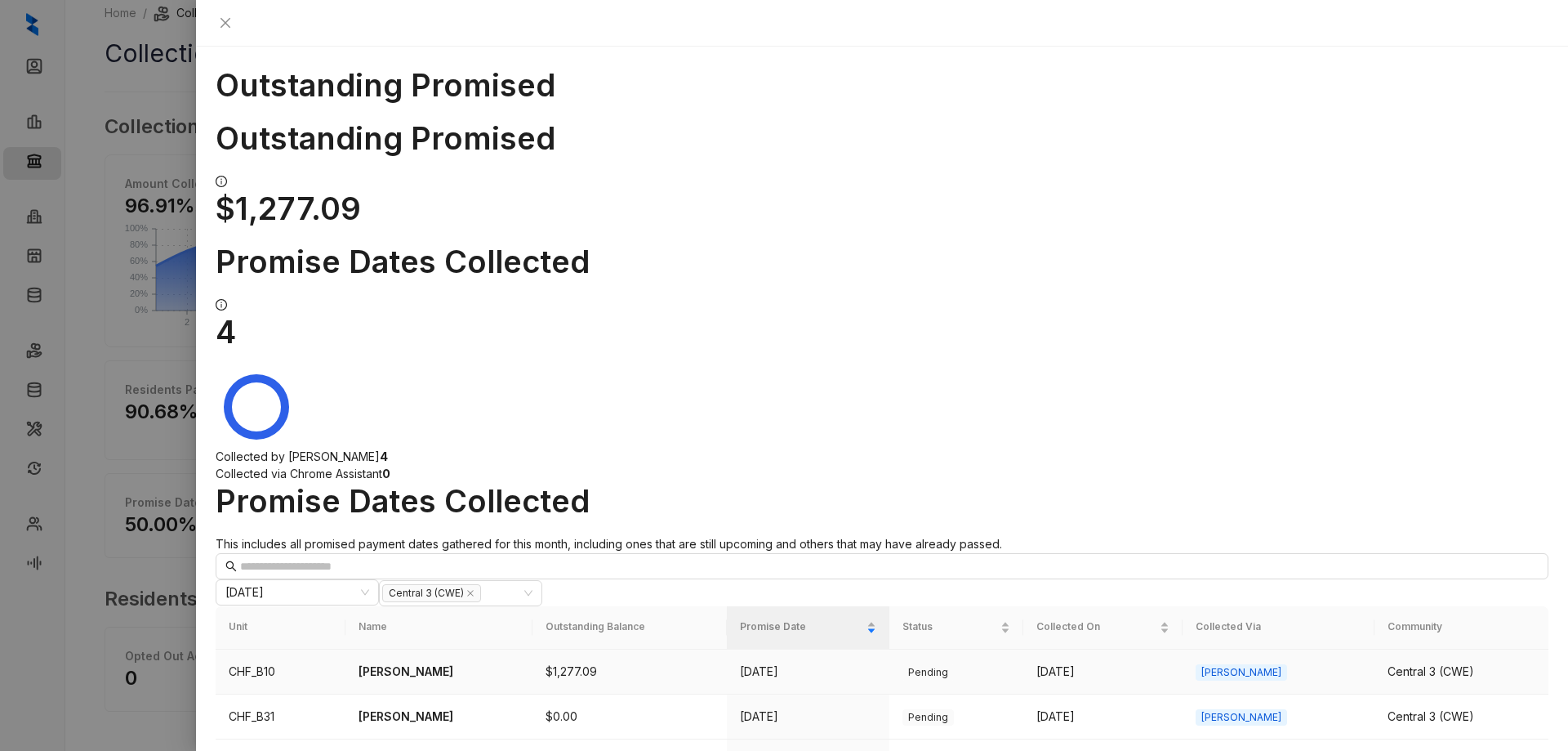
click at [420, 663] on p "[PERSON_NAME]" at bounding box center [438, 672] width 161 height 18
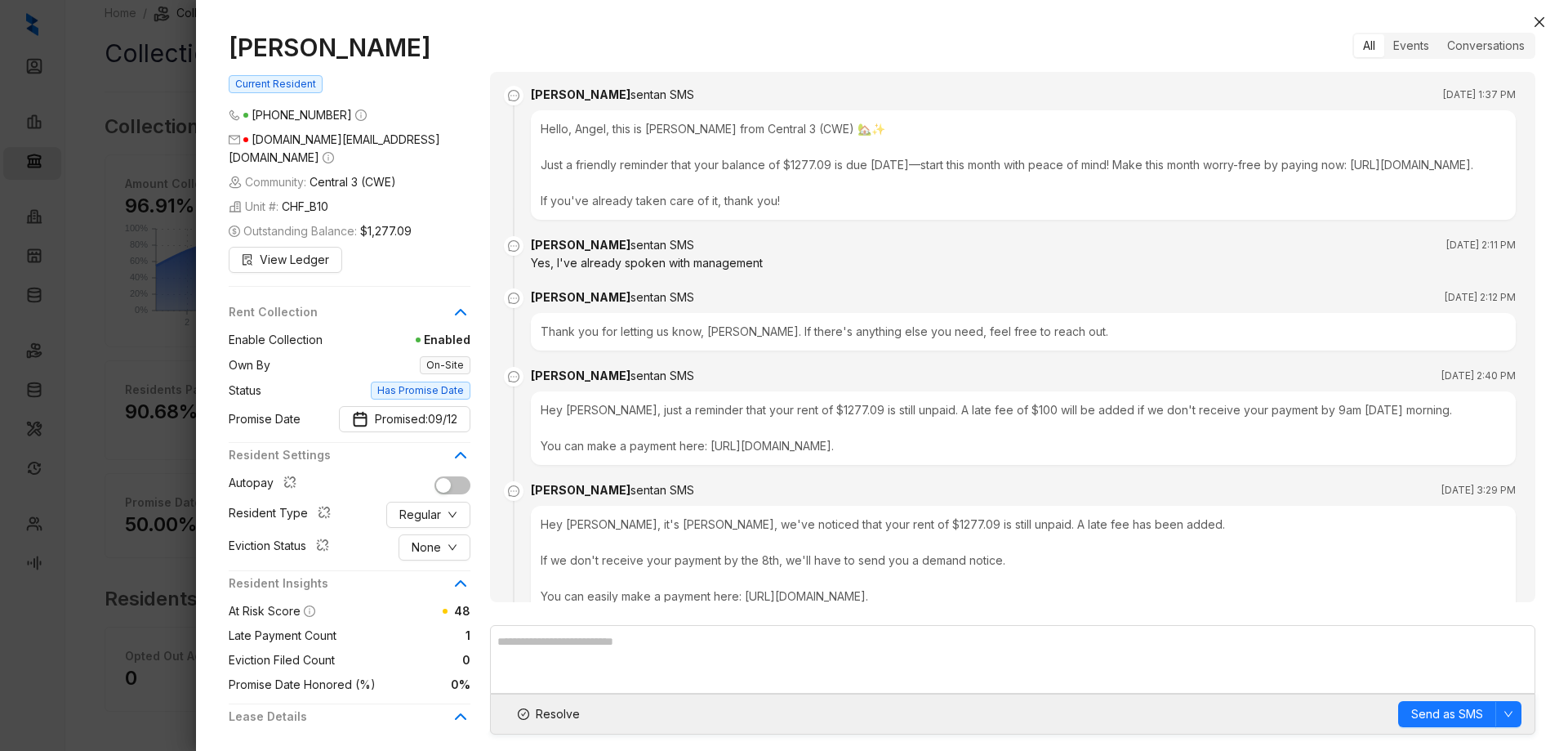
scroll to position [759, 0]
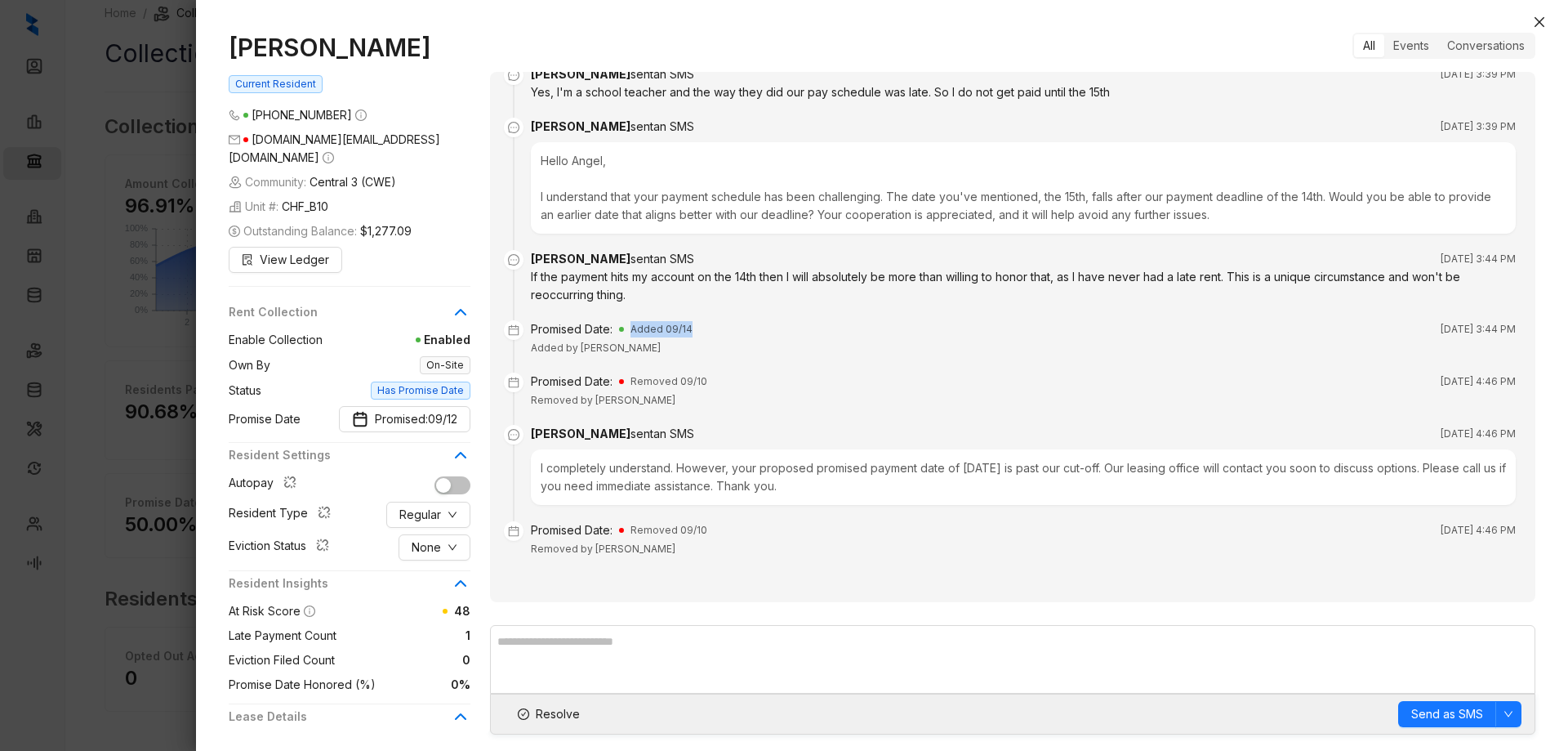
drag, startPoint x: 613, startPoint y: 328, endPoint x: 695, endPoint y: 337, distance: 82.5
click at [695, 337] on div "Promised Date: Added 09/14 [DATE] 3:44 PM" at bounding box center [1022, 329] width 984 height 18
select select "******"
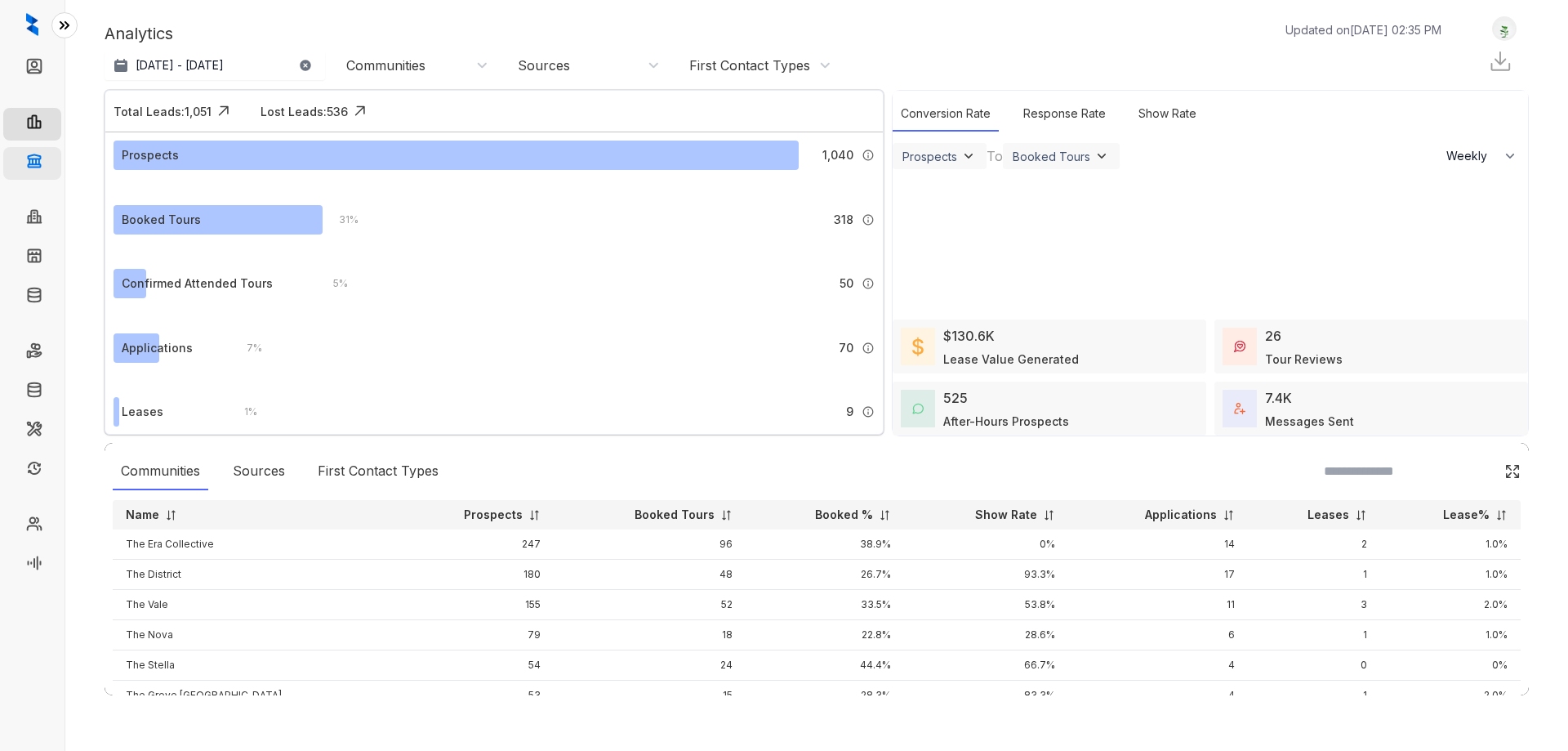
click at [51, 164] on link "Collections" at bounding box center [80, 163] width 60 height 32
click at [51, 159] on link "Collections" at bounding box center [80, 163] width 60 height 32
click at [98, 163] on div "Analytics Updated on [DATE] 02:35 PM Aug 10, 2025 - [DATE] [DATE] Last 7 days L…" at bounding box center [816, 376] width 1502 height 751
click at [51, 162] on link "Collections" at bounding box center [80, 163] width 60 height 32
click at [98, 162] on div "Analytics Updated on [DATE] 02:35 PM Aug 10, 2025 - [DATE] [DATE] Last 7 days L…" at bounding box center [816, 376] width 1502 height 751
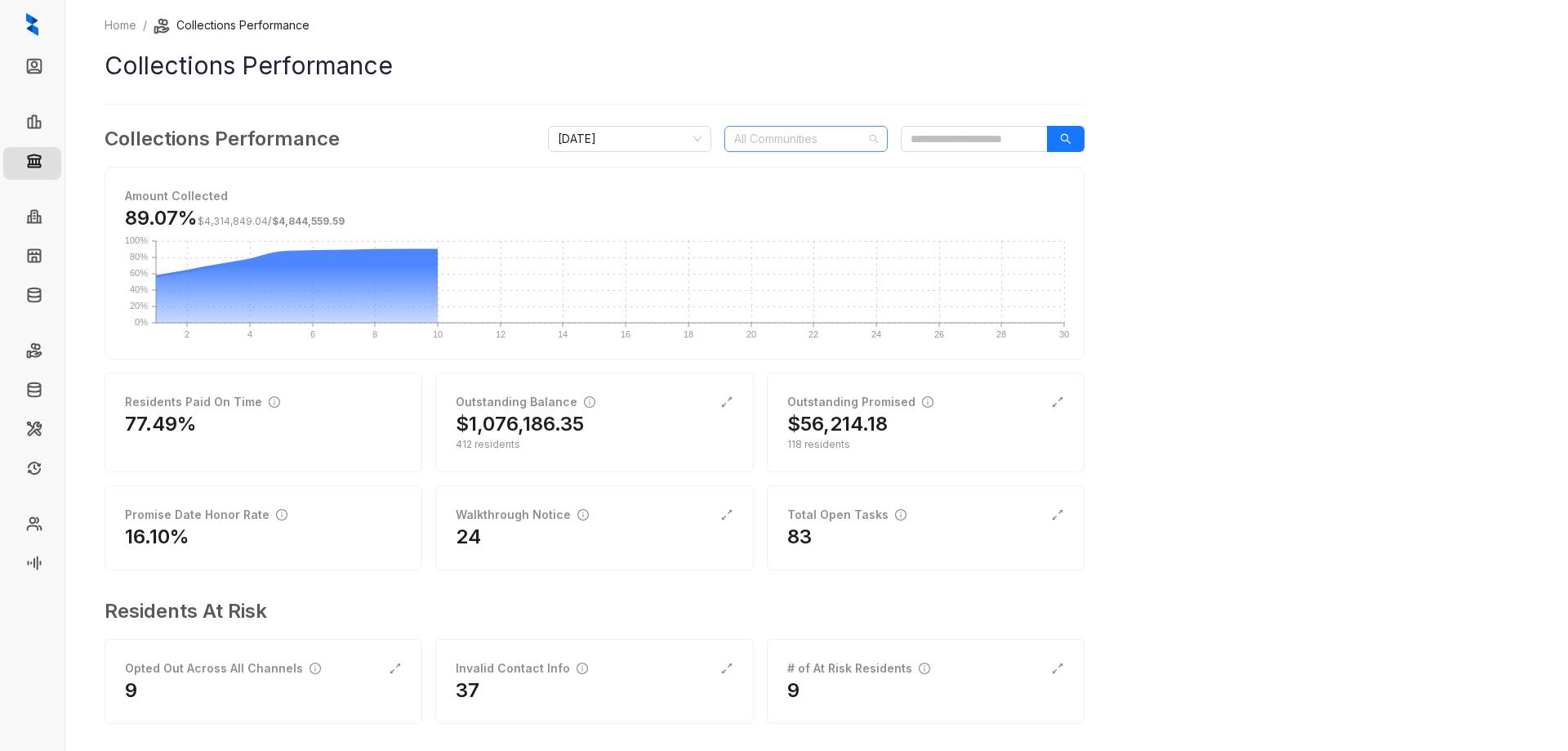
click at [800, 132] on div at bounding box center [797, 138] width 140 height 23
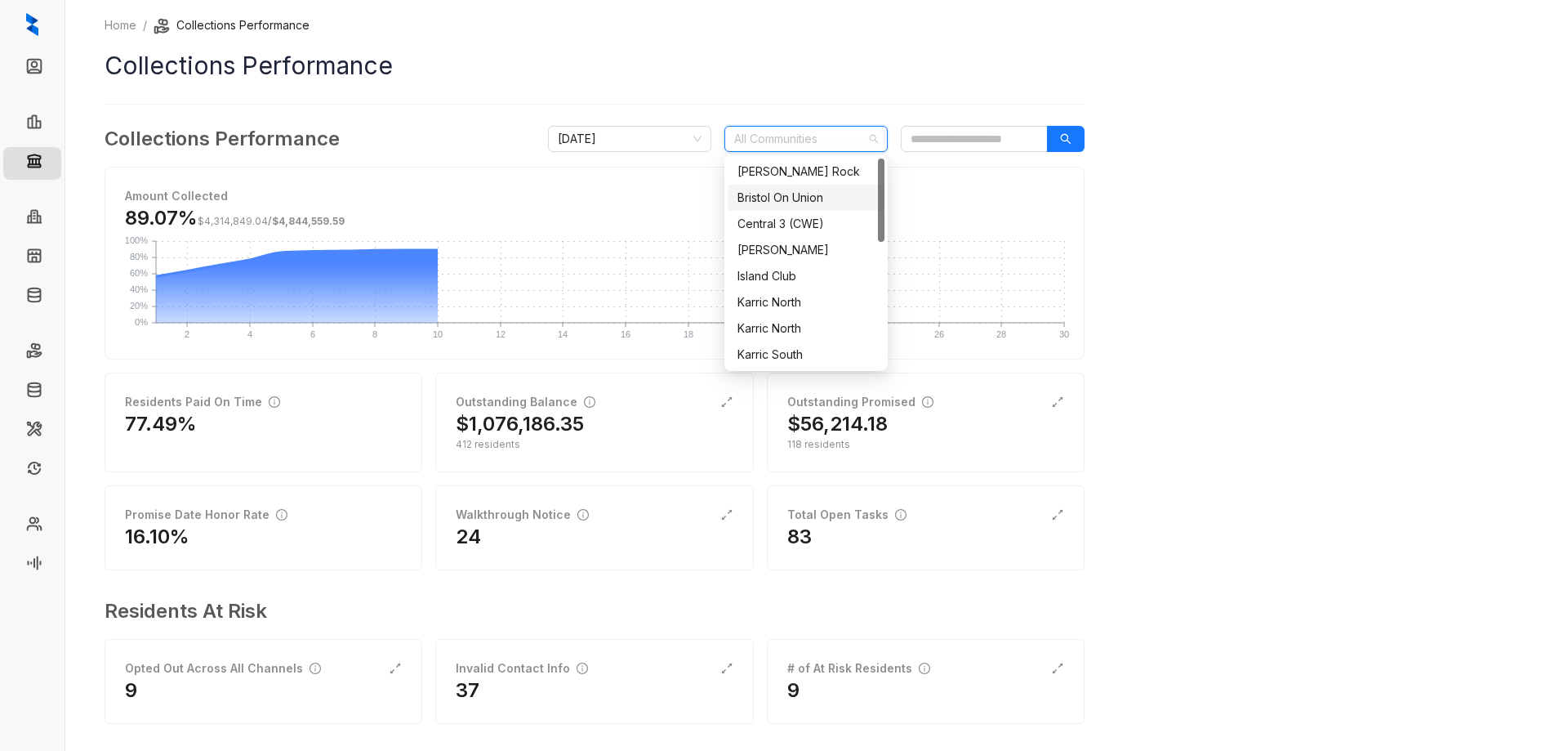
click at [798, 199] on div "Bristol On Union" at bounding box center [806, 198] width 137 height 18
click at [1064, 139] on icon "search" at bounding box center [1065, 139] width 12 height 12
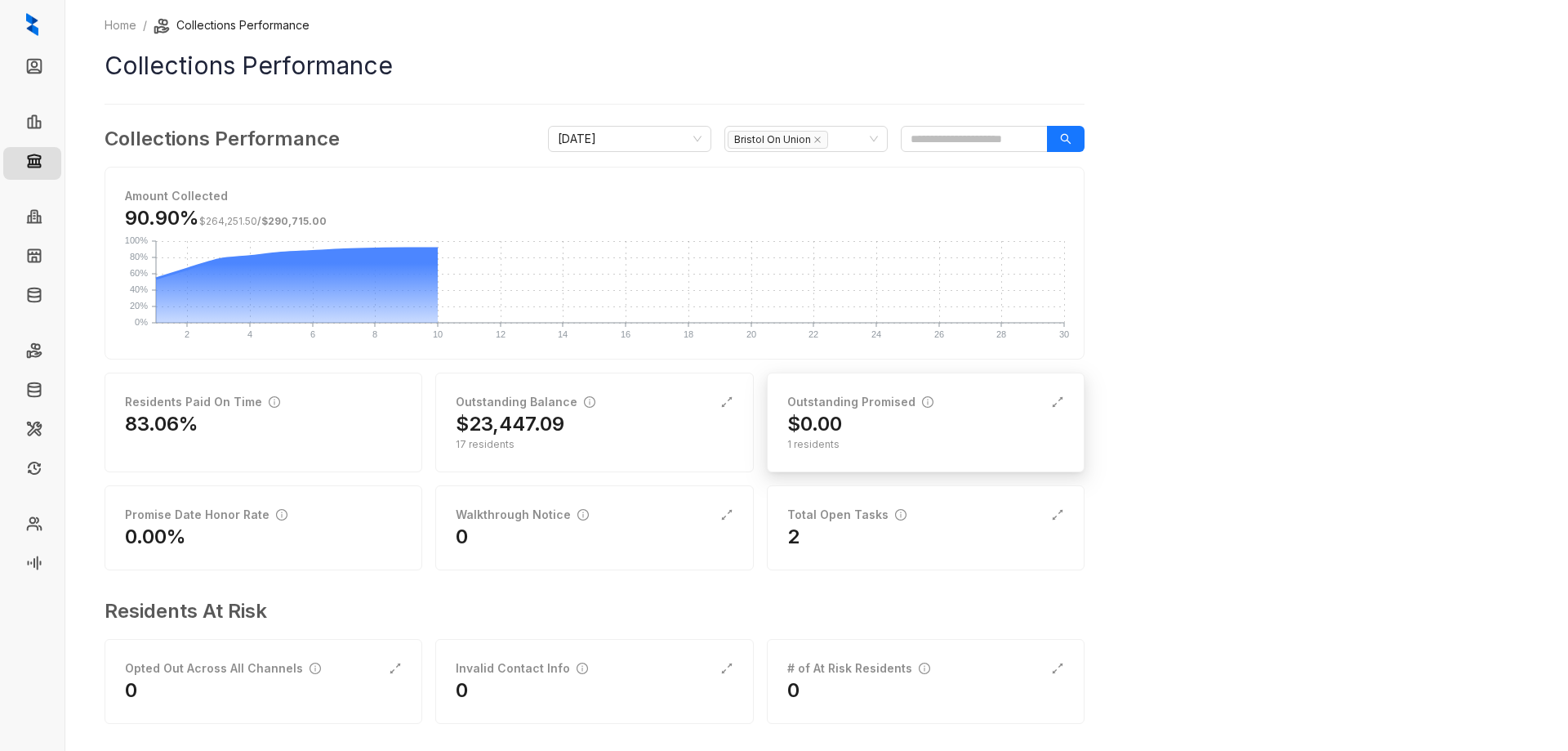
click at [863, 449] on div "1 residents" at bounding box center [925, 444] width 277 height 14
